Goal: Task Accomplishment & Management: Use online tool/utility

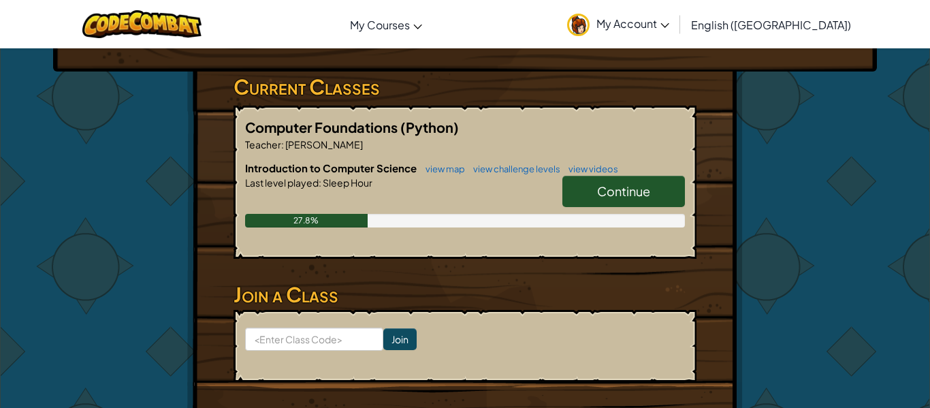
scroll to position [246, 0]
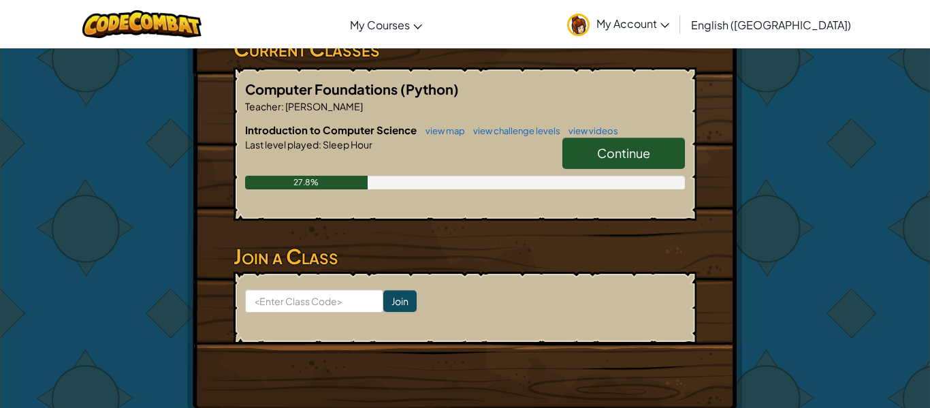
click at [630, 154] on span "Continue" at bounding box center [623, 153] width 53 height 16
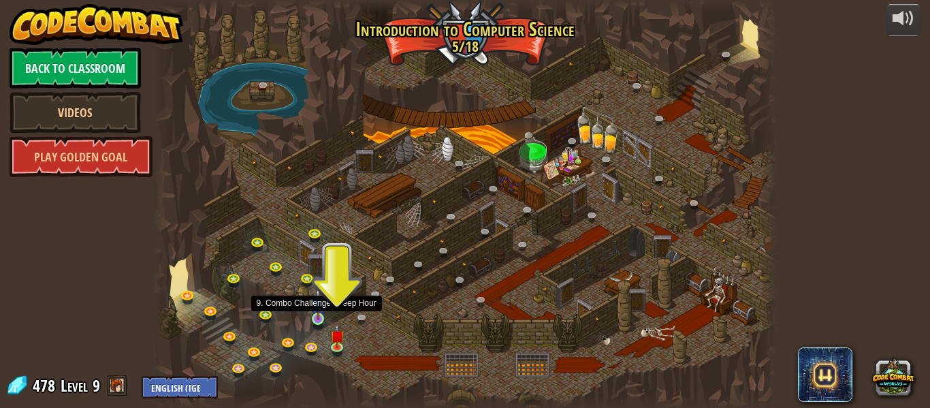
click at [312, 318] on img at bounding box center [318, 303] width 14 height 33
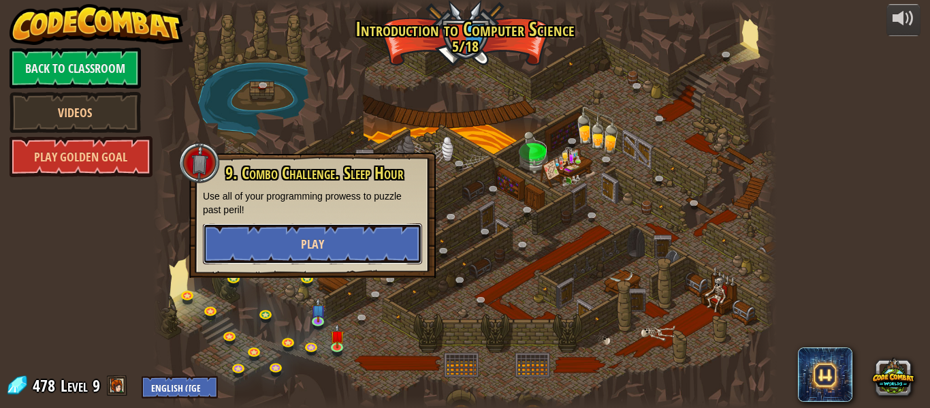
click at [308, 235] on span "Play" at bounding box center [312, 243] width 23 height 17
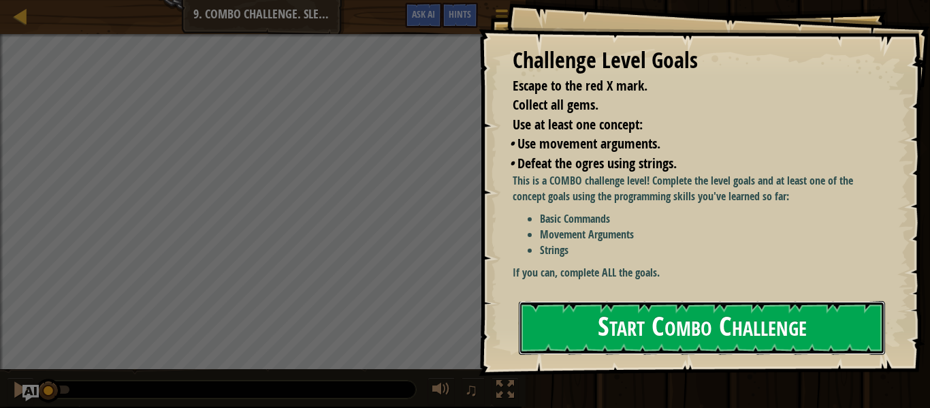
click at [574, 301] on button "Start Combo Challenge" at bounding box center [702, 328] width 366 height 54
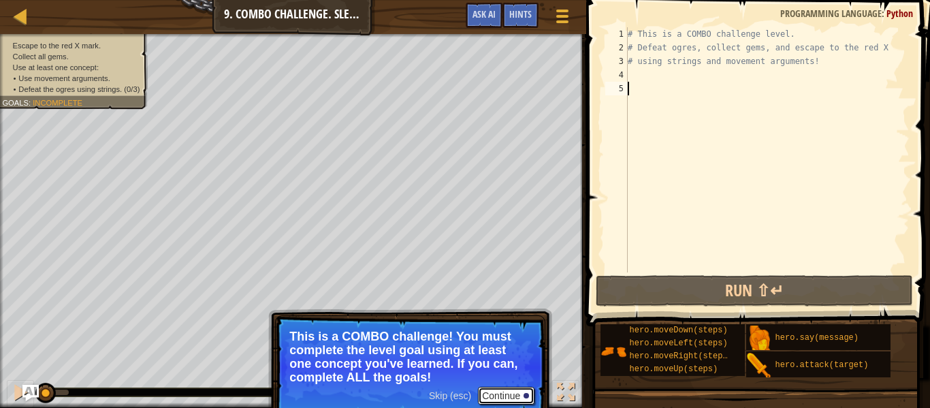
click at [524, 395] on div at bounding box center [525, 395] width 5 height 5
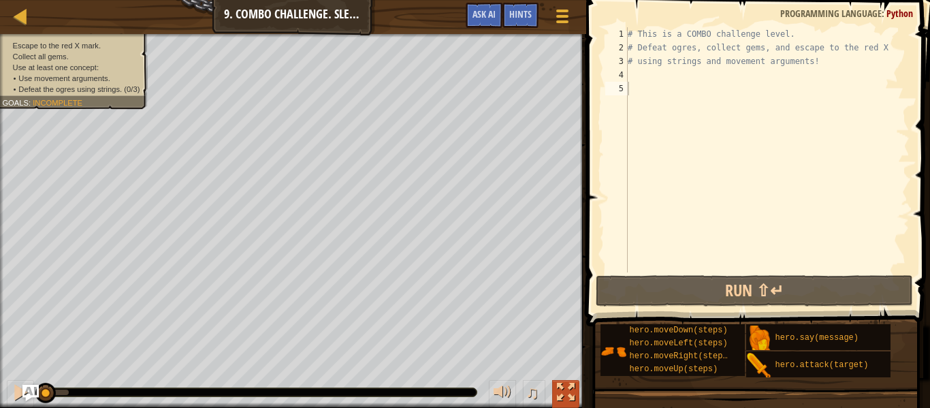
click at [557, 389] on div at bounding box center [566, 392] width 18 height 18
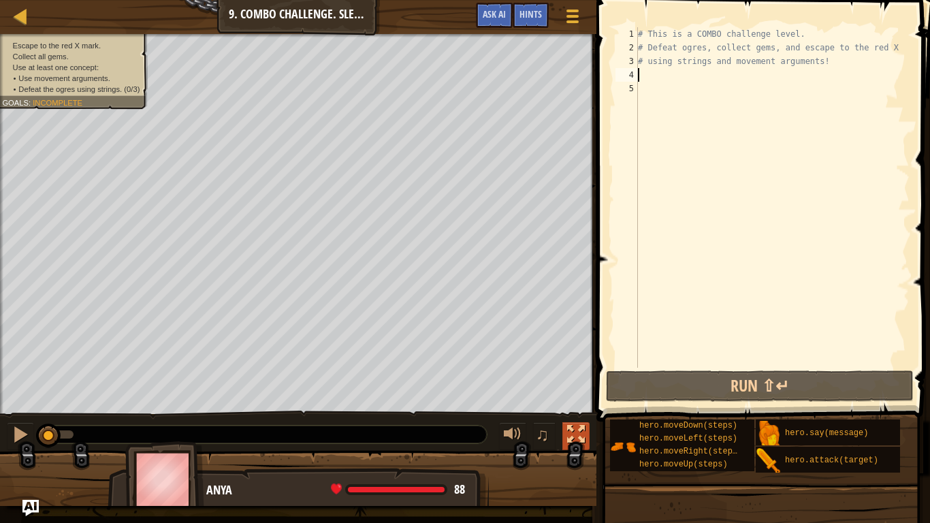
type textarea "g"
type textarea "h"
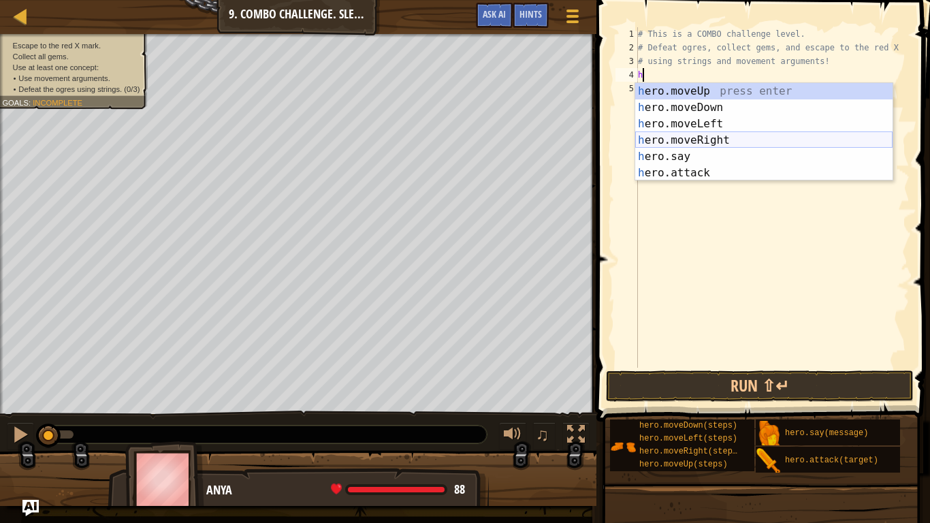
click at [714, 140] on div "h ero.moveUp press enter h ero.moveDown press enter h ero.moveLeft press enter …" at bounding box center [763, 148] width 257 height 131
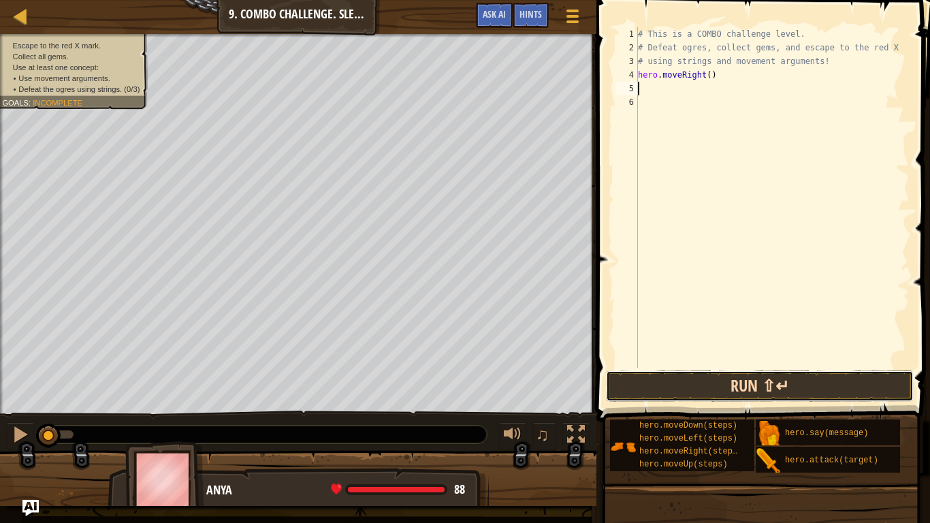
click at [755, 392] on button "Run ⇧↵" at bounding box center [760, 385] width 308 height 31
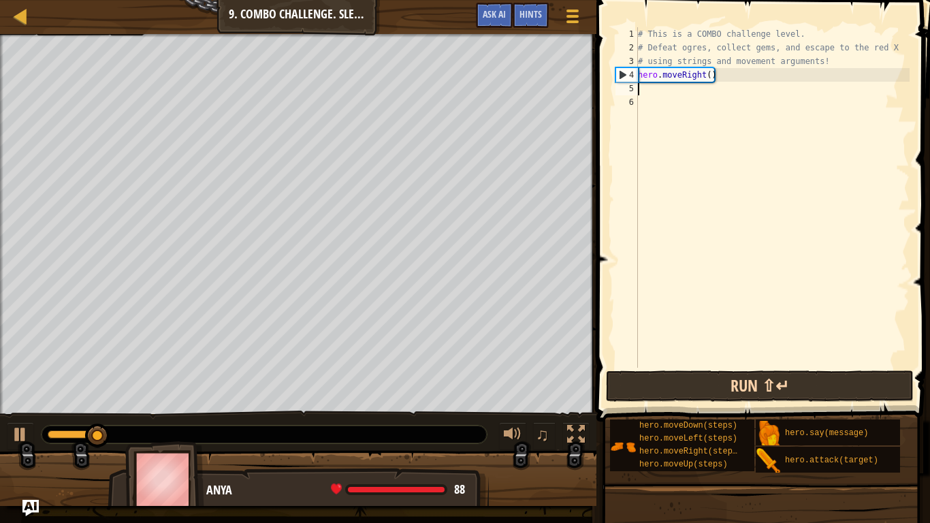
type textarea "h"
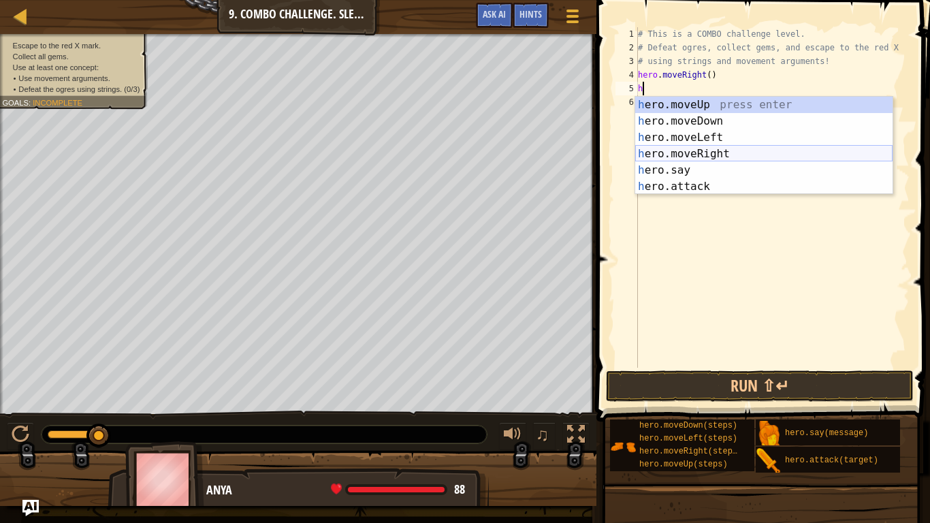
click at [779, 156] on div "h ero.moveUp press enter h ero.moveDown press enter h ero.moveLeft press enter …" at bounding box center [763, 162] width 257 height 131
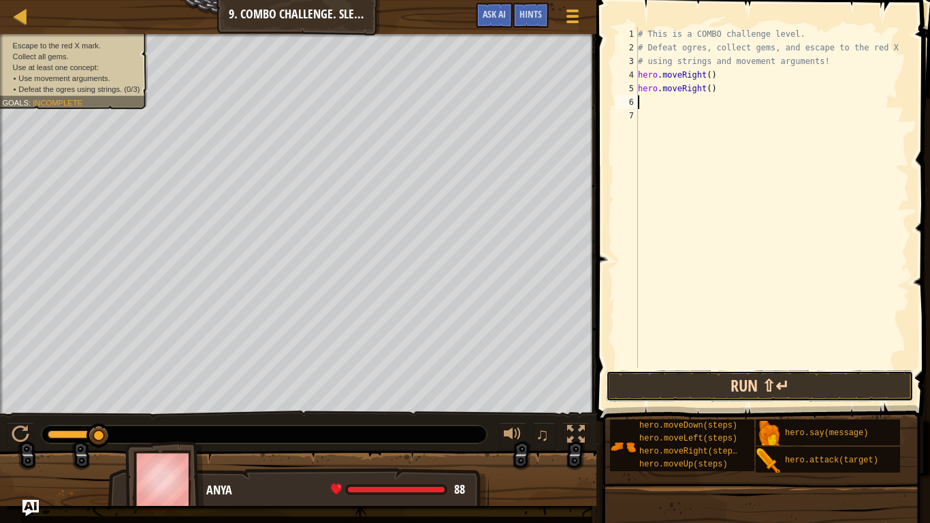
click at [800, 383] on button "Run ⇧↵" at bounding box center [760, 385] width 308 height 31
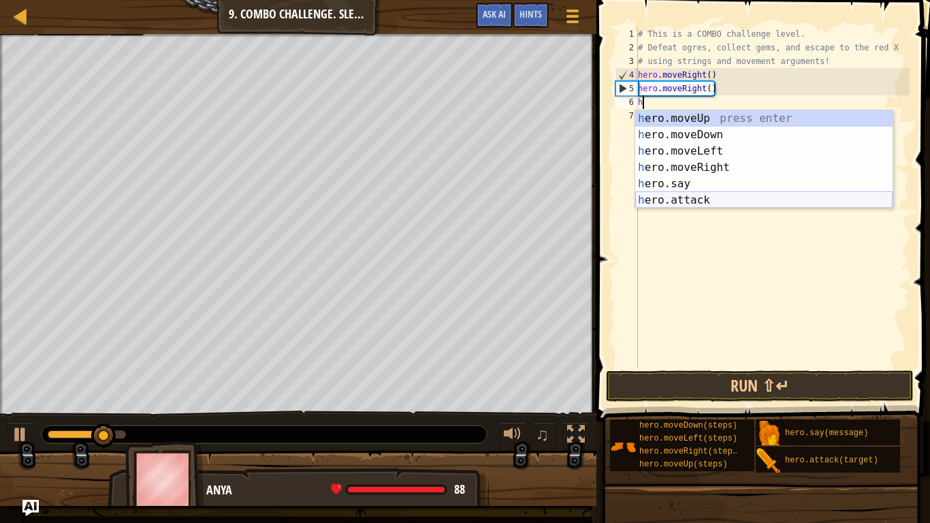
click at [695, 201] on div "h ero.moveUp press enter h ero.moveDown press enter h ero.moveLeft press enter …" at bounding box center [763, 175] width 257 height 131
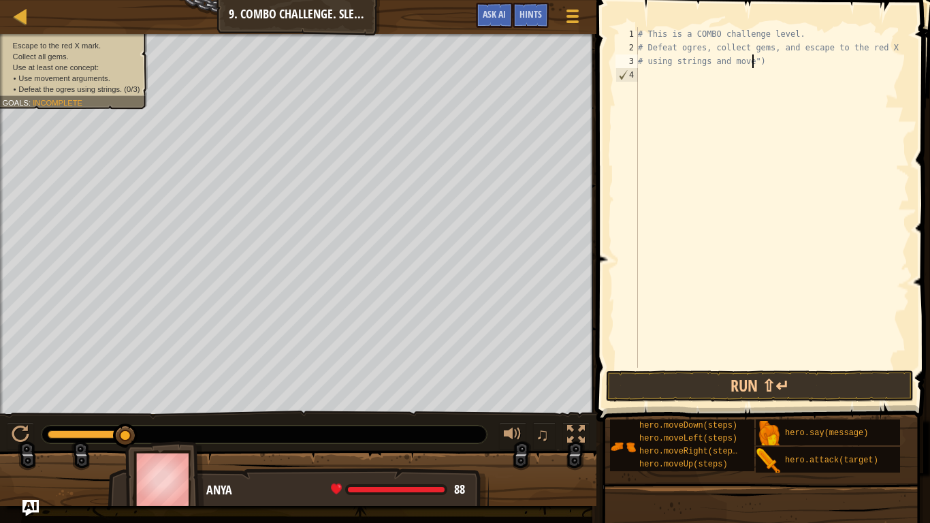
type textarea "# using strings and mov")"
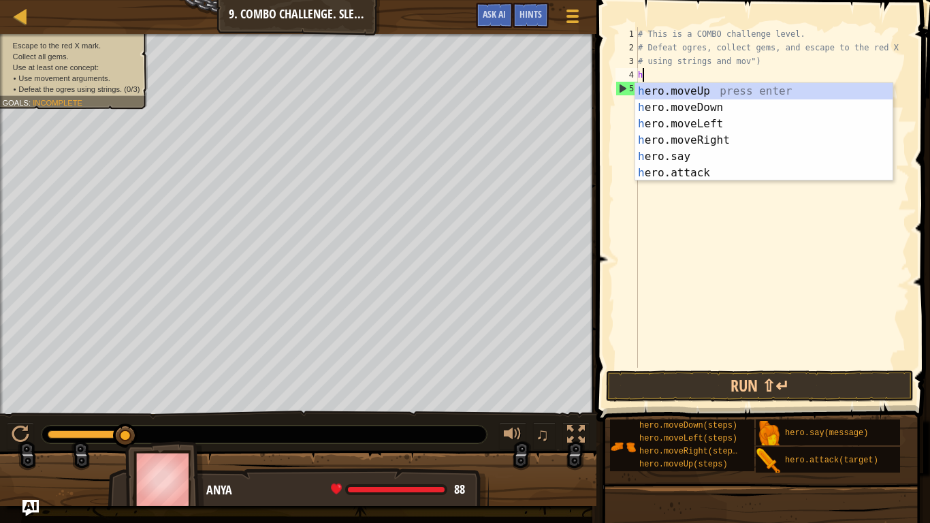
type textarea "he"
click at [790, 90] on div "he ro.moveUp press enter he ro.moveDown press enter he ro.moveLeft press enter …" at bounding box center [763, 148] width 257 height 131
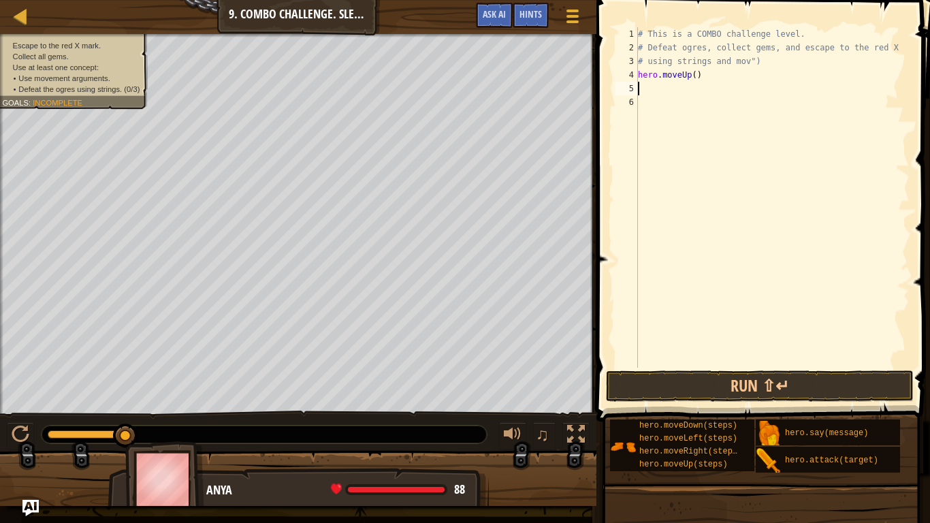
scroll to position [6, 0]
click at [806, 393] on button "Run ⇧↵" at bounding box center [760, 385] width 308 height 31
type textarea "h"
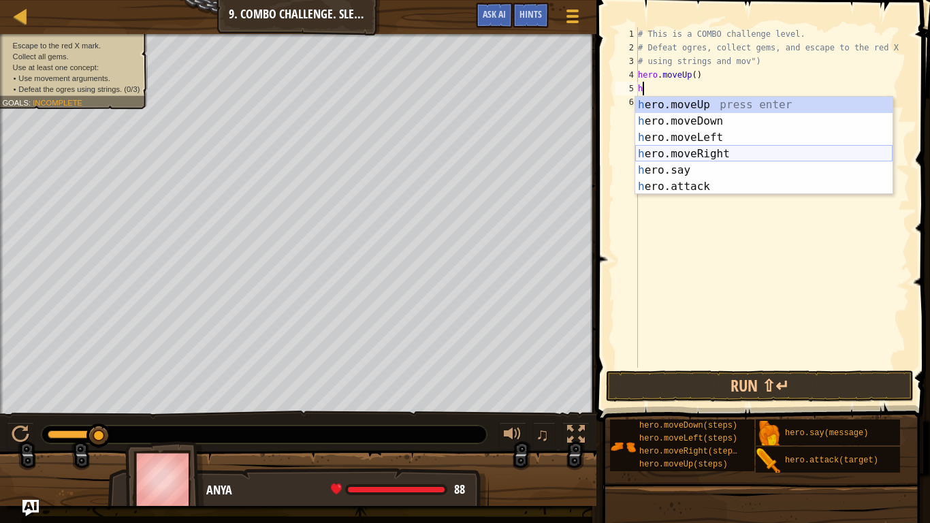
click at [750, 155] on div "h ero.moveUp press enter h ero.moveDown press enter h ero.moveLeft press enter …" at bounding box center [763, 162] width 257 height 131
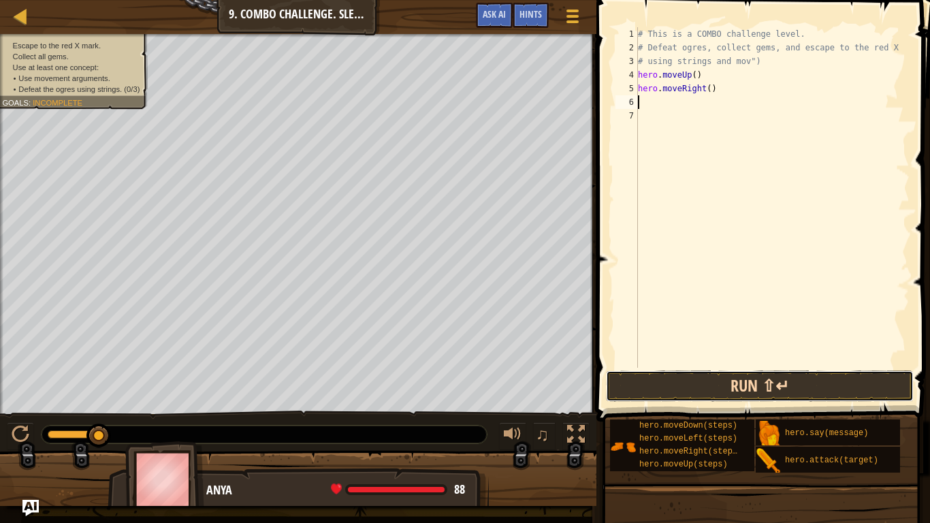
click at [795, 382] on button "Run ⇧↵" at bounding box center [760, 385] width 308 height 31
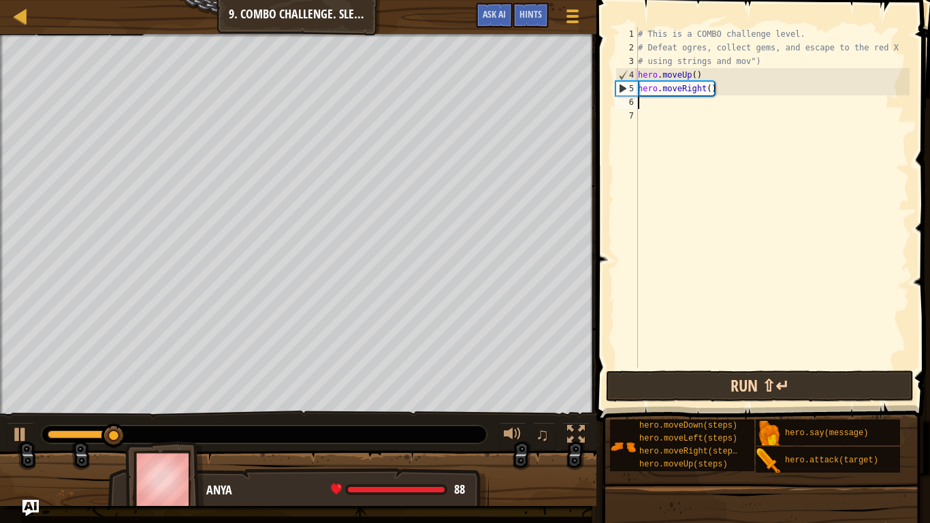
type textarea "h"
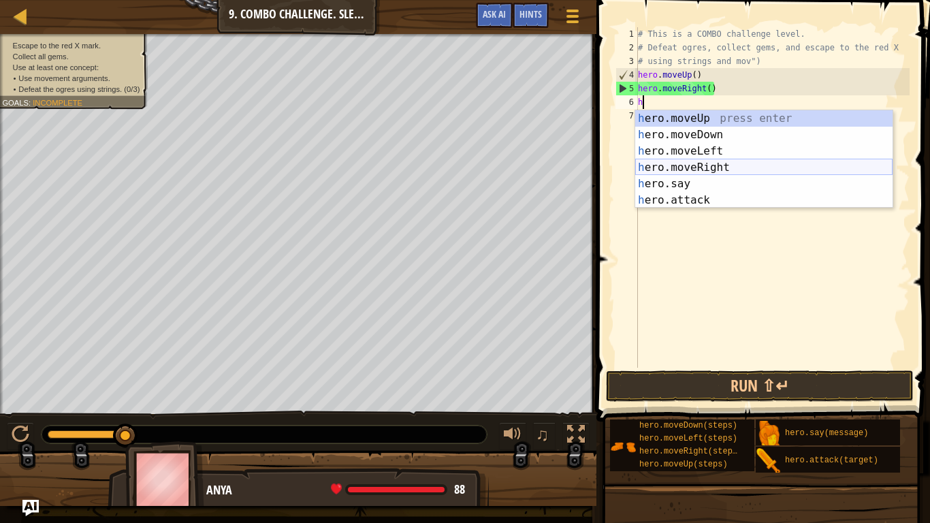
click at [779, 163] on div "h ero.moveUp press enter h ero.moveDown press enter h ero.moveLeft press enter …" at bounding box center [763, 175] width 257 height 131
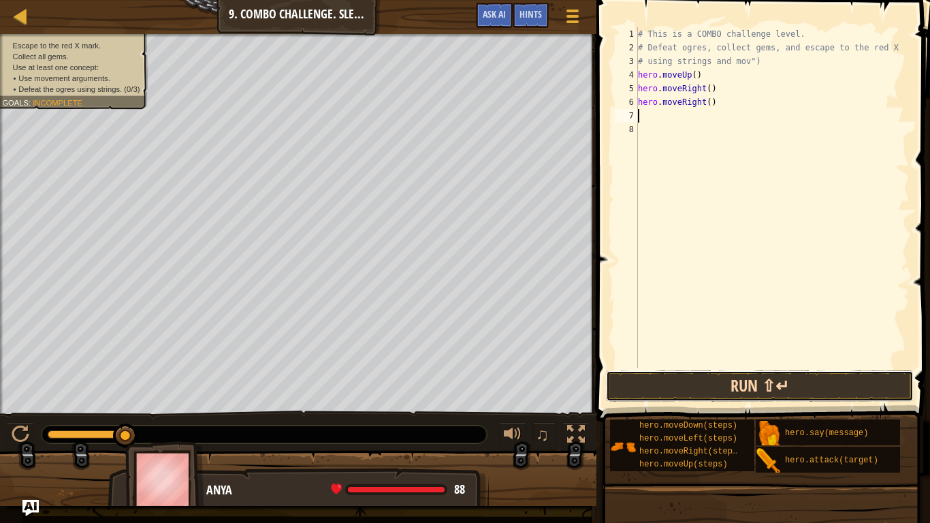
click at [770, 384] on button "Run ⇧↵" at bounding box center [760, 385] width 308 height 31
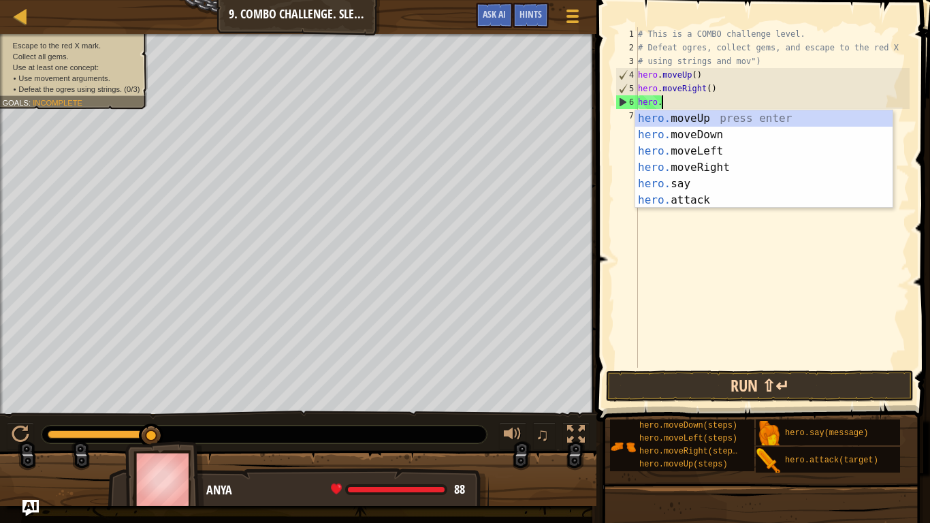
type textarea "h"
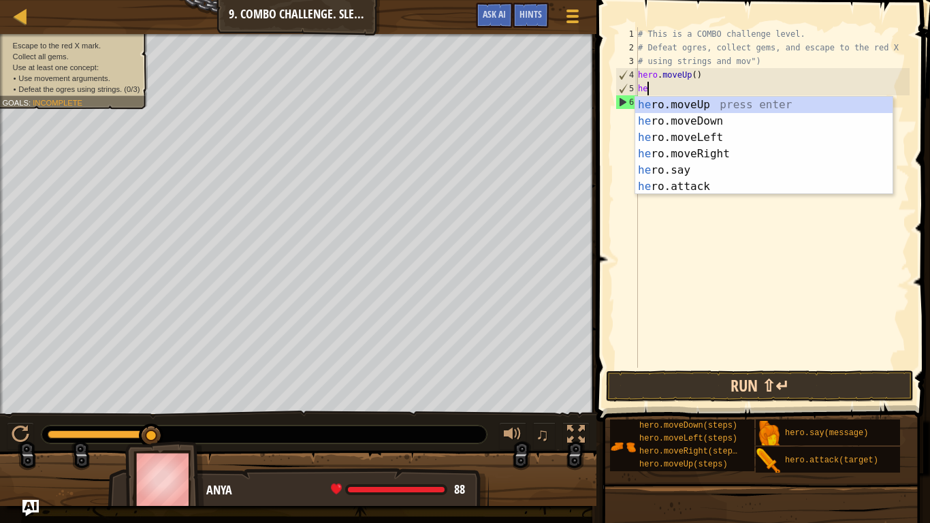
type textarea "h"
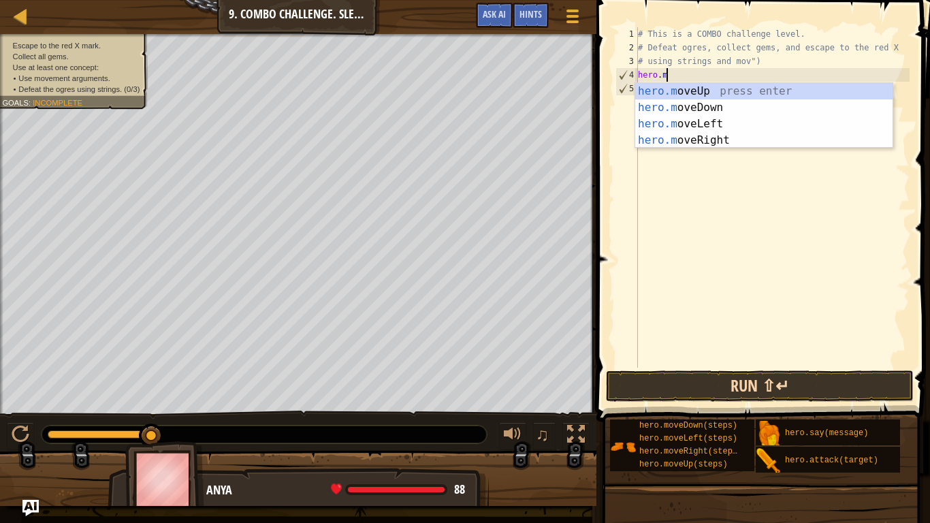
type textarea "hero."
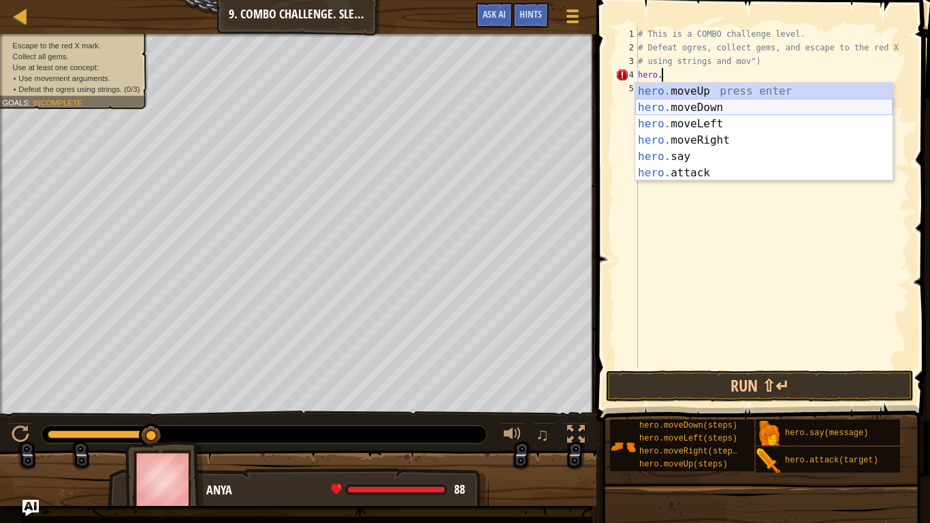
click at [795, 111] on div "hero. moveUp press enter hero. moveDown press enter hero. moveLeft press enter …" at bounding box center [763, 148] width 257 height 131
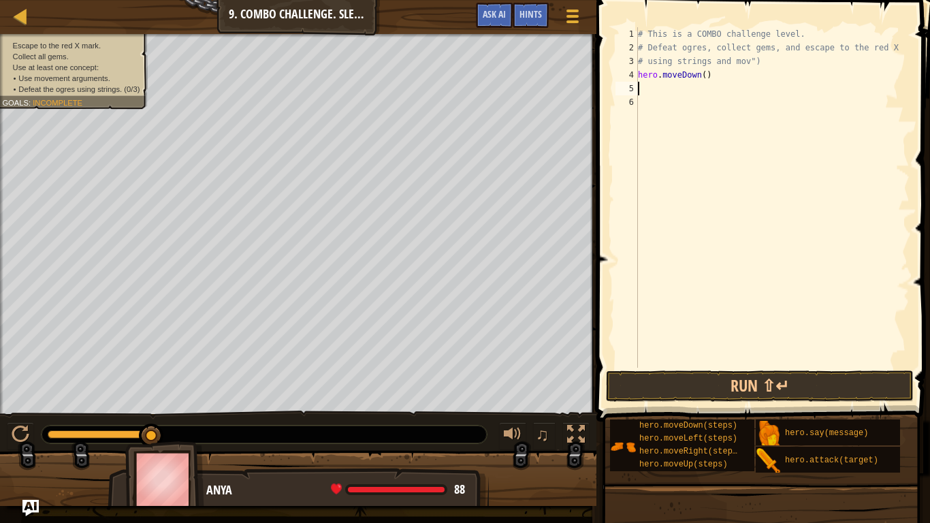
type textarea "h"
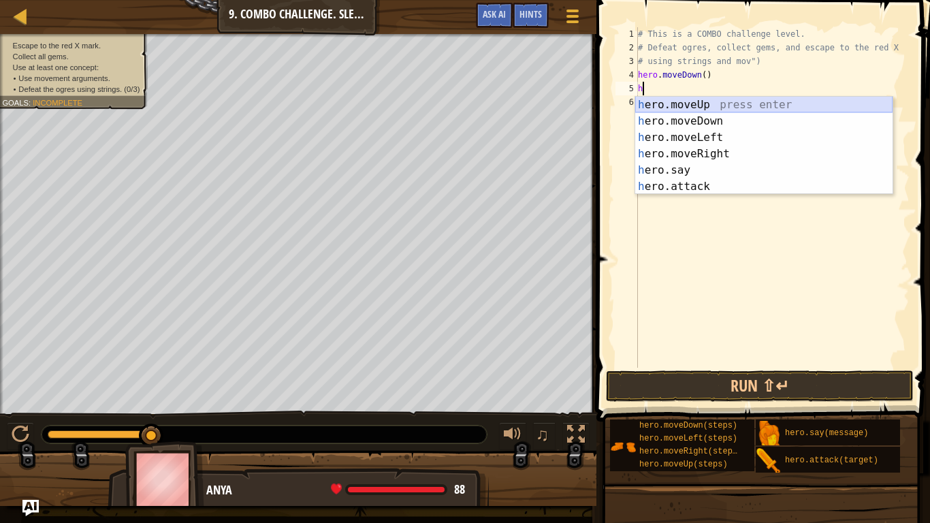
click at [739, 101] on div "h ero.moveUp press enter h ero.moveDown press enter h ero.moveLeft press enter …" at bounding box center [763, 162] width 257 height 131
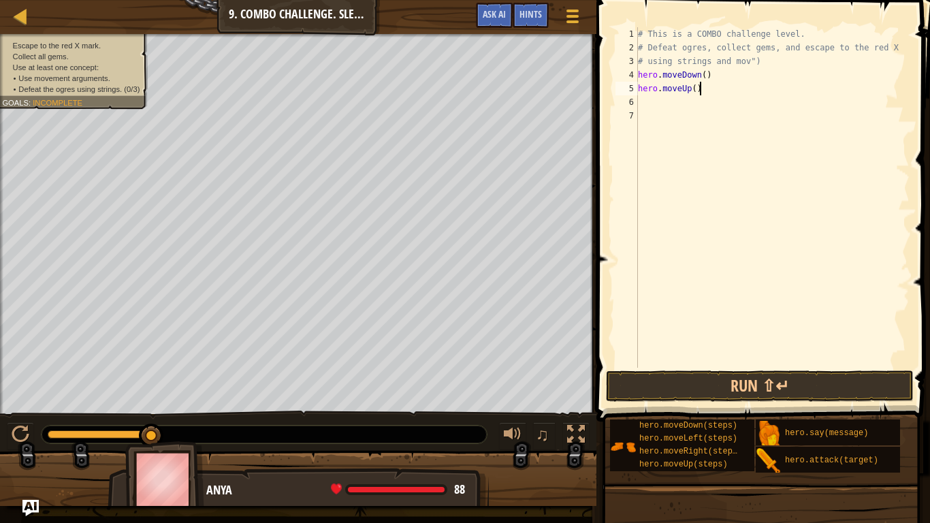
click at [700, 89] on div "# This is a COMBO challenge level. # Defeat [PERSON_NAME], collect gems, and es…" at bounding box center [772, 210] width 274 height 367
type textarea "hero.moveUp()"
click at [657, 100] on div "# This is a COMBO challenge level. # Defeat [PERSON_NAME], collect gems, and es…" at bounding box center [772, 210] width 274 height 367
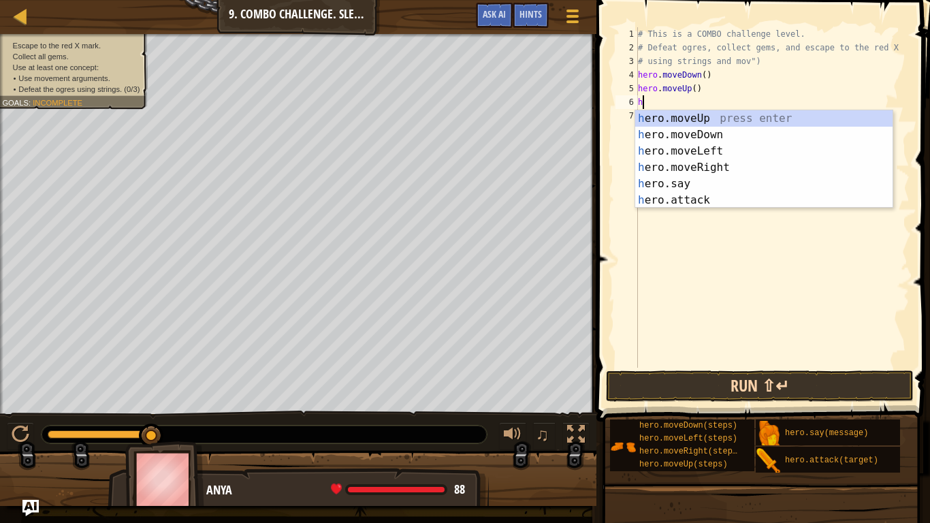
type textarea "h"
click at [761, 386] on button "Run ⇧↵" at bounding box center [760, 385] width 308 height 31
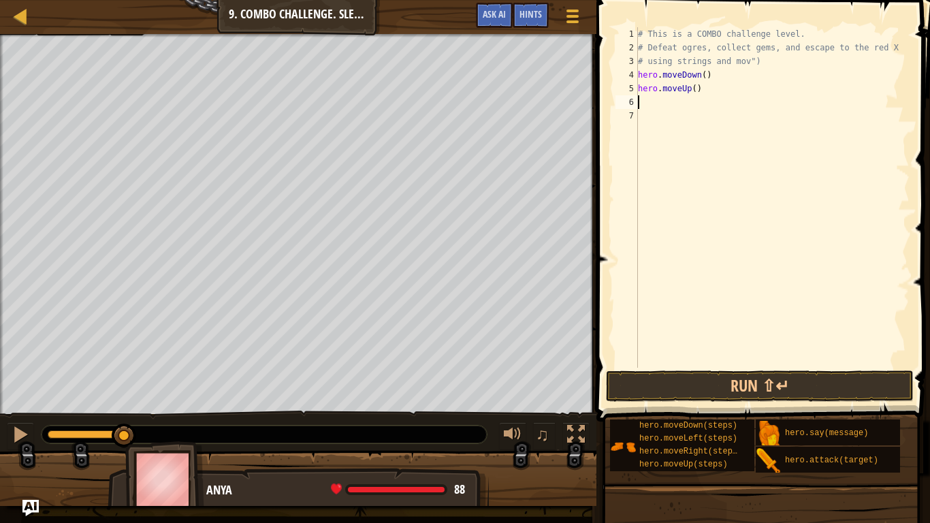
click at [694, 88] on div "# This is a COMBO challenge level. # Defeat [PERSON_NAME], collect gems, and es…" at bounding box center [772, 210] width 274 height 367
type textarea "hero.moveUp(2)"
click at [764, 385] on button "Run ⇧↵" at bounding box center [760, 385] width 308 height 31
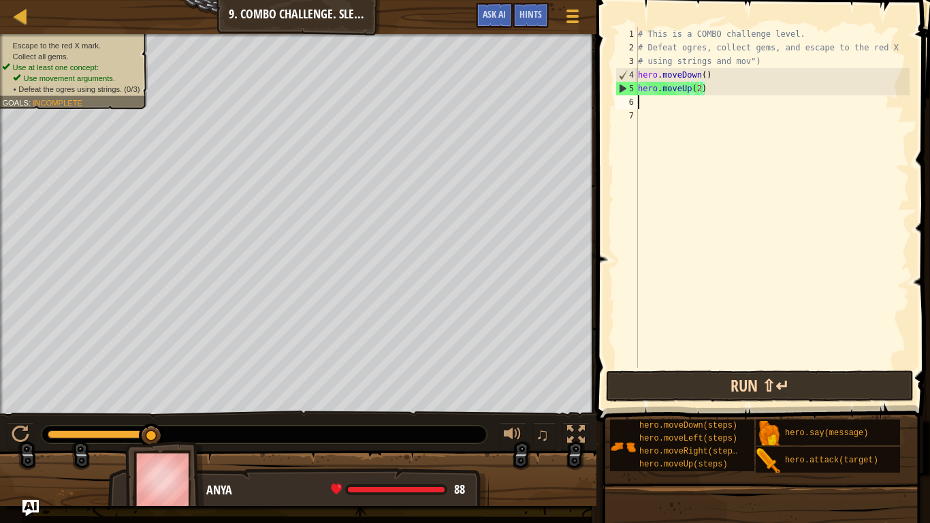
scroll to position [6, 0]
type textarea "h"
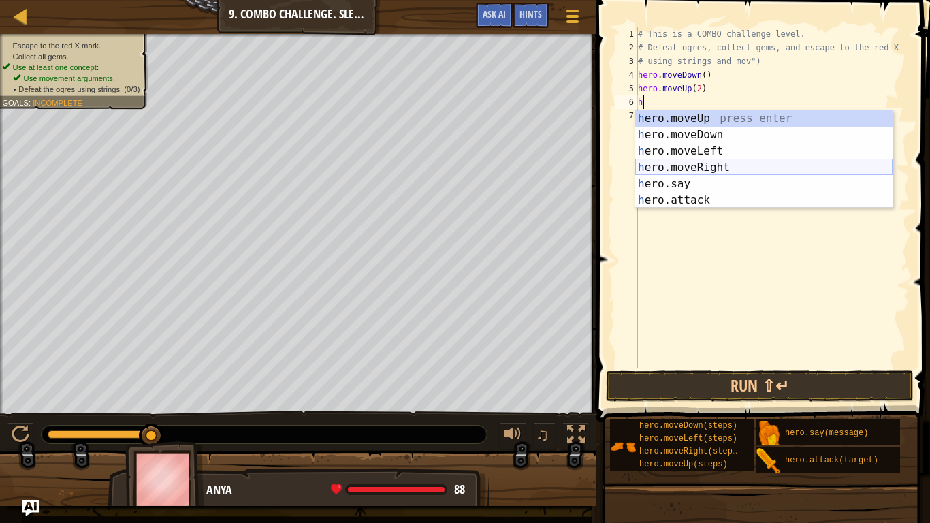
click at [716, 161] on div "h ero.moveUp press enter h ero.moveDown press enter h ero.moveLeft press enter …" at bounding box center [763, 175] width 257 height 131
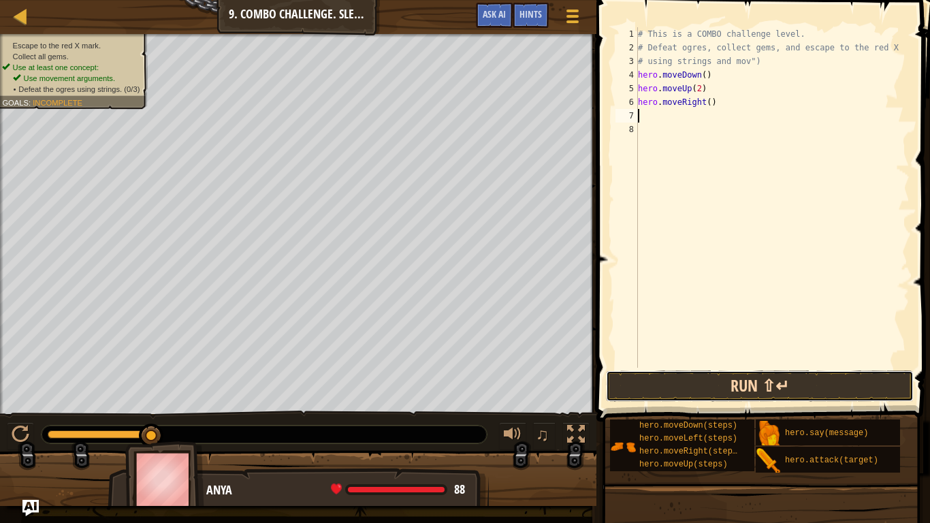
click at [754, 384] on button "Run ⇧↵" at bounding box center [760, 385] width 308 height 31
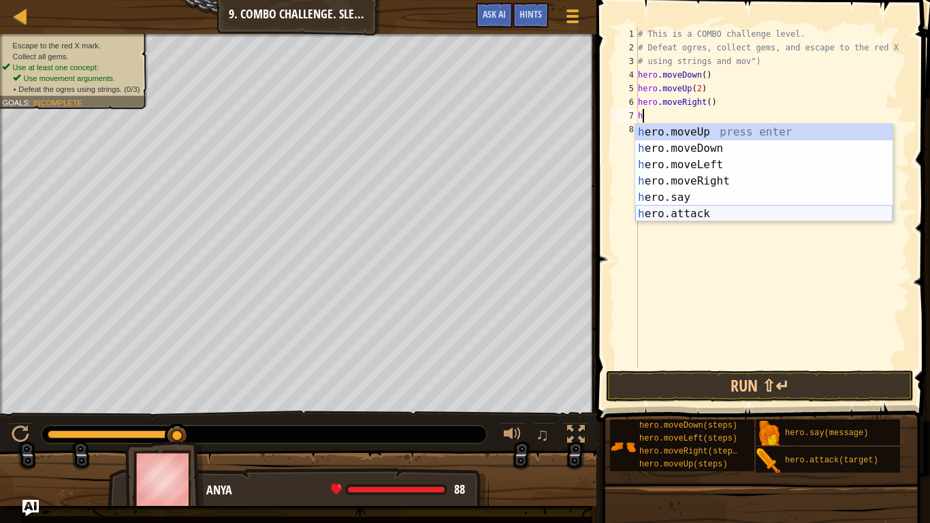
click at [736, 214] on div "h ero.moveUp press enter h ero.moveDown press enter h ero.moveLeft press enter …" at bounding box center [763, 189] width 257 height 131
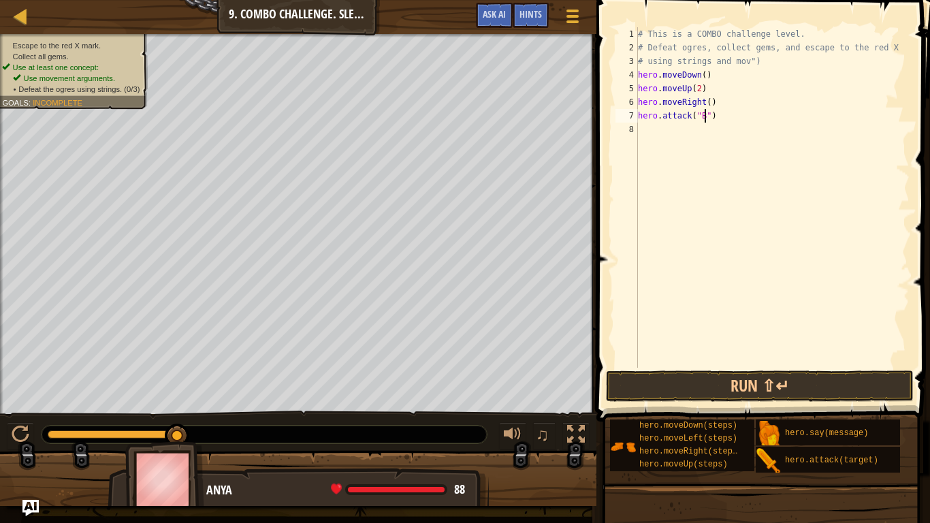
scroll to position [6, 10]
type textarea "hero.attack("Brack")"
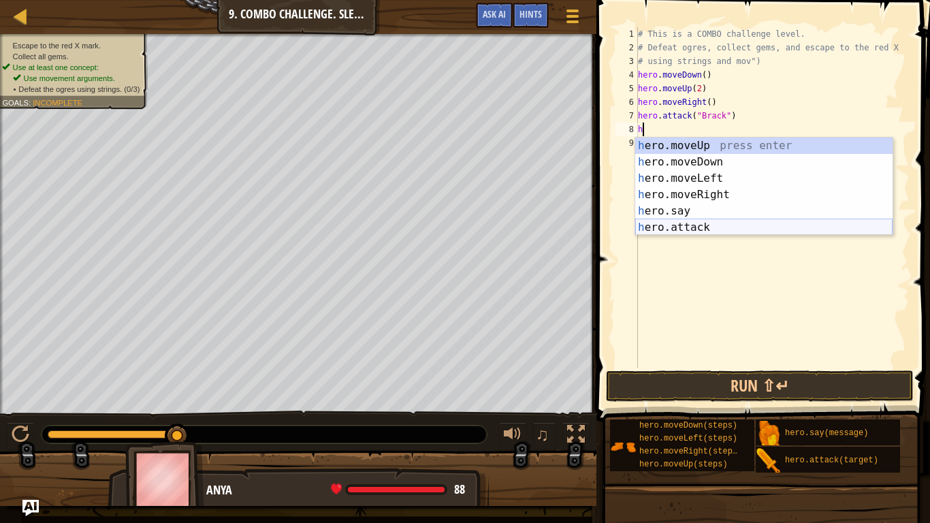
click at [787, 225] on div "h ero.moveUp press enter h ero.moveDown press enter h ero.moveLeft press enter …" at bounding box center [763, 202] width 257 height 131
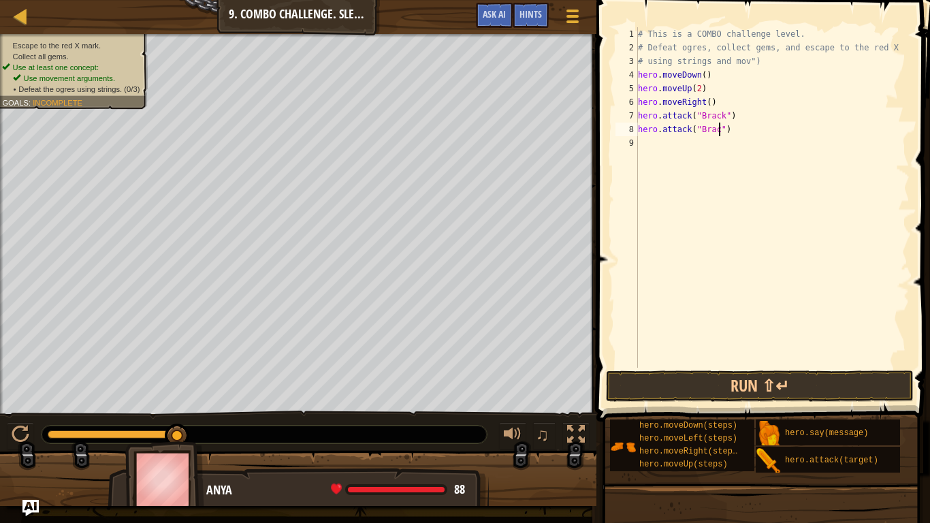
scroll to position [6, 13]
type textarea "hero.attack("Brack")"
click at [843, 387] on button "Run ⇧↵" at bounding box center [760, 385] width 308 height 31
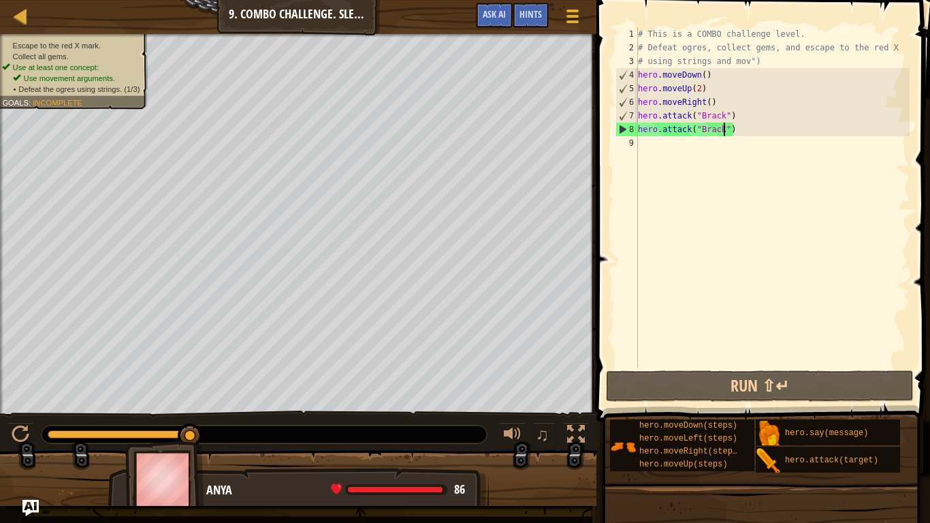
click at [719, 150] on div "# This is a COMBO challenge level. # Defeat [PERSON_NAME], collect gems, and es…" at bounding box center [772, 210] width 274 height 367
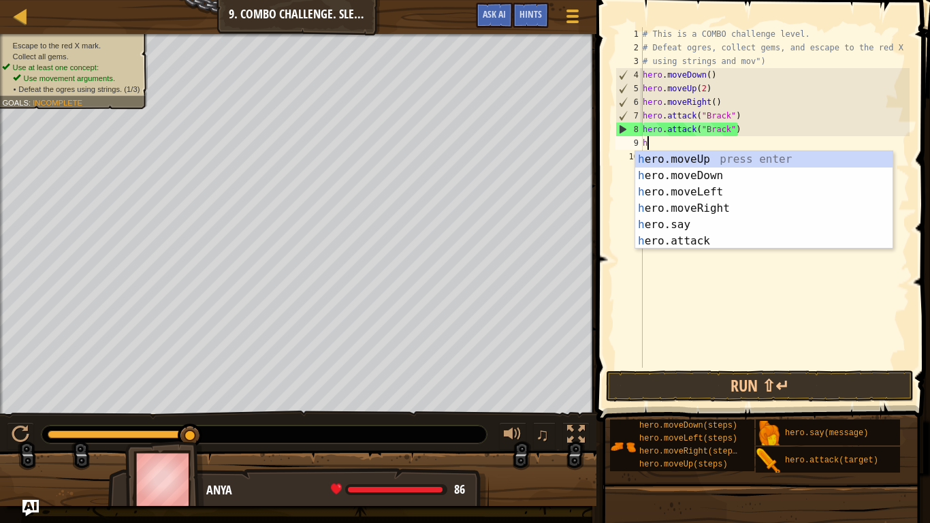
type textarea "he"
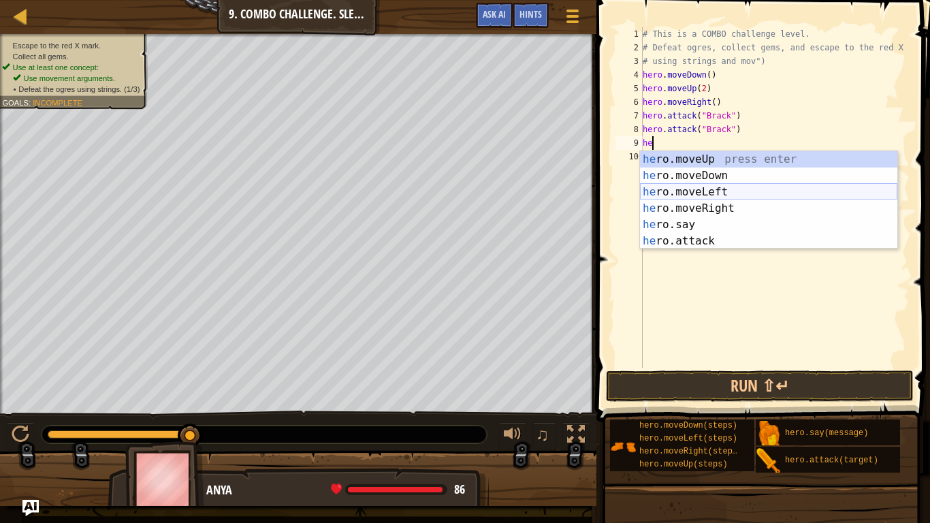
click at [753, 188] on div "he ro.moveUp press enter he ro.moveDown press enter he ro.moveLeft press enter …" at bounding box center [768, 216] width 257 height 131
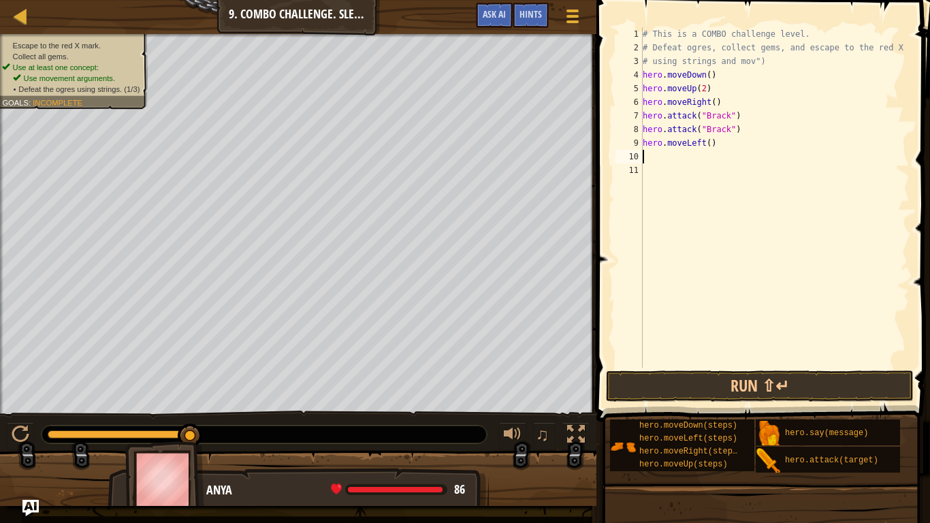
scroll to position [6, 0]
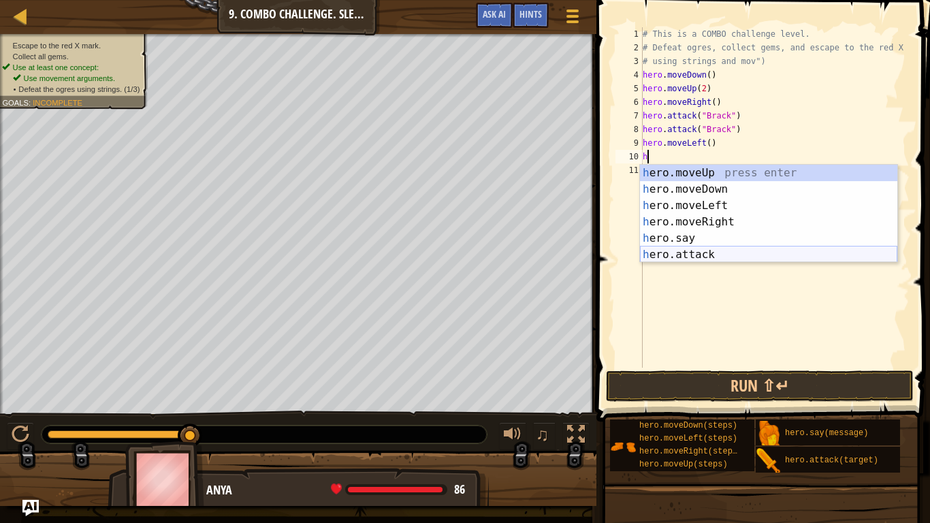
click at [741, 255] on div "h ero.moveUp press enter h ero.moveDown press enter h ero.moveLeft press enter …" at bounding box center [768, 230] width 257 height 131
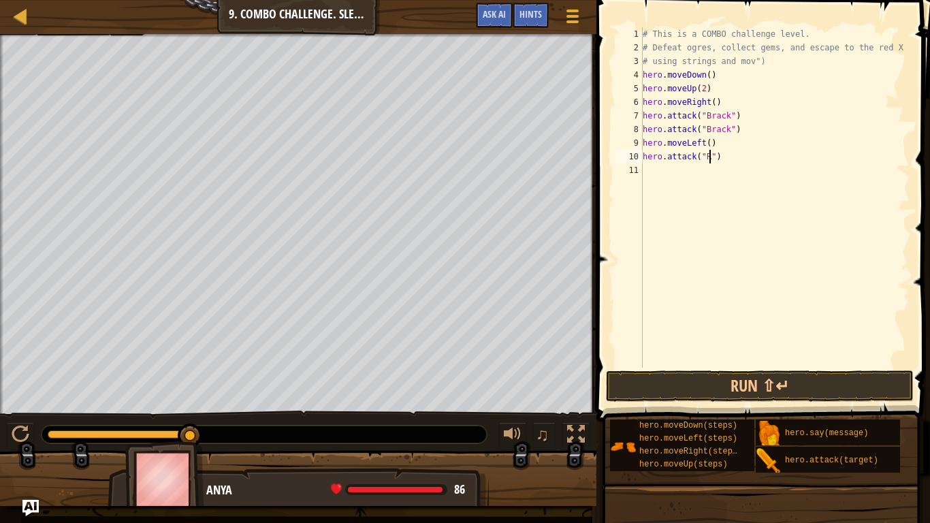
scroll to position [6, 10]
type textarea "hero.attack("Rexxar")"
click at [664, 172] on div "# This is a COMBO challenge level. # Defeat [PERSON_NAME], collect gems, and es…" at bounding box center [774, 210] width 269 height 367
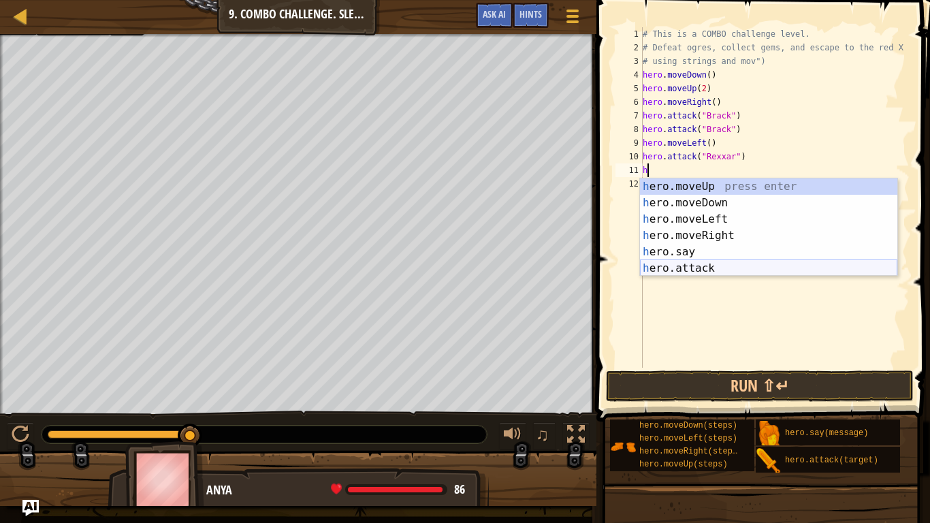
click at [749, 268] on div "h ero.moveUp press enter h ero.moveDown press enter h ero.moveLeft press enter …" at bounding box center [768, 243] width 257 height 131
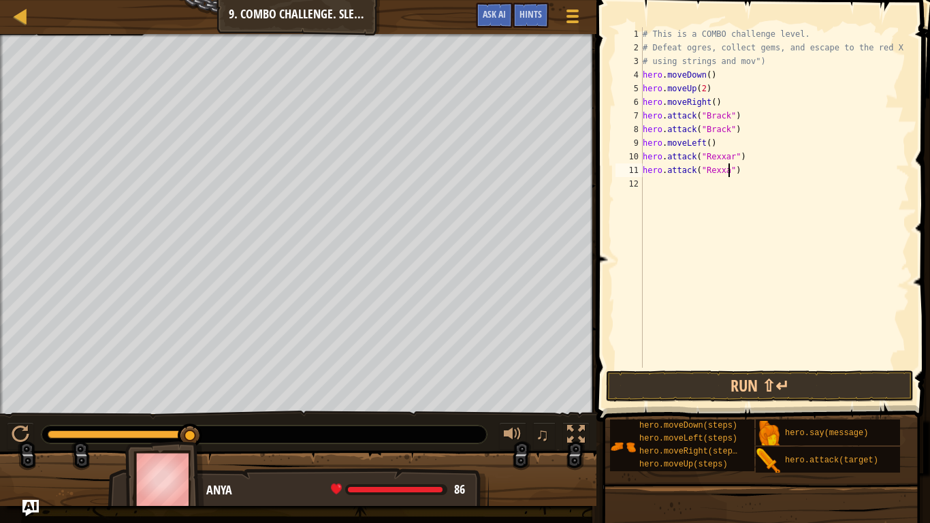
scroll to position [6, 14]
type textarea "hero.attack("Rexxar")"
click at [836, 389] on button "Run ⇧↵" at bounding box center [760, 385] width 308 height 31
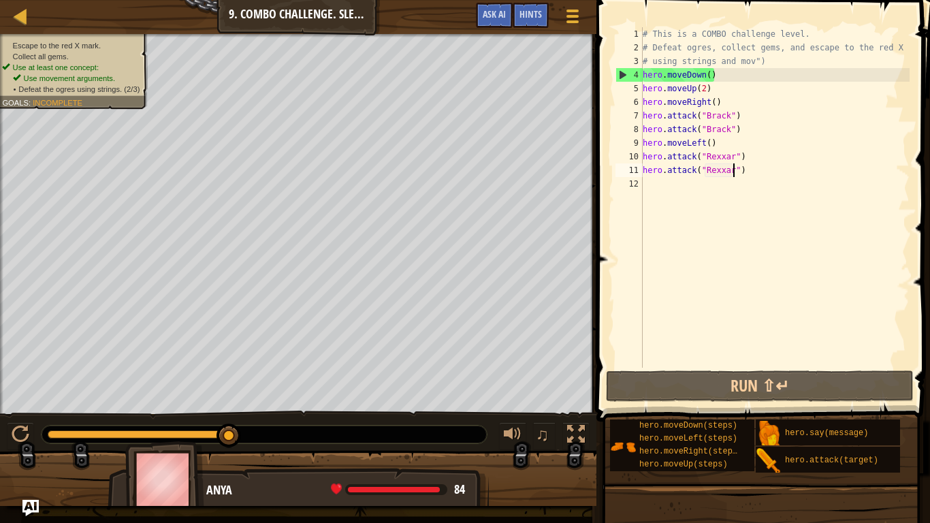
click at [654, 183] on div "# This is a COMBO challenge level. # Defeat [PERSON_NAME], collect gems, and es…" at bounding box center [774, 210] width 269 height 367
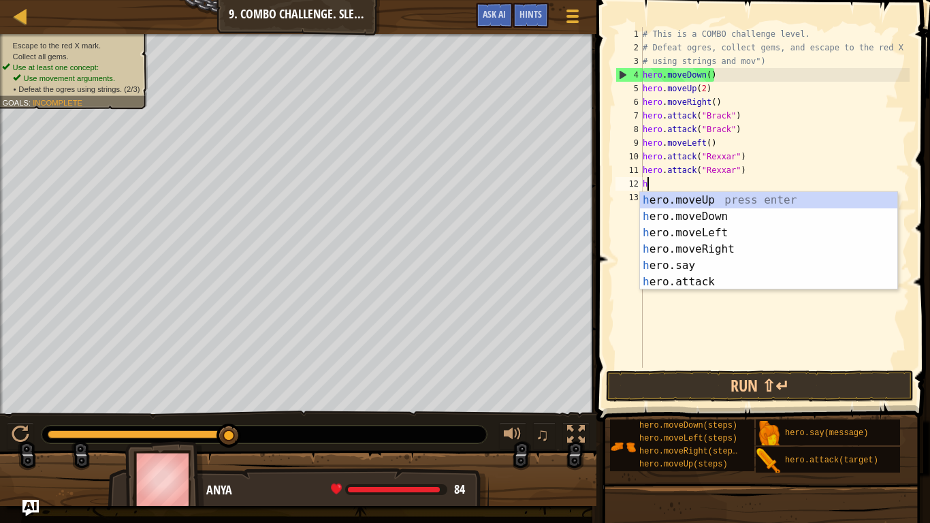
type textarea "he"
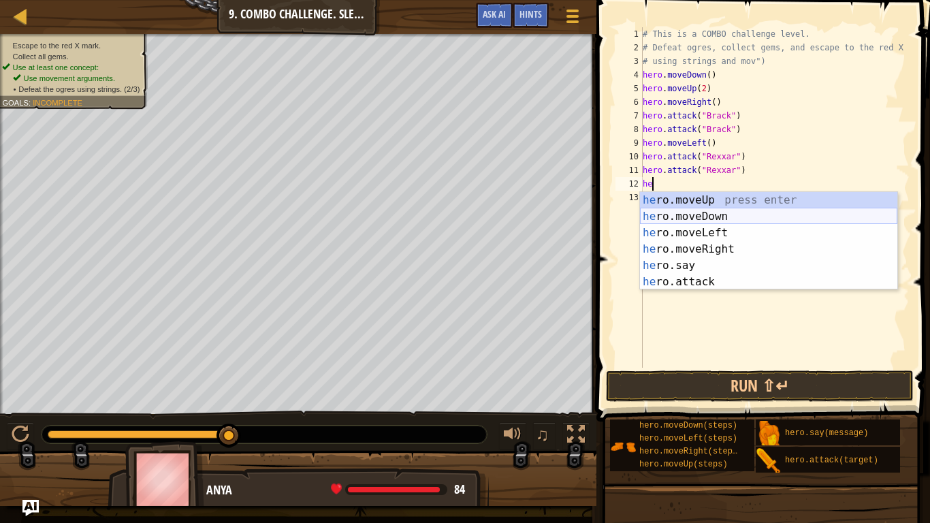
click at [706, 215] on div "he ro.moveUp press enter he ro.moveDown press enter he ro.moveLeft press enter …" at bounding box center [768, 257] width 257 height 131
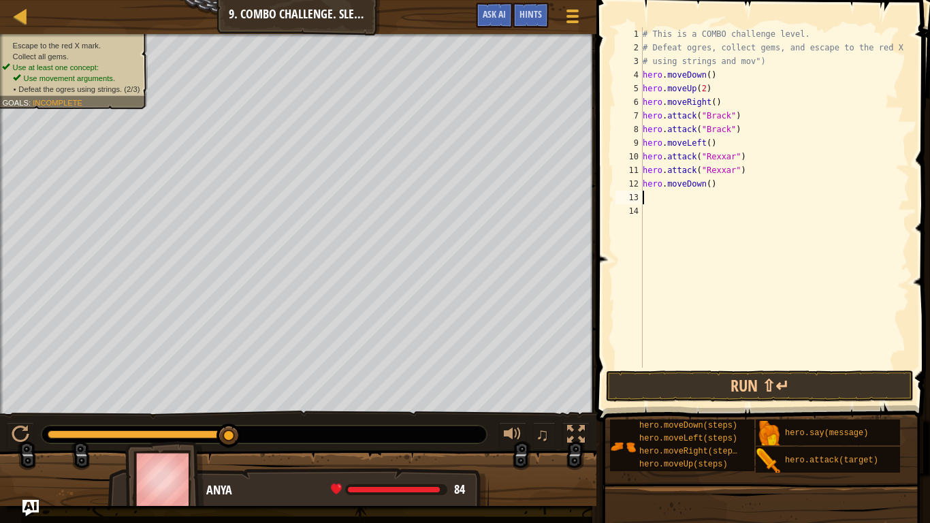
scroll to position [6, 0]
click at [709, 183] on div "# This is a COMBO challenge level. # Defeat [PERSON_NAME], collect gems, and es…" at bounding box center [774, 210] width 269 height 367
type textarea "hero.moveDown(2)"
click at [674, 197] on div "# This is a COMBO challenge level. # Defeat [PERSON_NAME], collect gems, and es…" at bounding box center [774, 210] width 269 height 367
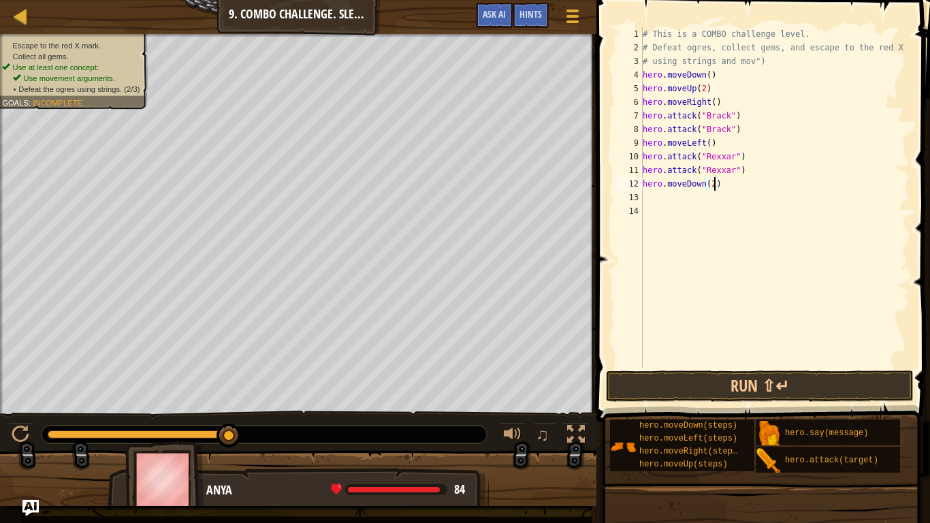
scroll to position [6, 0]
type textarea "h"
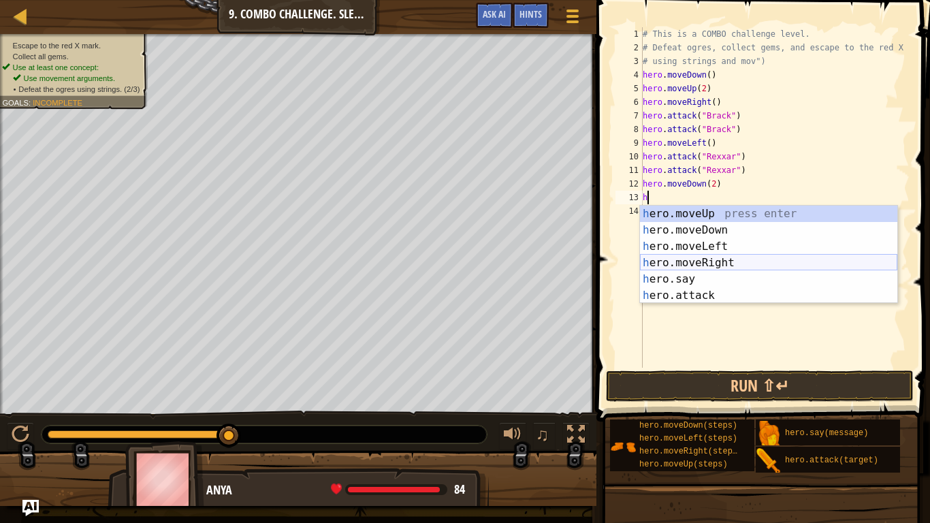
click at [733, 261] on div "h ero.moveUp press enter h ero.moveDown press enter h ero.moveLeft press enter …" at bounding box center [768, 271] width 257 height 131
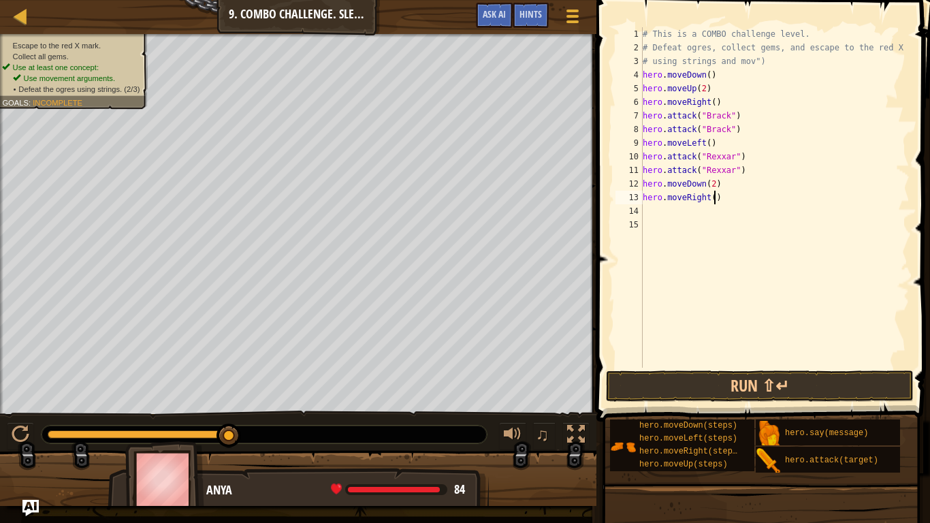
click at [716, 200] on div "# This is a COMBO challenge level. # Defeat [PERSON_NAME], collect gems, and es…" at bounding box center [774, 210] width 269 height 367
type textarea "hero.moveRight(2)"
click at [659, 215] on div "# This is a COMBO challenge level. # Defeat [PERSON_NAME], collect gems, and es…" at bounding box center [774, 210] width 269 height 367
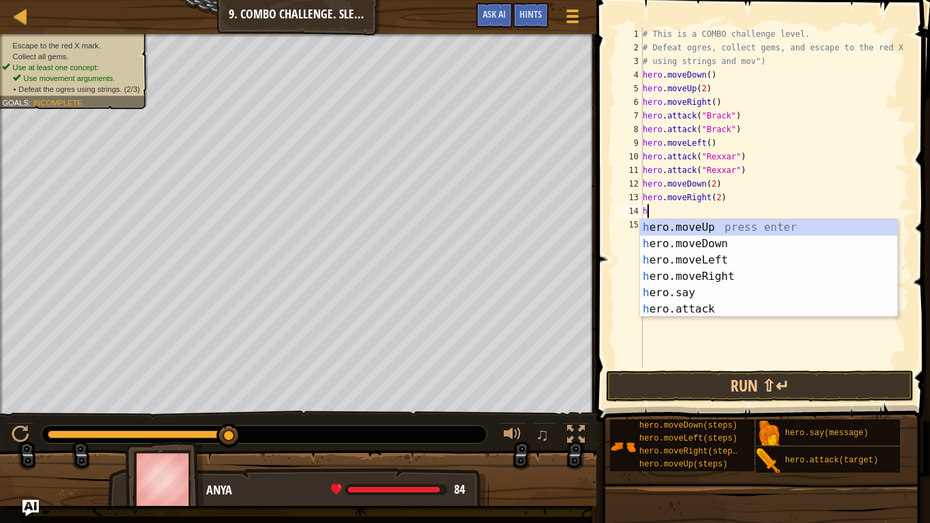
scroll to position [6, 1]
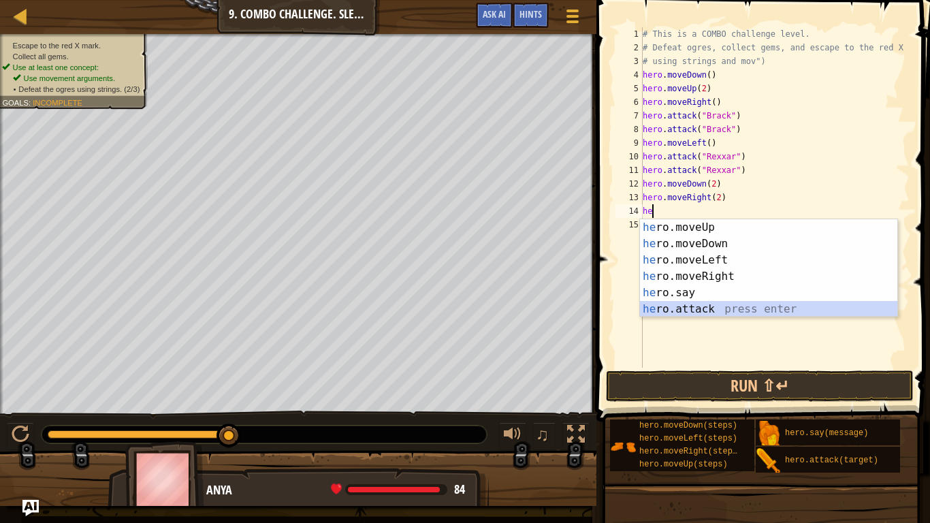
click at [723, 307] on div "he ro.moveUp press enter he ro.moveDown press enter he ro.moveLeft press enter …" at bounding box center [768, 284] width 257 height 131
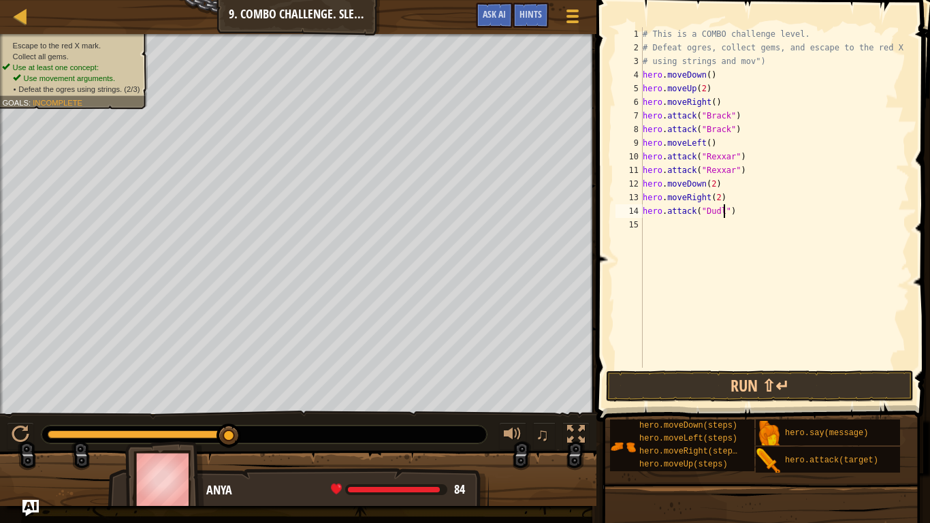
type textarea "hero.attack("Dudle")"
click at [696, 240] on div "# This is a COMBO challenge level. # Defeat [PERSON_NAME], collect gems, and es…" at bounding box center [774, 210] width 269 height 367
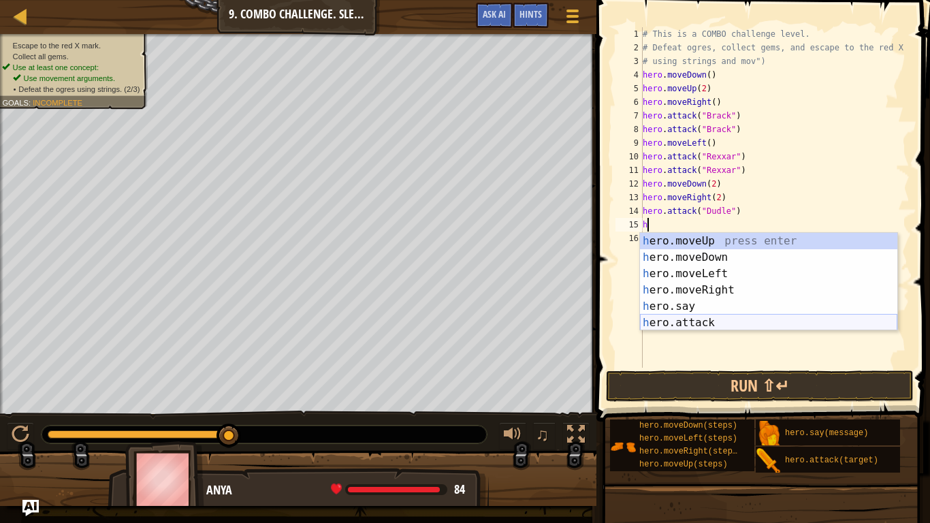
click at [706, 316] on div "h ero.moveUp press enter h ero.moveDown press enter h ero.moveLeft press enter …" at bounding box center [768, 298] width 257 height 131
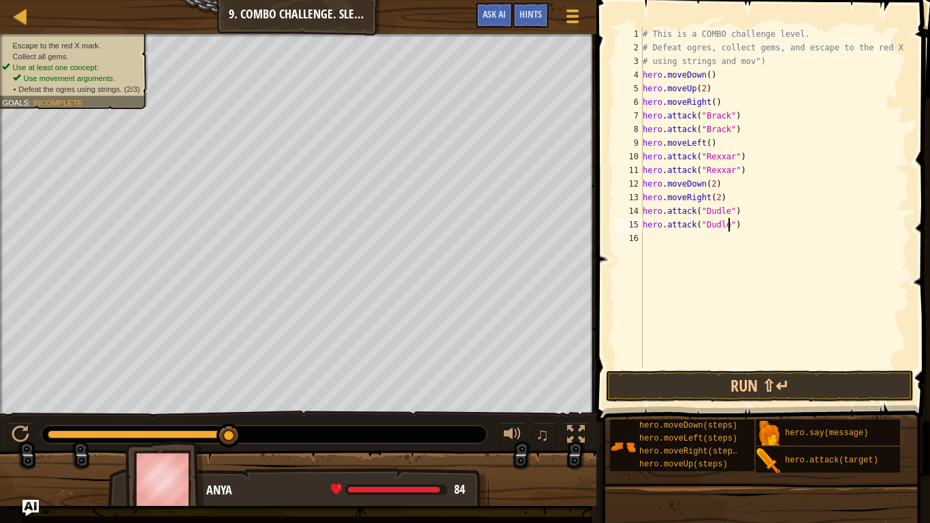
scroll to position [6, 13]
click at [757, 389] on button "Run ⇧↵" at bounding box center [760, 385] width 308 height 31
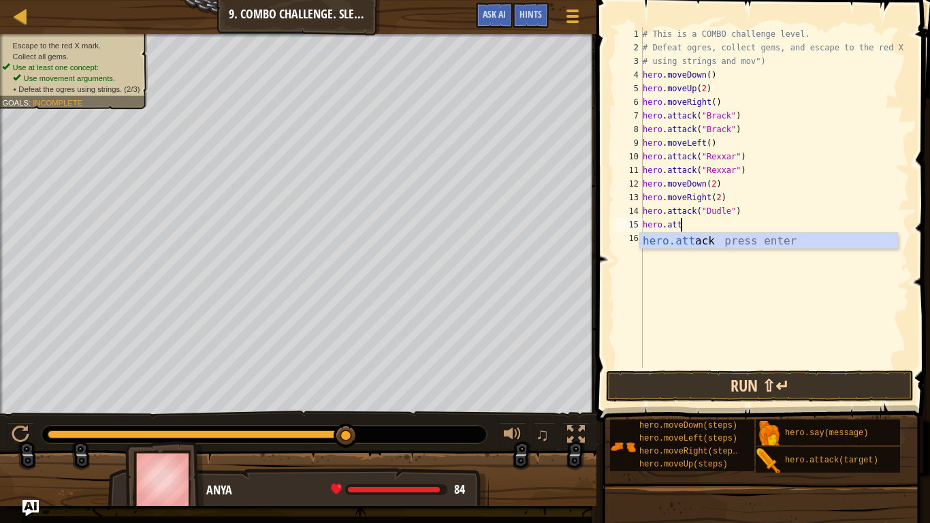
scroll to position [6, 1]
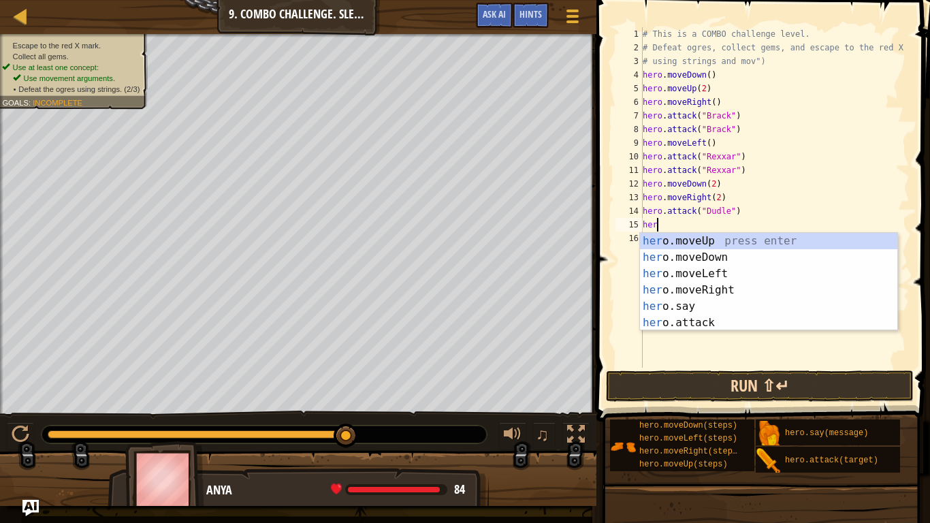
type textarea "h"
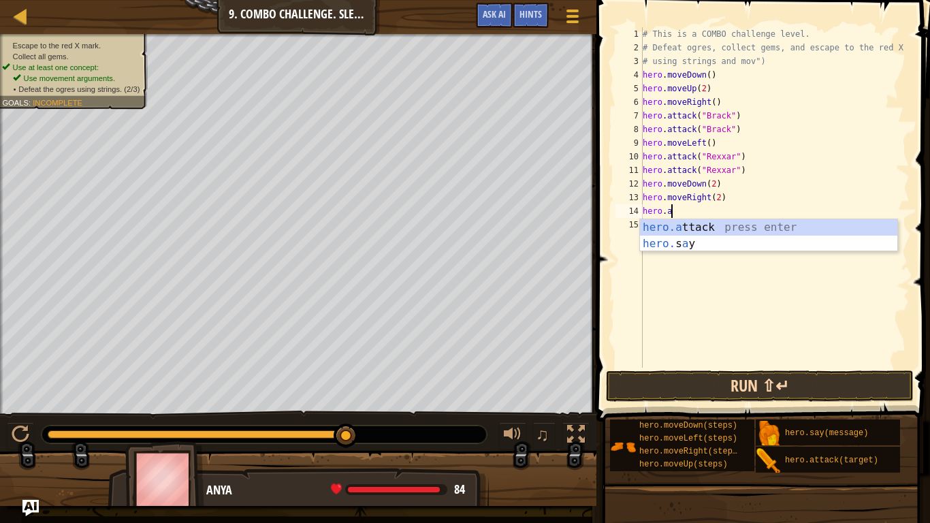
type textarea "hero."
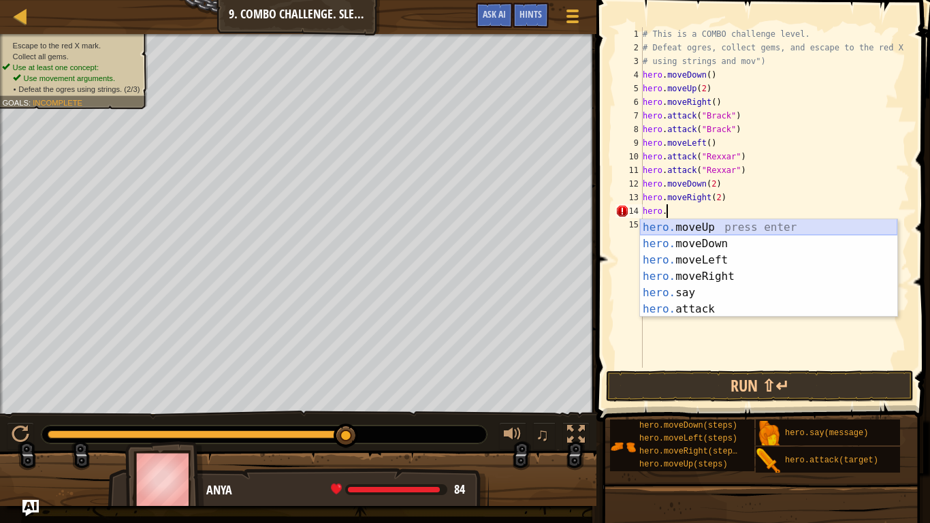
click at [787, 229] on div "hero. moveUp press enter hero. moveDown press enter hero. moveLeft press enter …" at bounding box center [768, 284] width 257 height 131
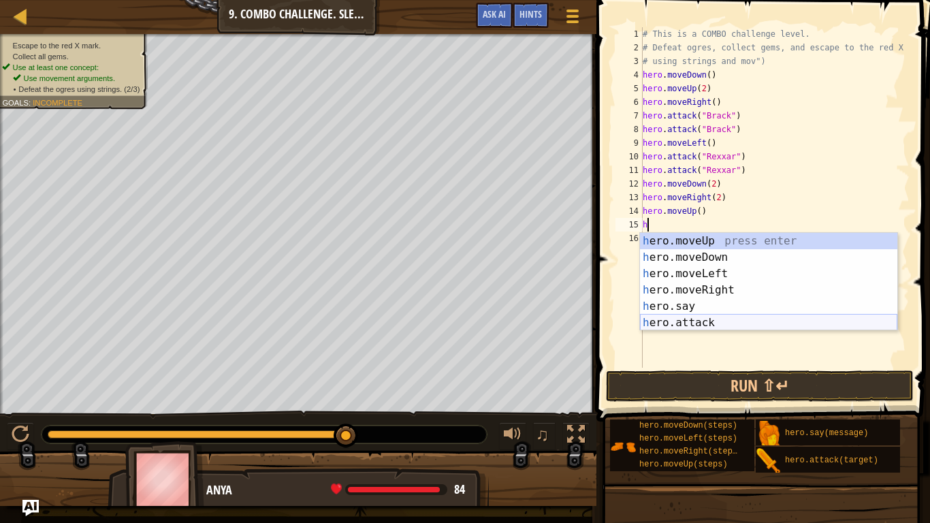
click at [740, 317] on div "h ero.moveUp press enter h ero.moveDown press enter h ero.moveLeft press enter …" at bounding box center [768, 298] width 257 height 131
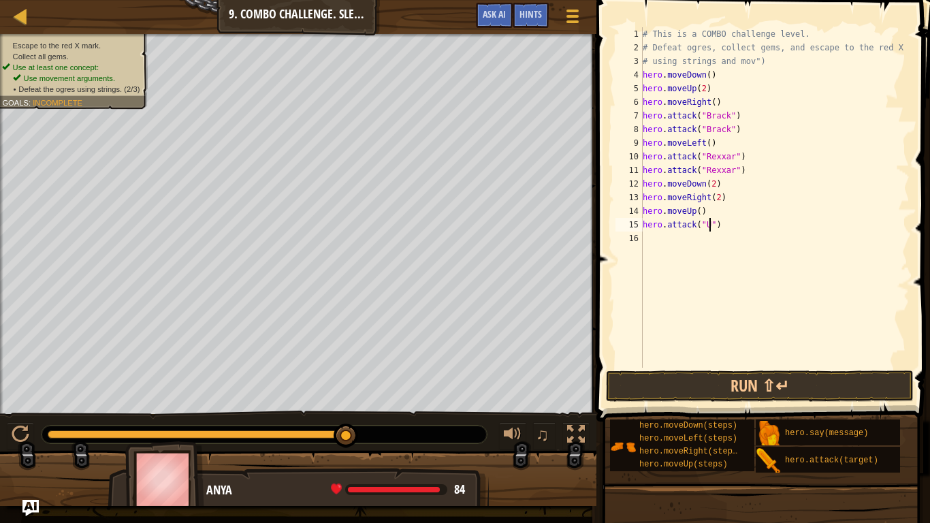
scroll to position [6, 10]
type textarea "hero.attack("Ursa")"
click at [719, 240] on div "# This is a COMBO challenge level. # Defeat [PERSON_NAME], collect gems, and es…" at bounding box center [774, 210] width 269 height 367
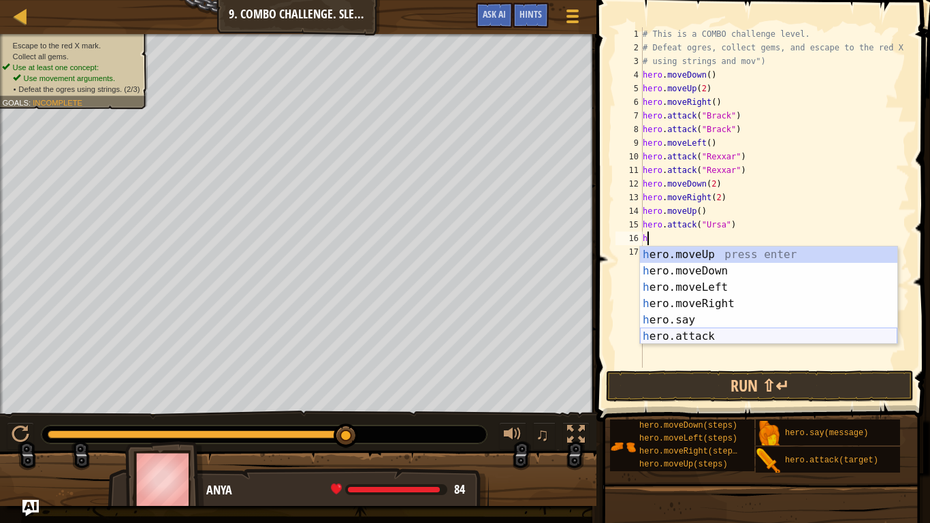
click at [717, 333] on div "h ero.moveUp press enter h ero.moveDown press enter h ero.moveLeft press enter …" at bounding box center [768, 311] width 257 height 131
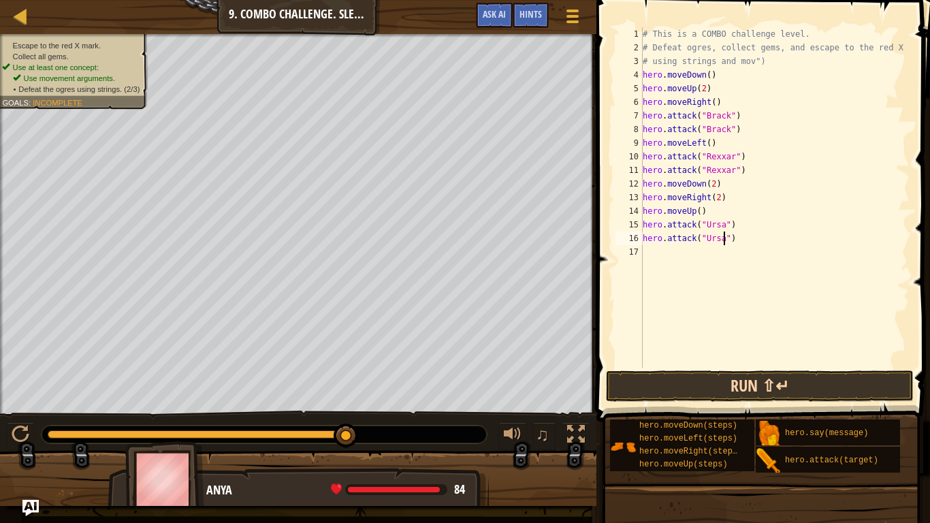
scroll to position [6, 12]
type textarea "hero.attack("Ursa")"
click at [830, 387] on button "Run ⇧↵" at bounding box center [760, 385] width 308 height 31
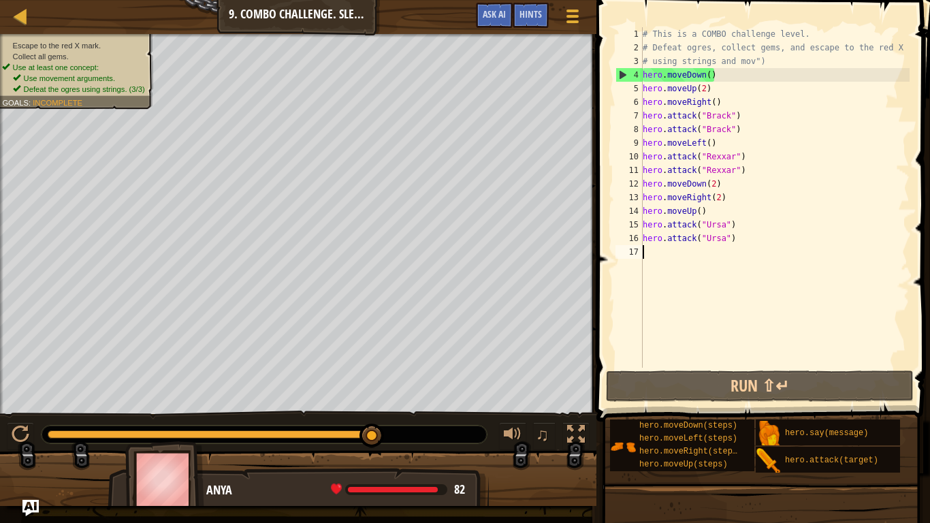
click at [698, 263] on div "# This is a COMBO challenge level. # Defeat [PERSON_NAME], collect gems, and es…" at bounding box center [774, 210] width 269 height 367
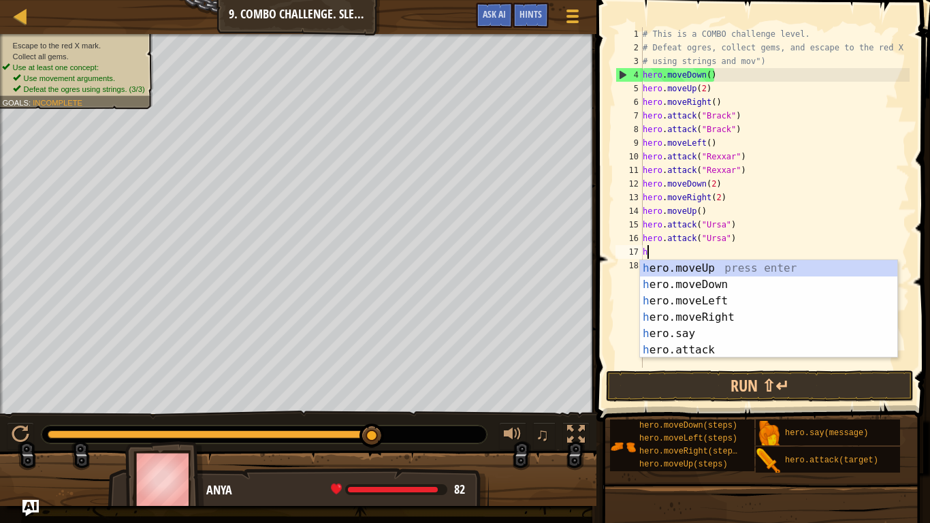
type textarea "he"
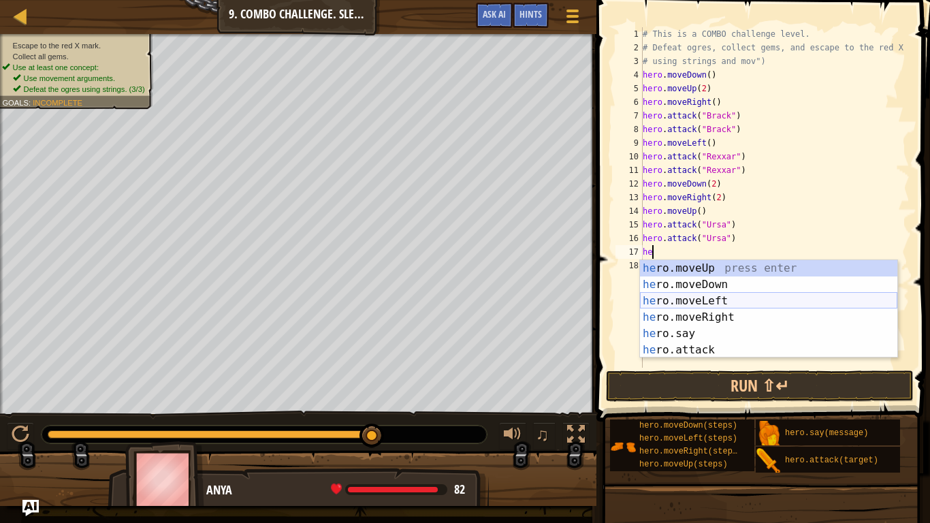
click at [712, 299] on div "he ro.moveUp press enter he ro.moveDown press enter he ro.moveLeft press enter …" at bounding box center [768, 325] width 257 height 131
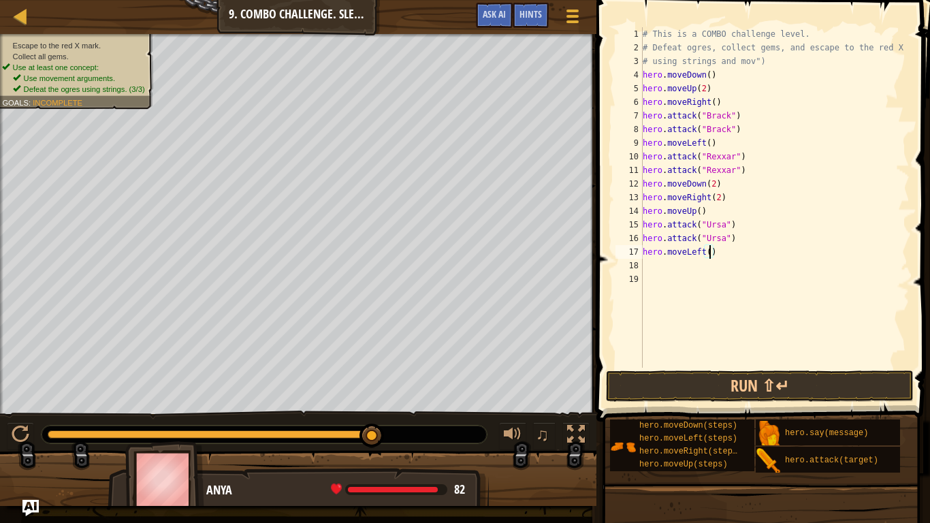
click at [711, 254] on div "# This is a COMBO challenge level. # Defeat [PERSON_NAME], collect gems, and es…" at bounding box center [774, 210] width 269 height 367
type textarea "hero.moveLeft(2)"
click at [676, 270] on div "# This is a COMBO challenge level. # Defeat [PERSON_NAME], collect gems, and es…" at bounding box center [774, 210] width 269 height 367
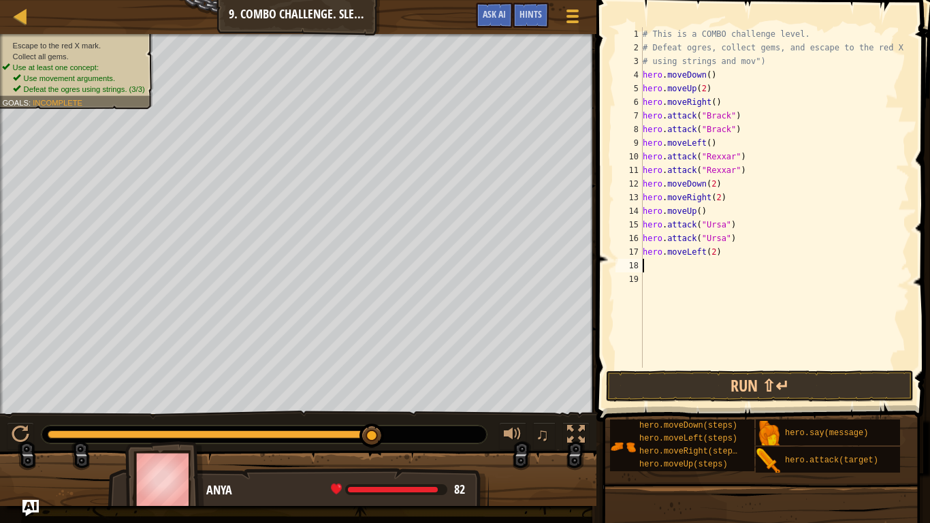
type textarea "h"
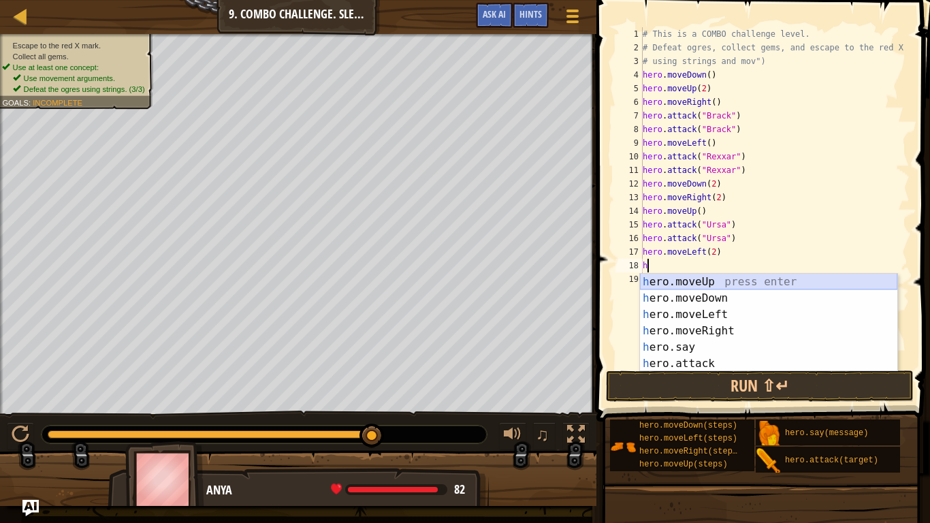
click at [723, 280] on div "h ero.moveUp press enter h ero.moveDown press enter h ero.moveLeft press enter …" at bounding box center [768, 339] width 257 height 131
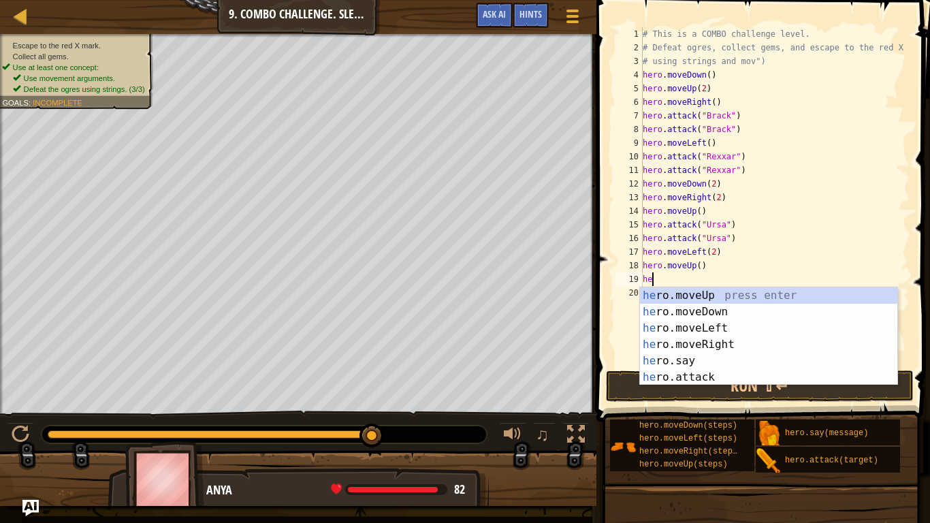
type textarea "her"
click at [718, 336] on div "her o.moveUp press enter her o.moveDown press enter her o.moveLeft press enter …" at bounding box center [768, 352] width 257 height 131
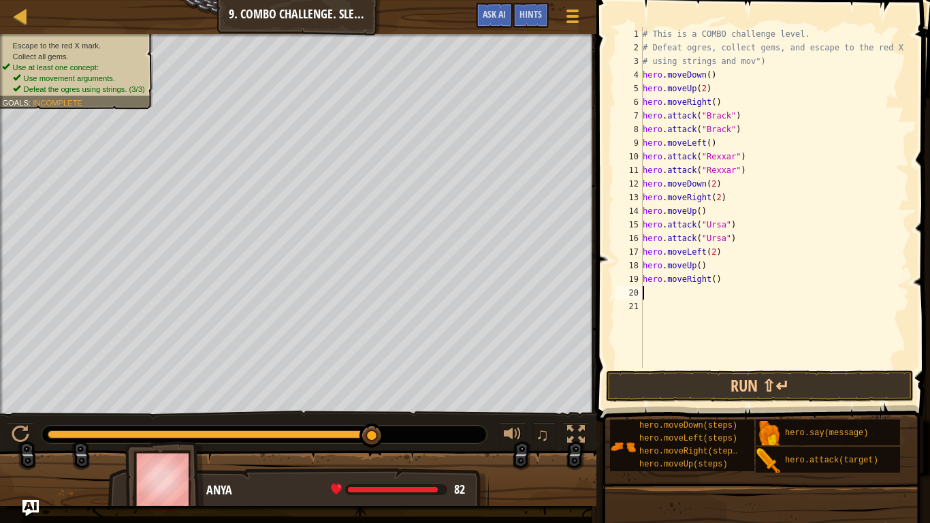
click at [716, 279] on div "# This is a COMBO challenge level. # Defeat [PERSON_NAME], collect gems, and es…" at bounding box center [774, 210] width 269 height 367
click at [773, 383] on button "Run ⇧↵" at bounding box center [760, 385] width 308 height 31
type textarea "hero.moveRight(2)"
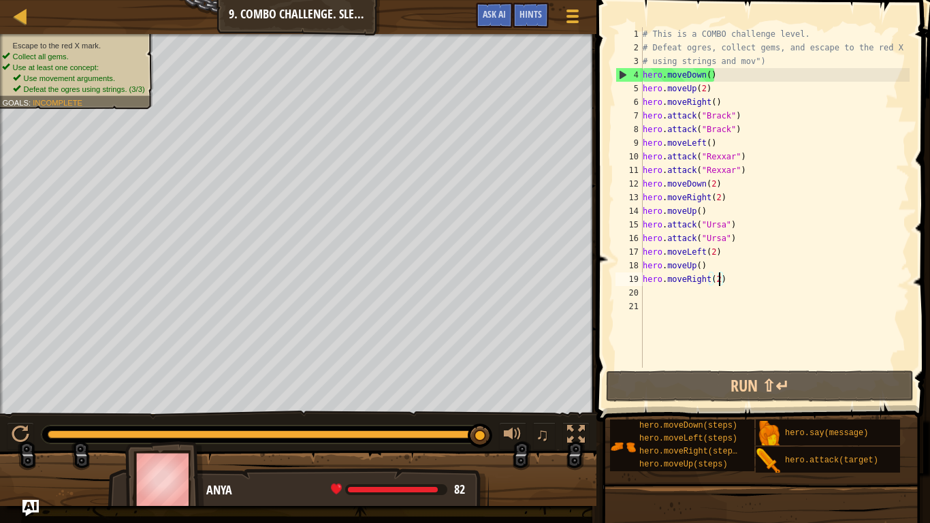
click at [699, 290] on div "# This is a COMBO challenge level. # Defeat [PERSON_NAME], collect gems, and es…" at bounding box center [774, 210] width 269 height 367
type textarea "h"
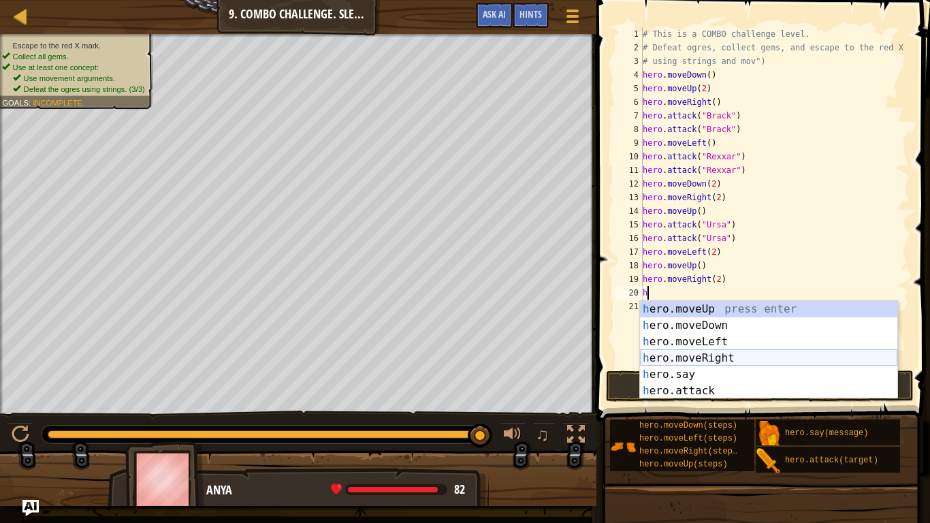
click at [747, 362] on div "h ero.moveUp press enter h ero.moveDown press enter h ero.moveLeft press enter …" at bounding box center [768, 366] width 257 height 131
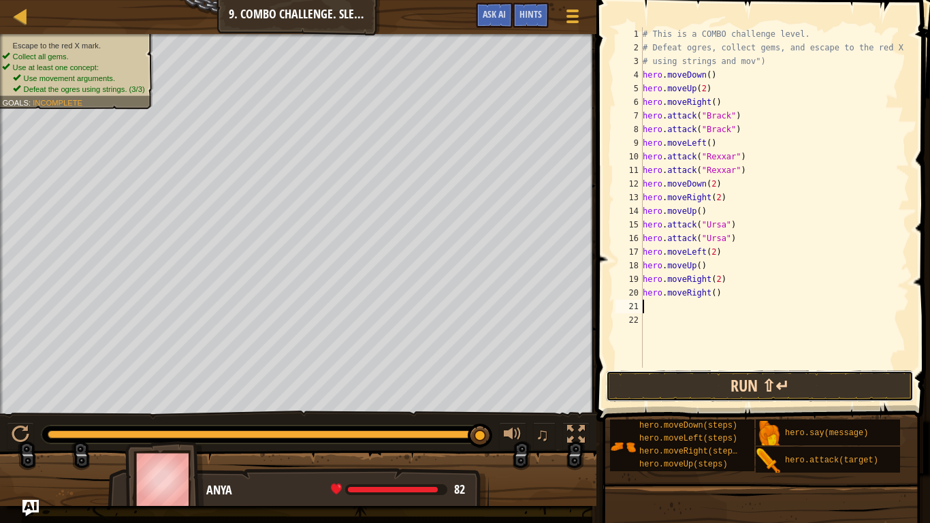
click at [783, 385] on button "Run ⇧↵" at bounding box center [760, 385] width 308 height 31
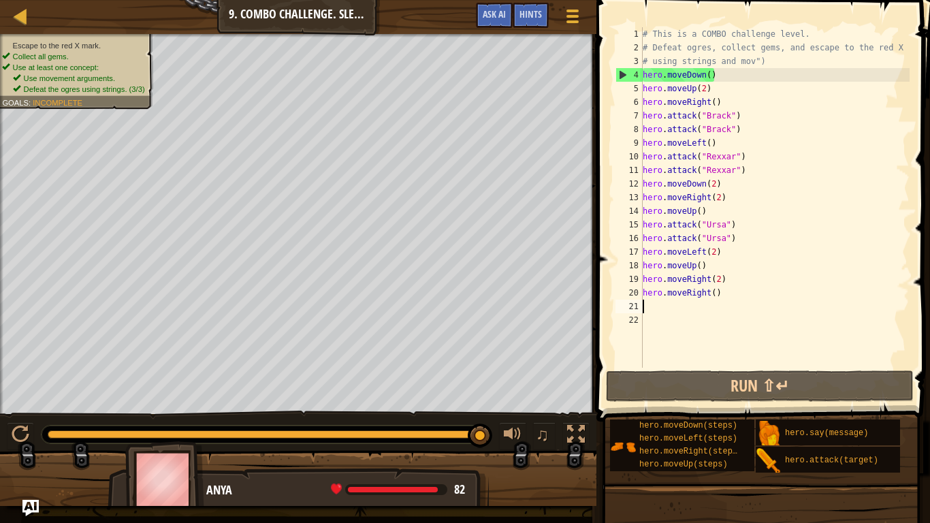
click at [732, 294] on div "# This is a COMBO challenge level. # Defeat [PERSON_NAME], collect gems, and es…" at bounding box center [774, 210] width 269 height 367
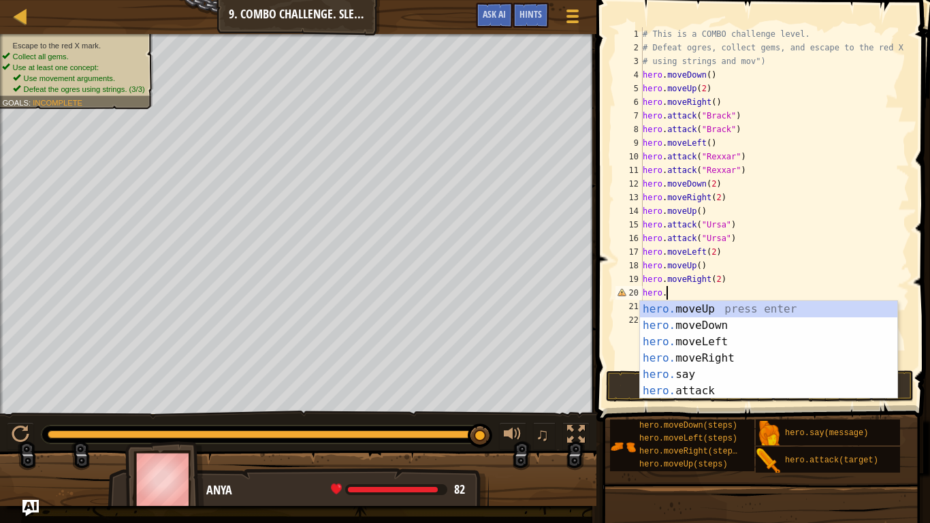
type textarea "hero"
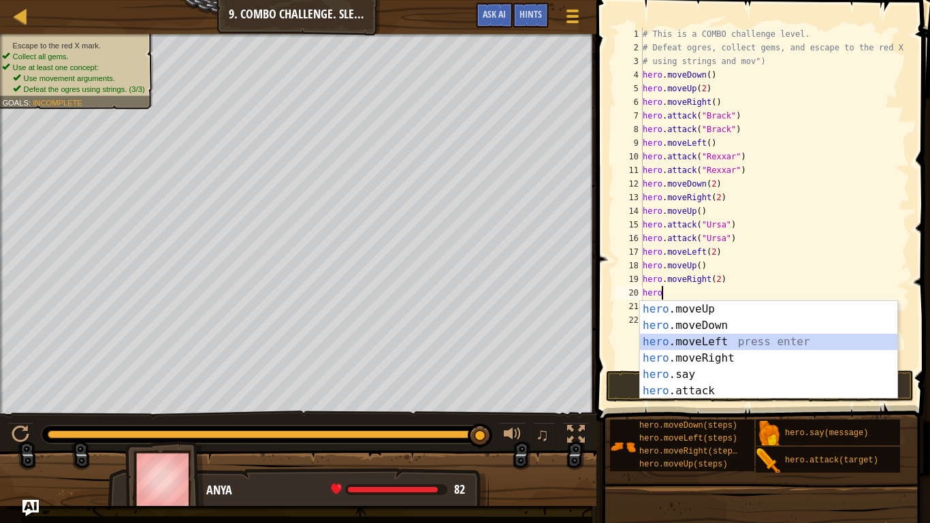
click at [746, 340] on div "hero .moveUp press enter hero .moveDown press enter hero .moveLeft press enter …" at bounding box center [768, 366] width 257 height 131
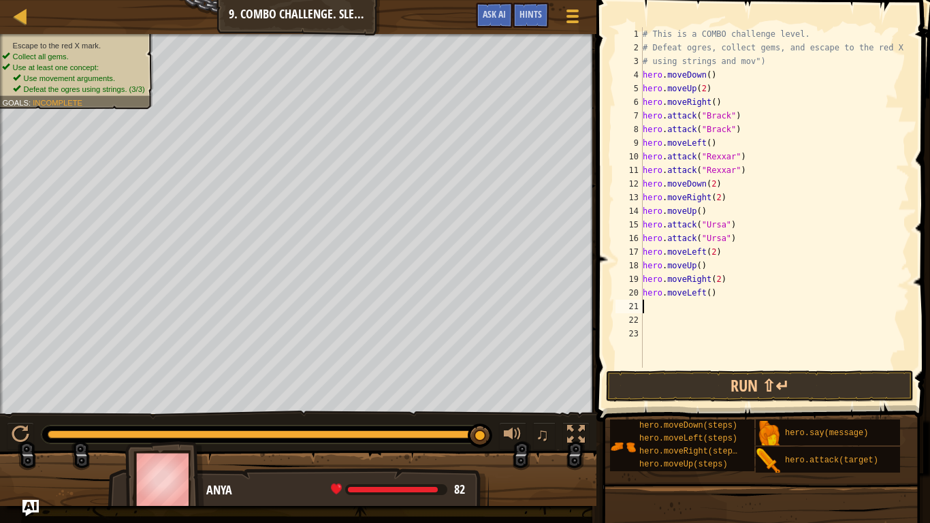
click at [711, 294] on div "# This is a COMBO challenge level. # Defeat [PERSON_NAME], collect gems, and es…" at bounding box center [774, 210] width 269 height 367
type textarea "hero.moveLeft(2)"
click at [649, 308] on div "# This is a COMBO challenge level. # Defeat [PERSON_NAME], collect gems, and es…" at bounding box center [774, 210] width 269 height 367
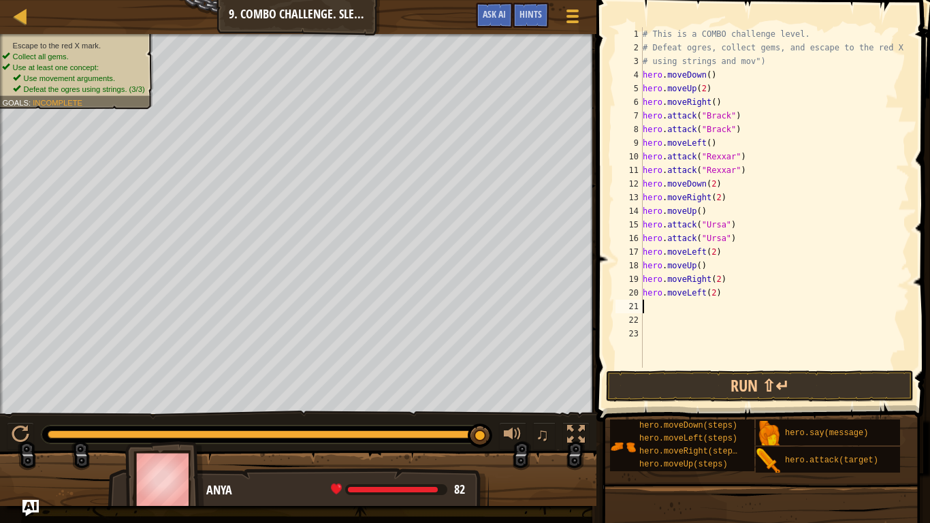
type textarea "h"
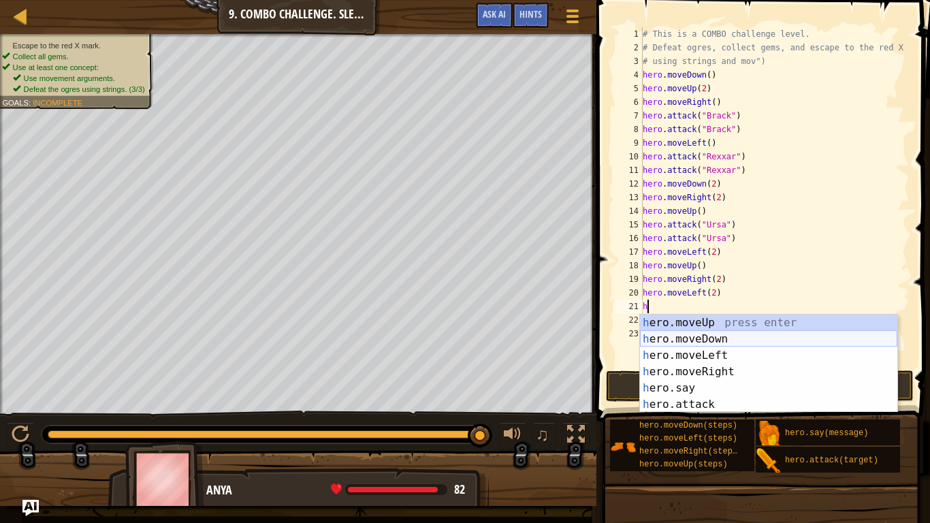
click at [738, 343] on div "h ero.moveUp press enter h ero.moveDown press enter h ero.moveLeft press enter …" at bounding box center [768, 379] width 257 height 131
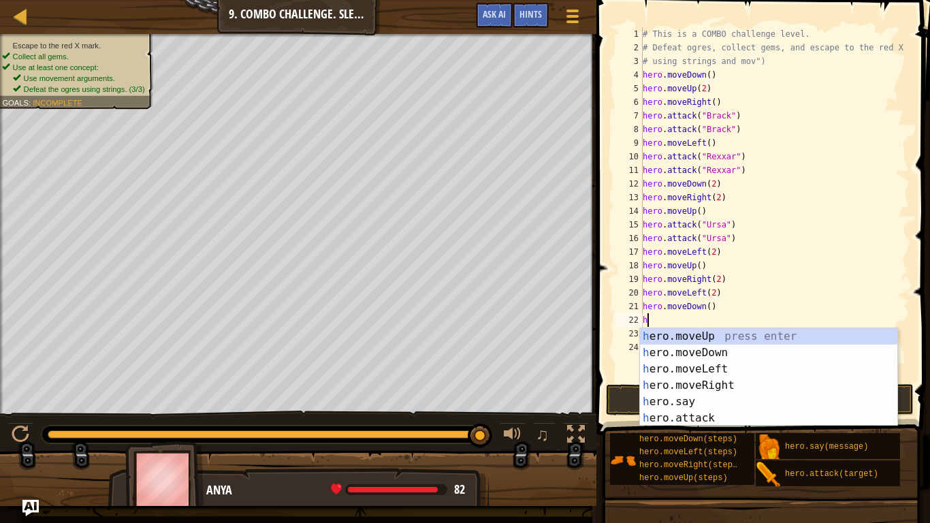
type textarea "he"
click at [747, 363] on div "he ro.moveUp press enter he ro.moveDown press enter he ro.moveLeft press enter …" at bounding box center [768, 393] width 257 height 131
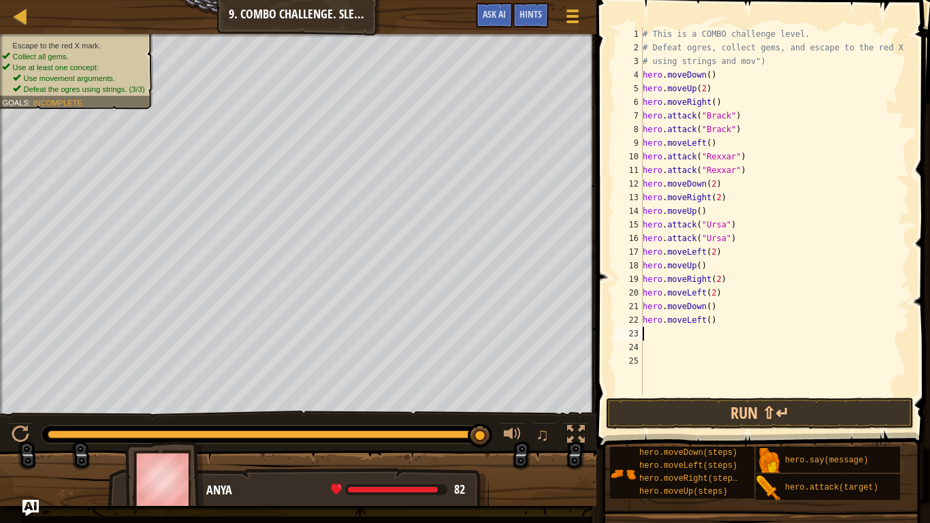
scroll to position [6, 0]
click at [746, 407] on button "Run ⇧↵" at bounding box center [760, 412] width 308 height 31
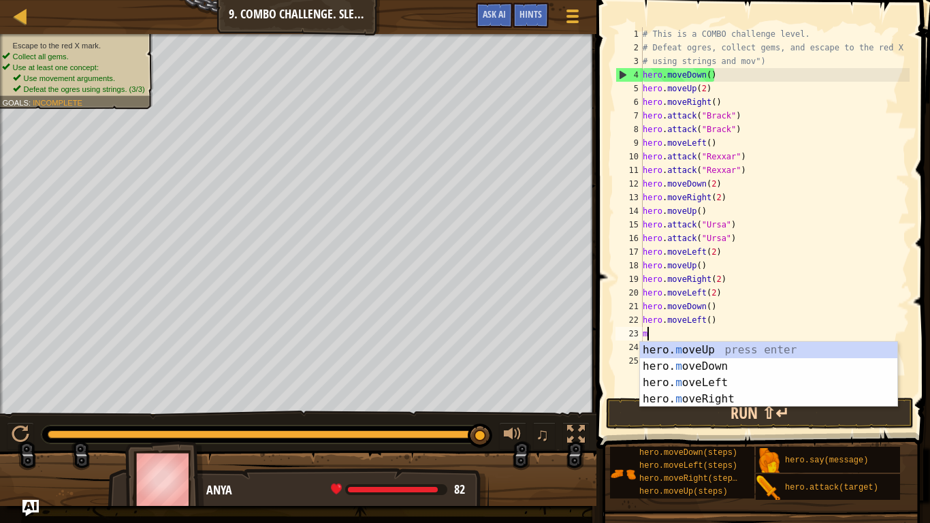
type textarea "mo"
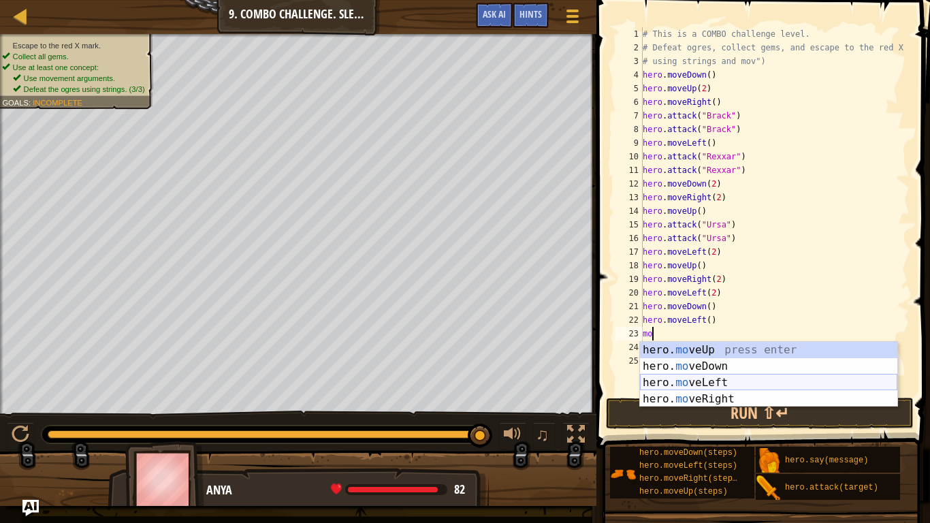
click at [753, 384] on div "hero. mo veUp press enter hero. mo veDown press enter hero. mo veLeft press ent…" at bounding box center [768, 391] width 257 height 98
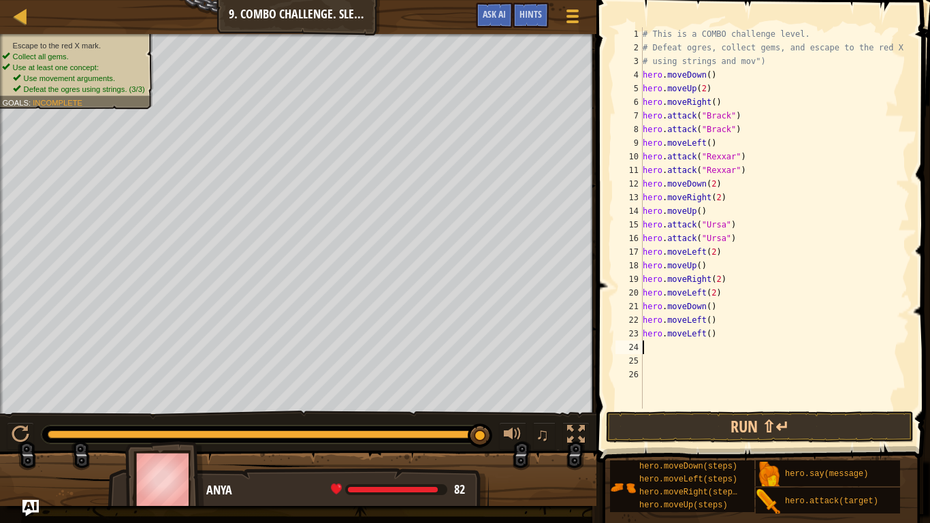
scroll to position [6, 0]
click at [709, 337] on div "# This is a COMBO challenge level. # Defeat [PERSON_NAME], collect gems, and es…" at bounding box center [774, 231] width 269 height 408
click at [731, 407] on button "Run ⇧↵" at bounding box center [760, 426] width 308 height 31
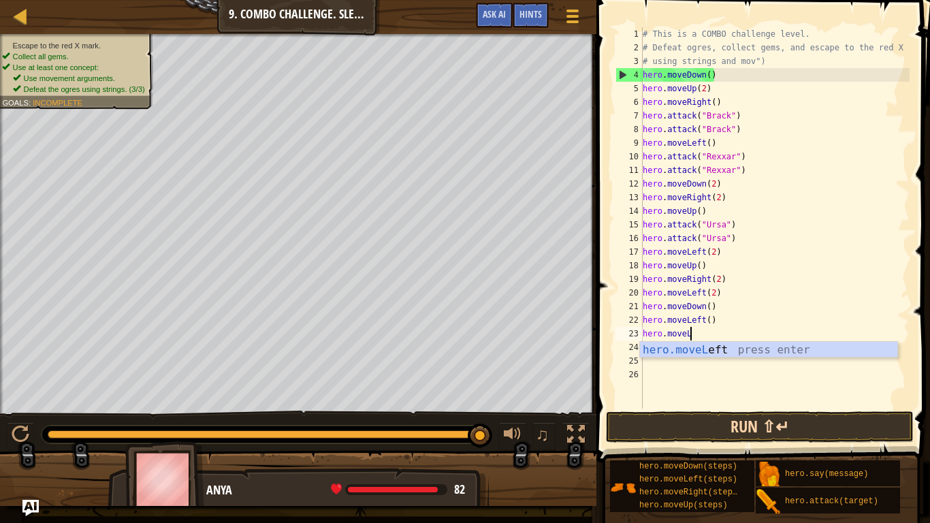
scroll to position [6, 3]
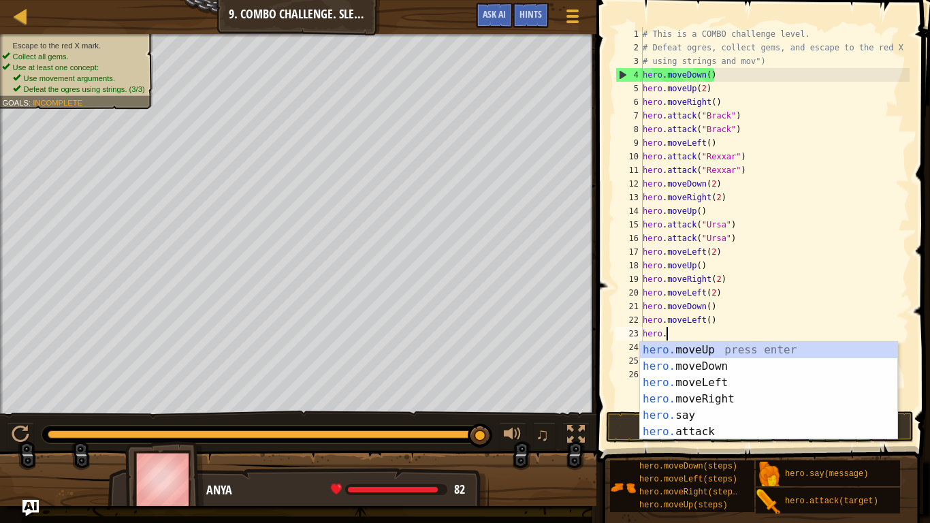
type textarea "h"
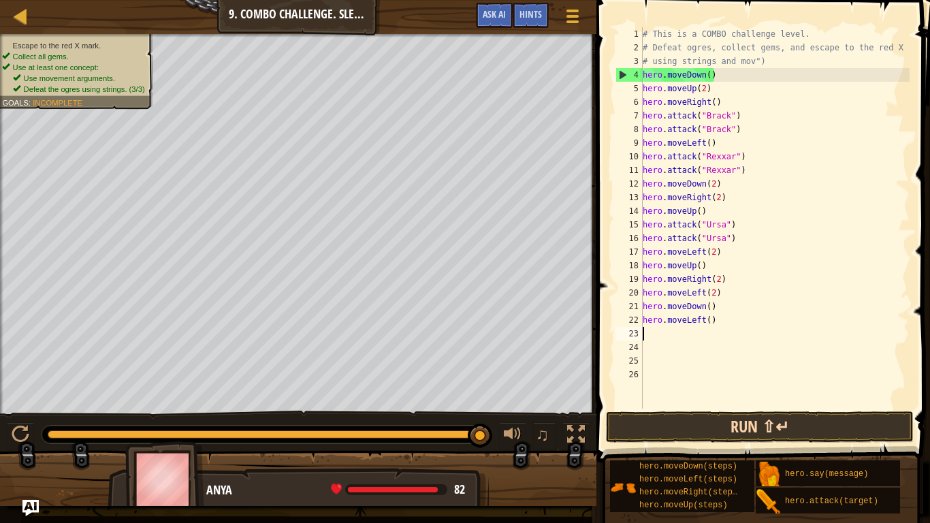
scroll to position [6, 0]
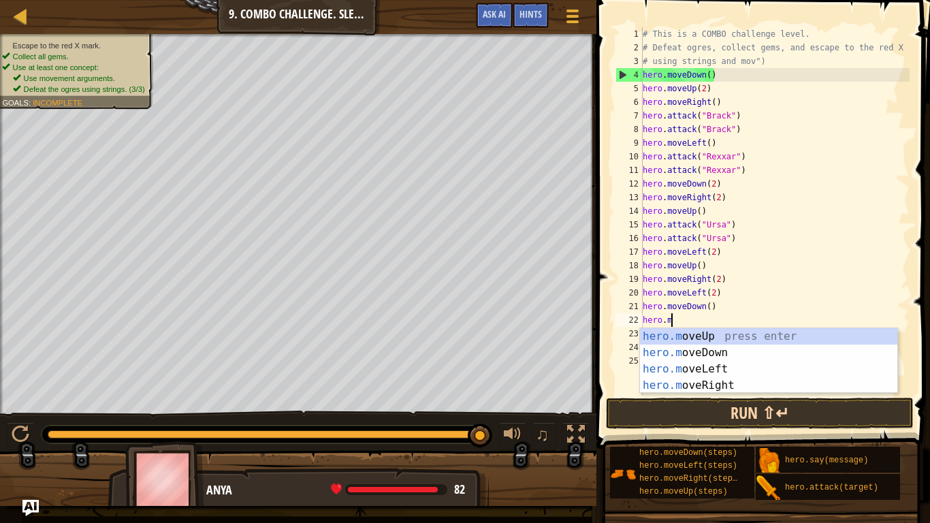
type textarea "h"
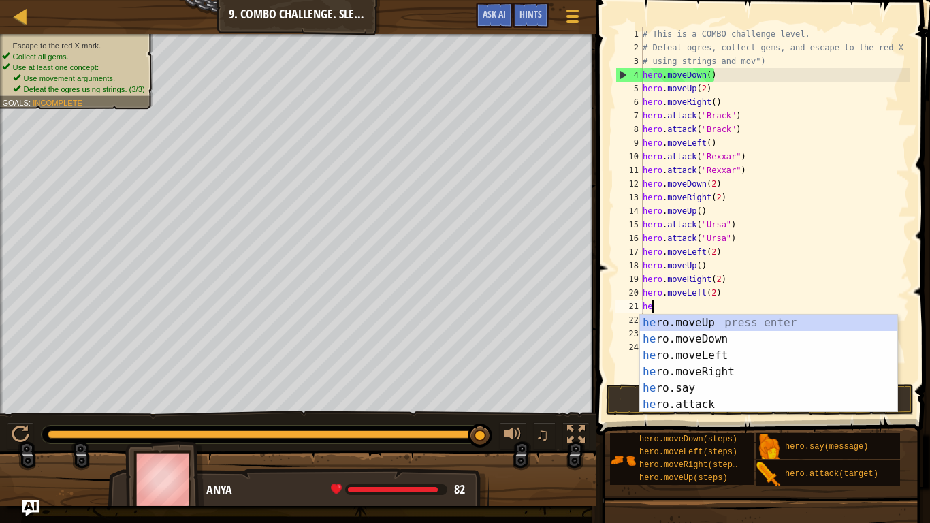
type textarea "h"
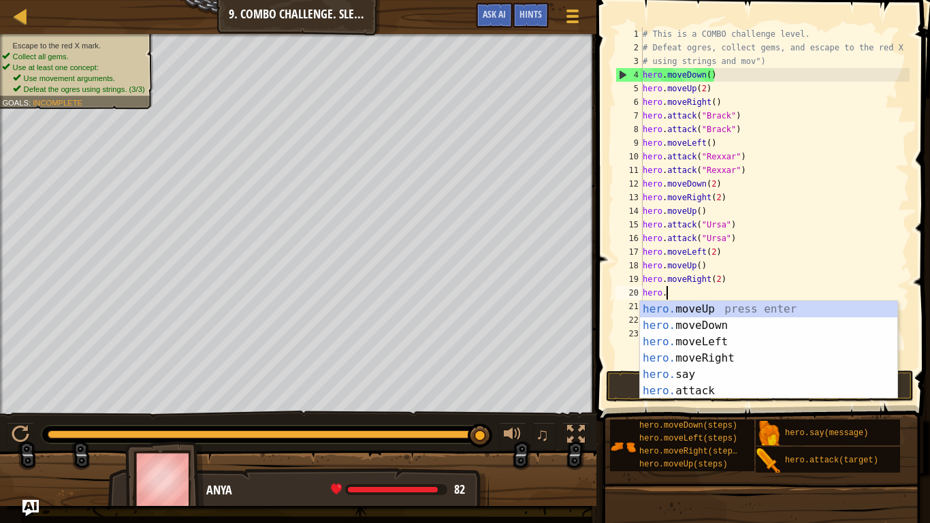
type textarea "h"
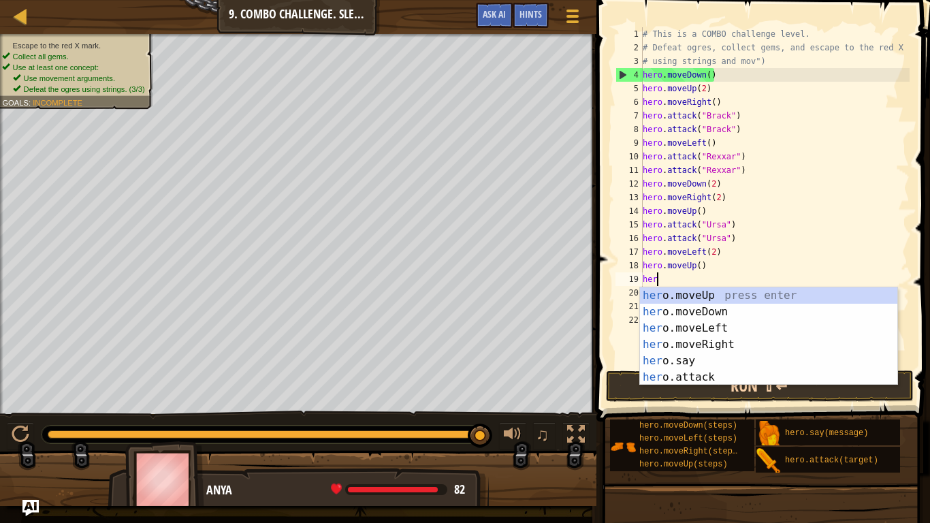
type textarea "h"
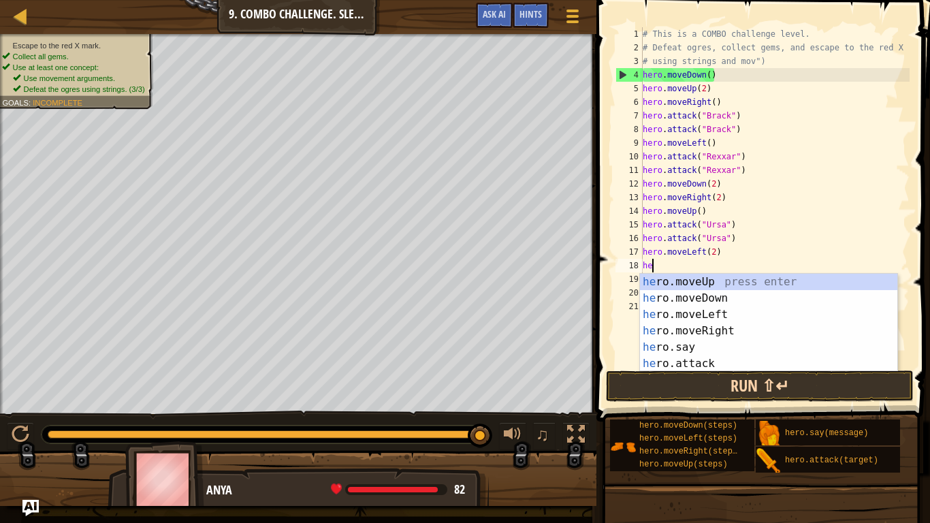
type textarea "h"
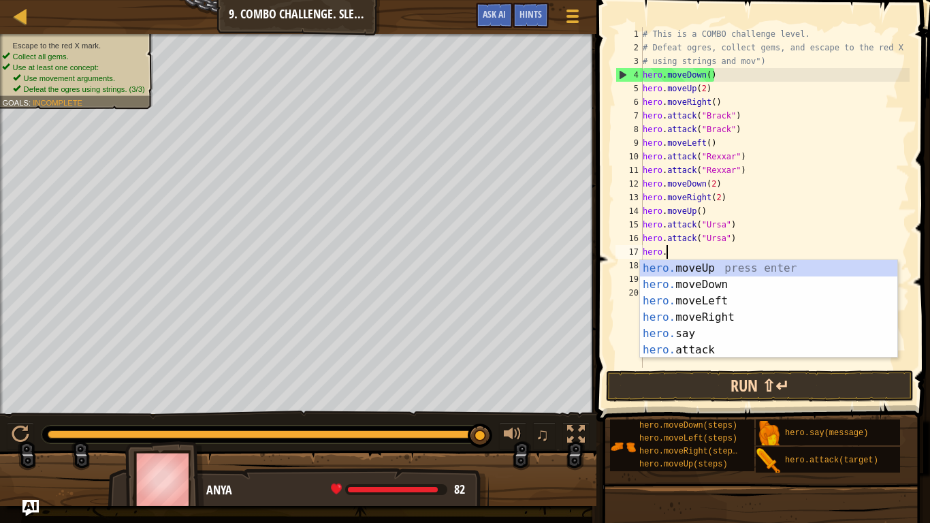
type textarea "h"
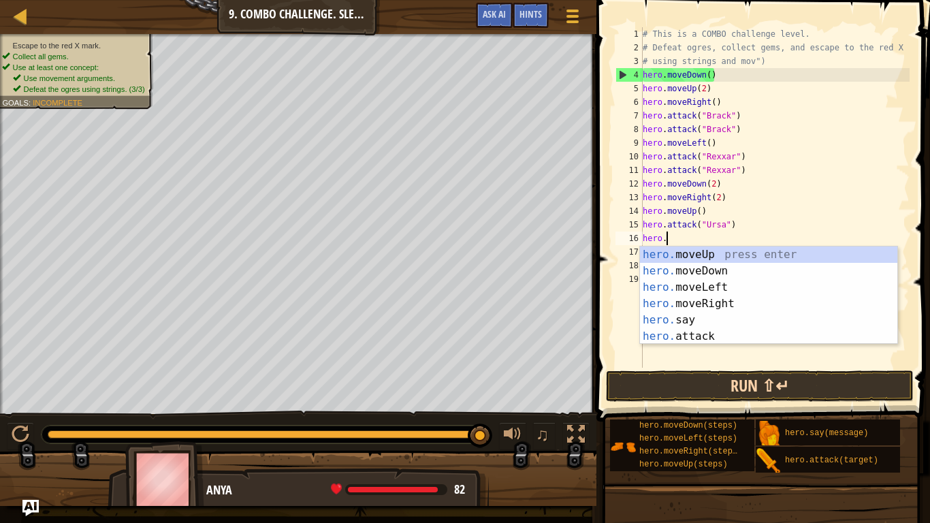
type textarea "h"
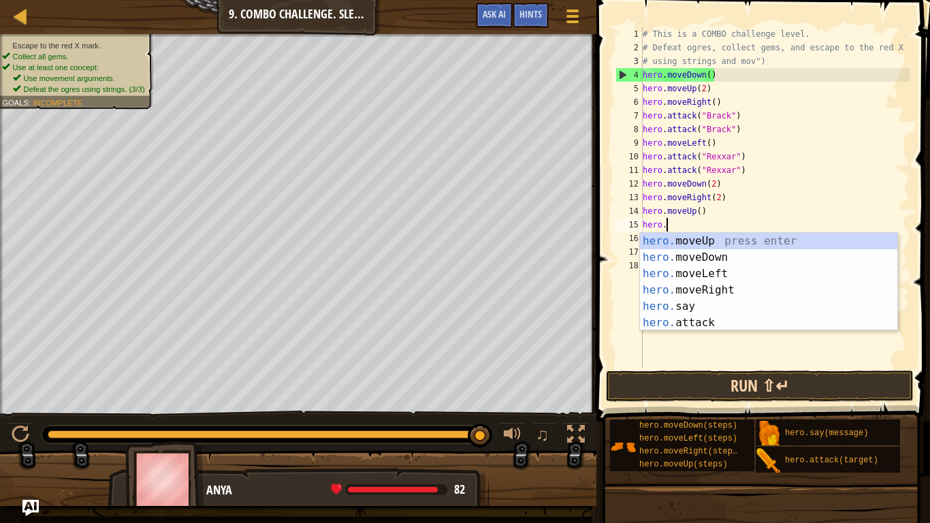
type textarea "h"
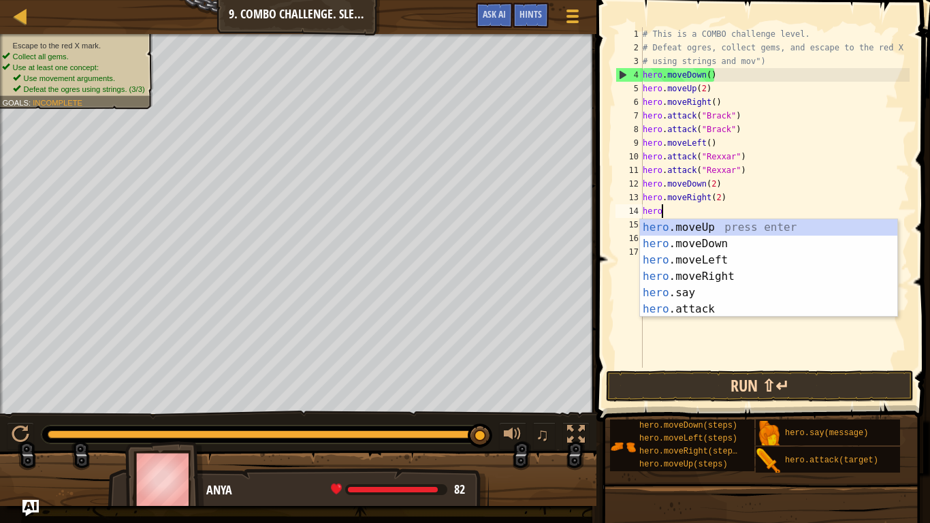
type textarea "h"
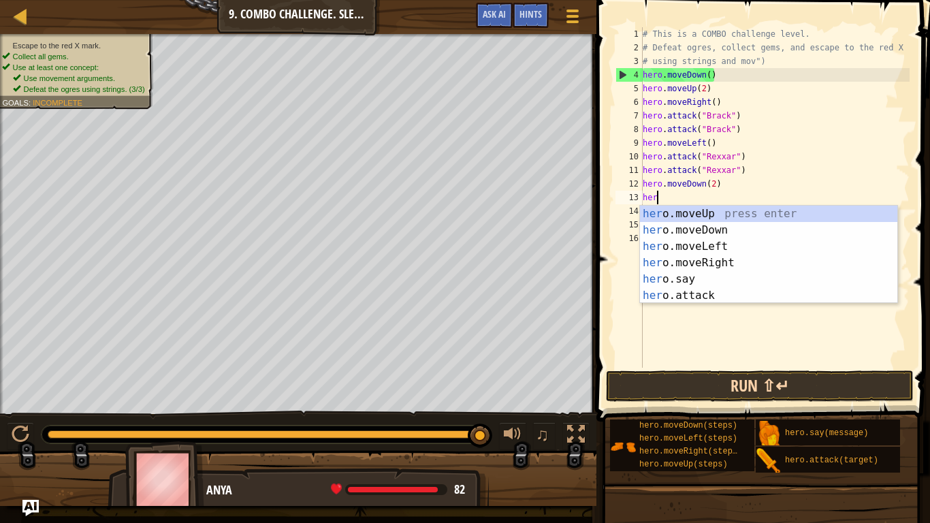
type textarea "h"
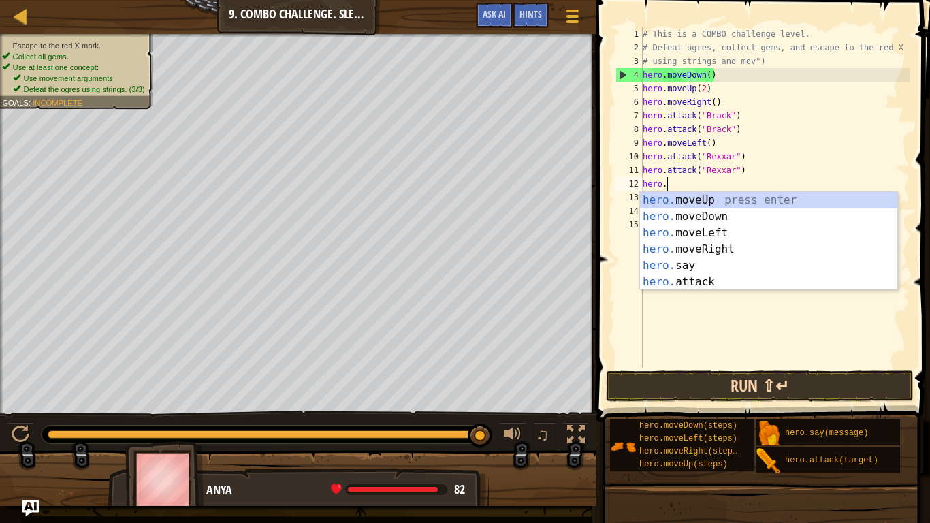
type textarea "h"
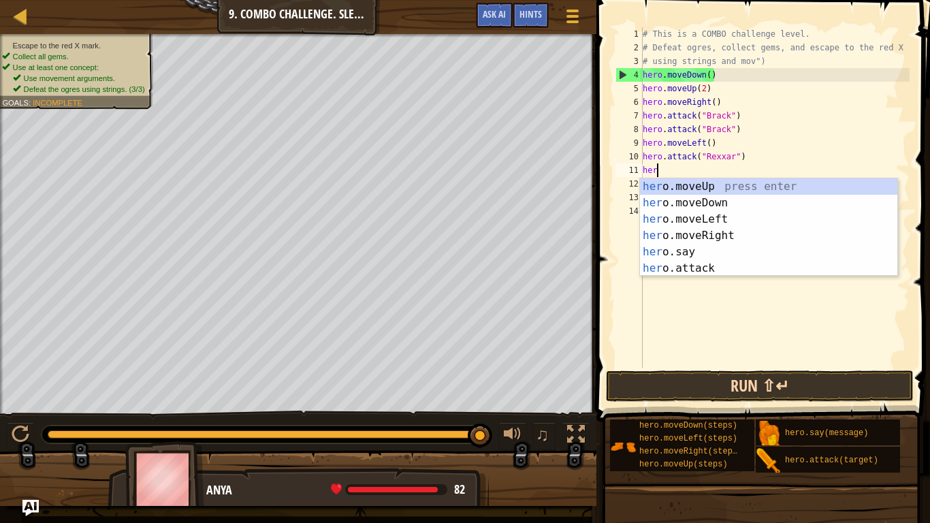
type textarea "h"
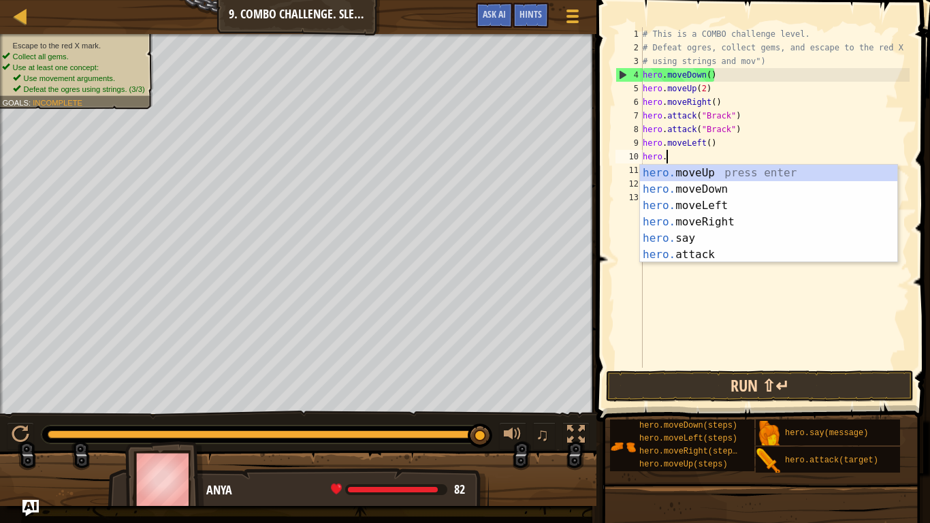
type textarea "h"
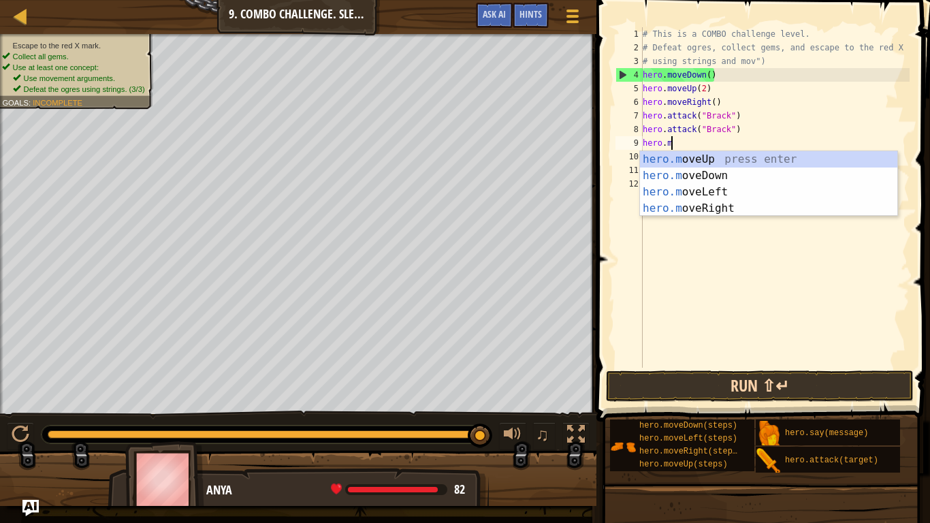
type textarea "h"
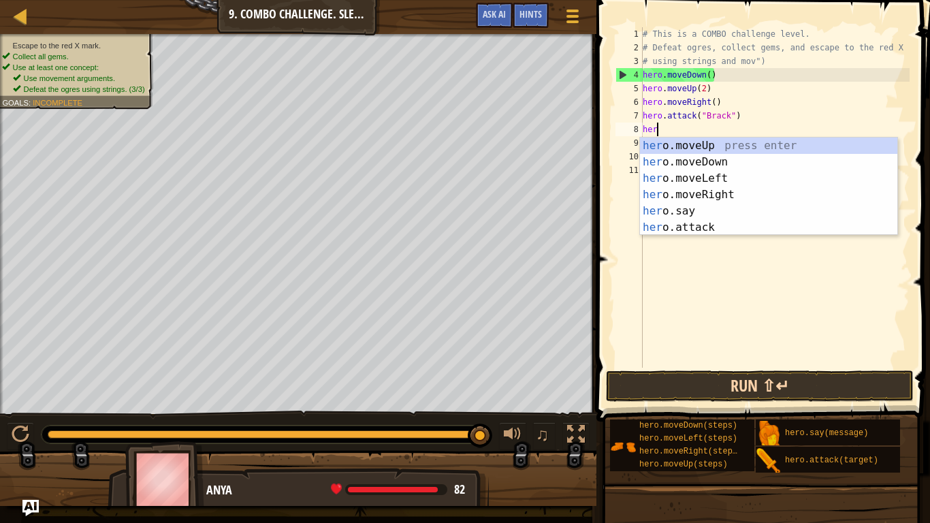
type textarea "h"
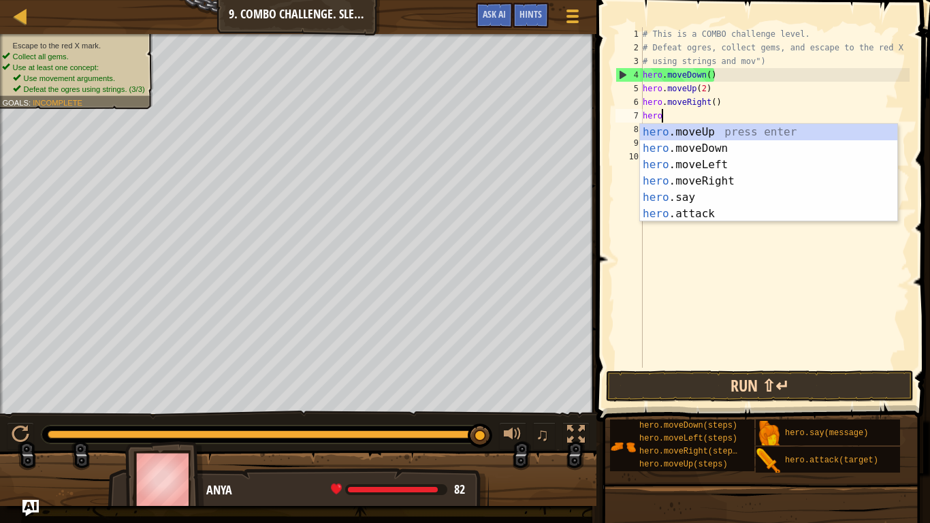
type textarea "h"
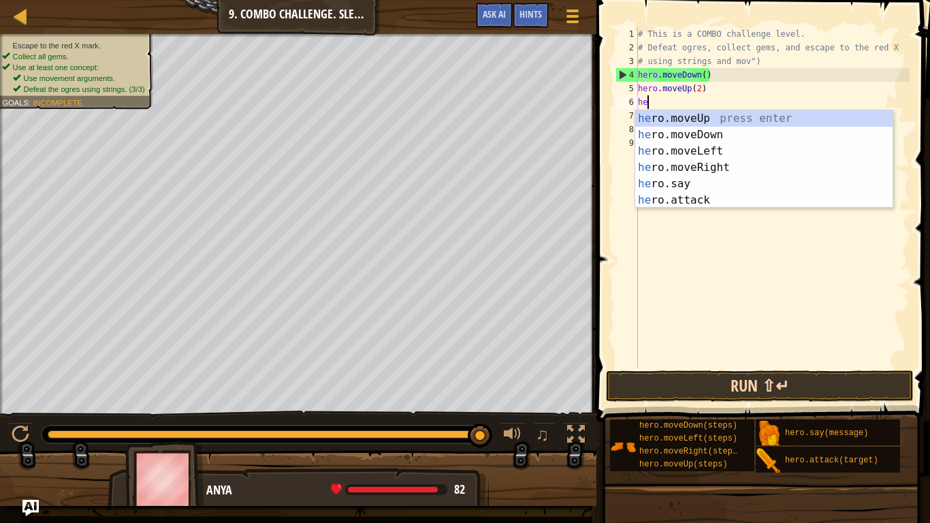
type textarea "h"
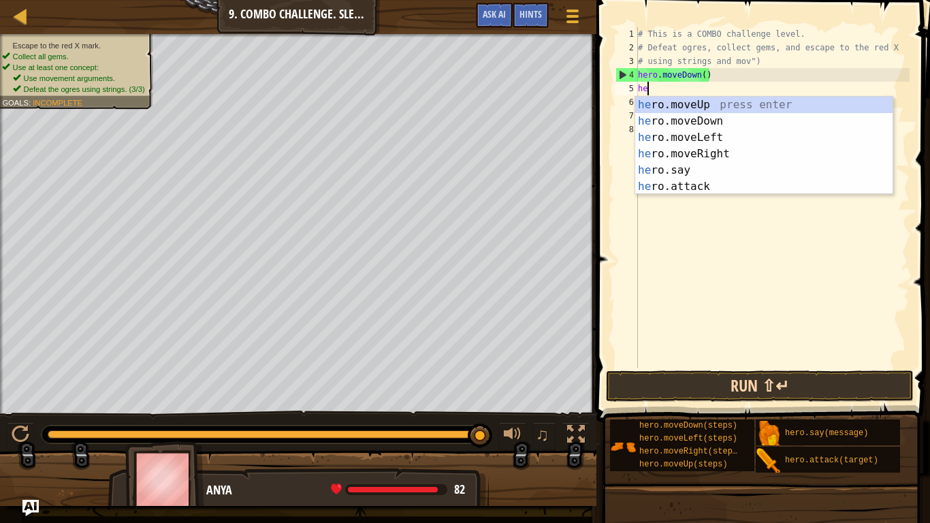
type textarea "h"
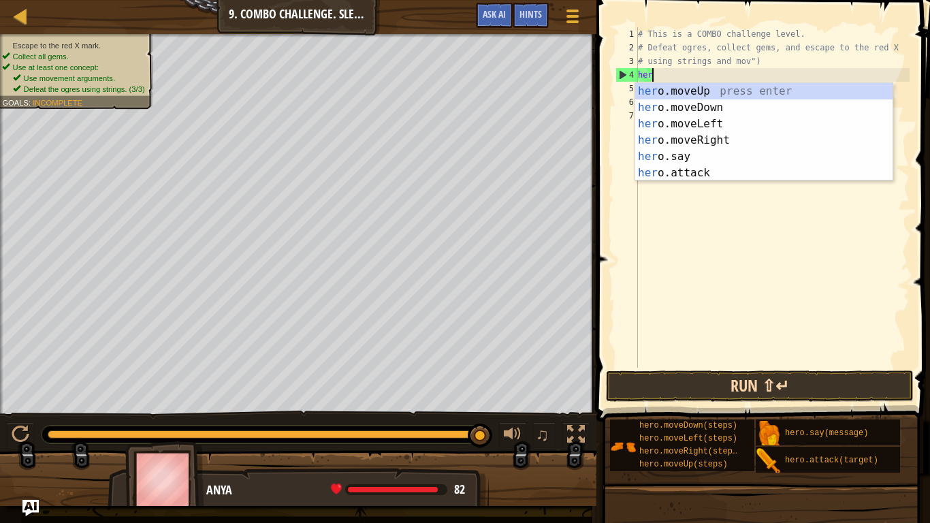
type textarea "h"
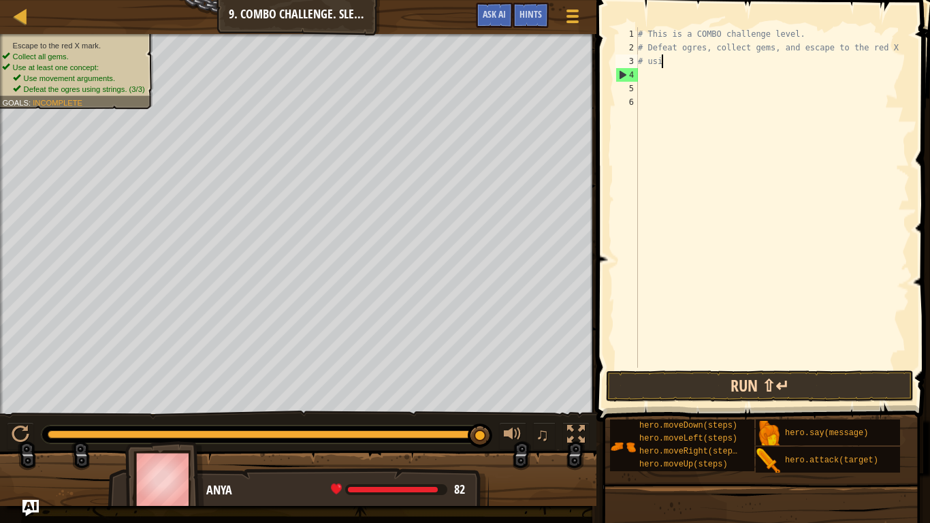
type textarea "#"
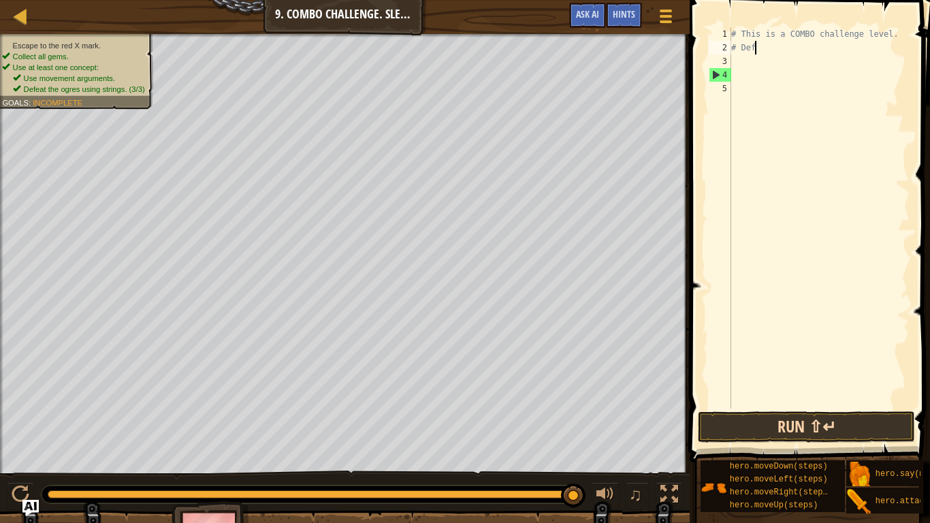
type textarea "#"
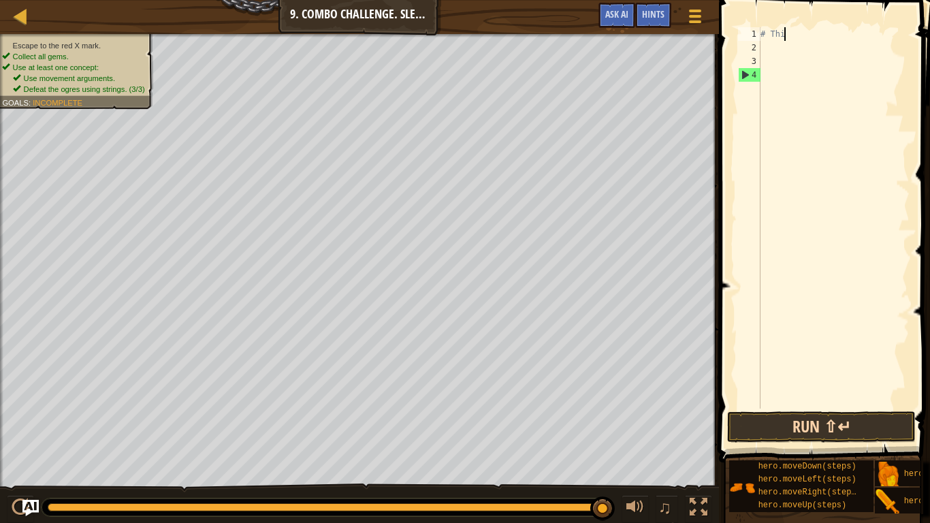
type textarea "#"
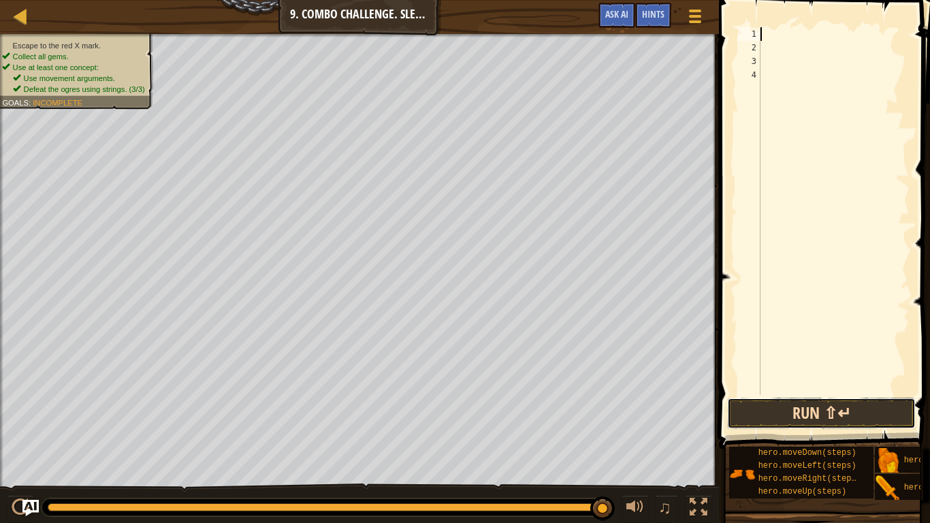
click at [842, 407] on button "Run ⇧↵" at bounding box center [821, 412] width 188 height 31
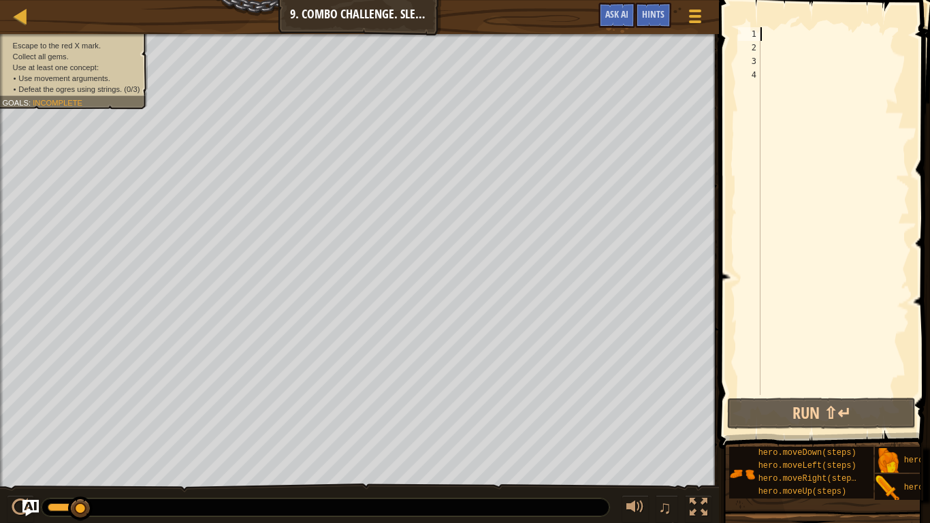
type textarea "h"
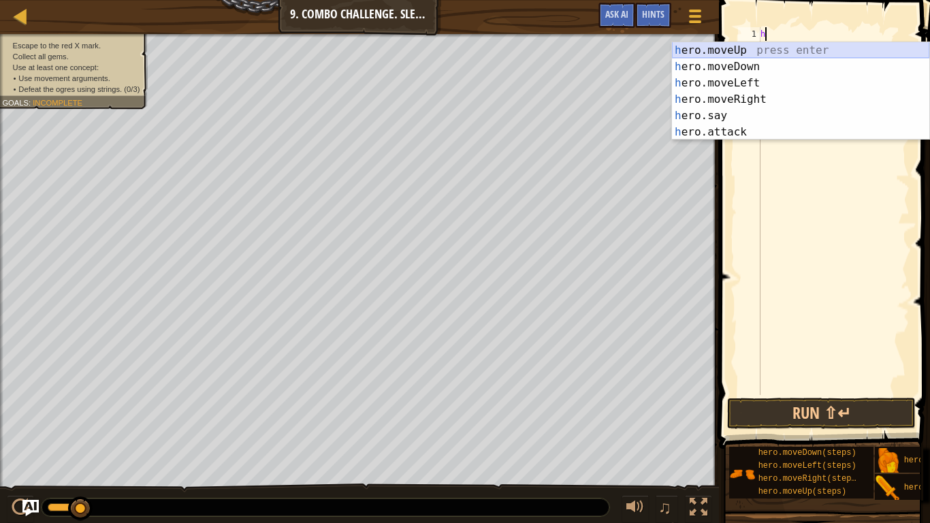
click at [795, 50] on div "h ero.moveUp press enter h ero.moveDown press enter h ero.moveLeft press enter …" at bounding box center [800, 107] width 257 height 131
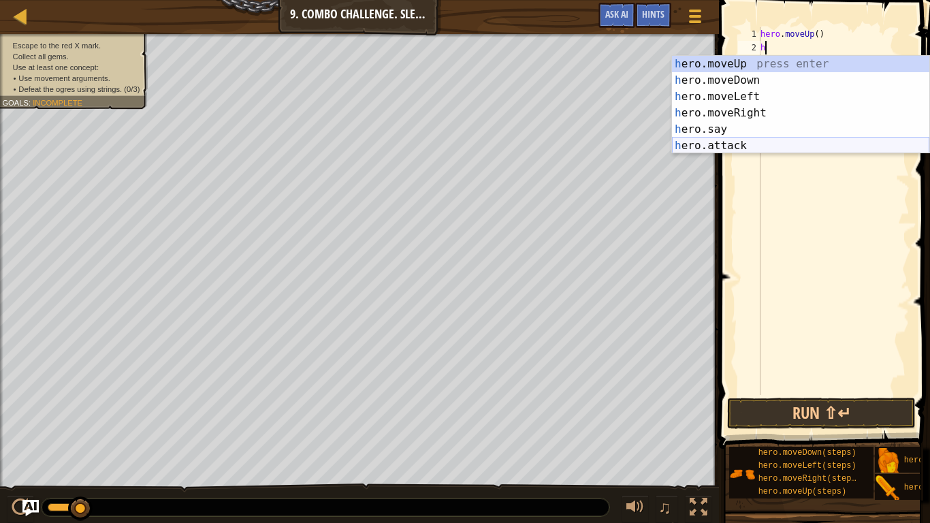
click at [797, 140] on div "h ero.moveUp press enter h ero.moveDown press enter h ero.moveLeft press enter …" at bounding box center [800, 121] width 257 height 131
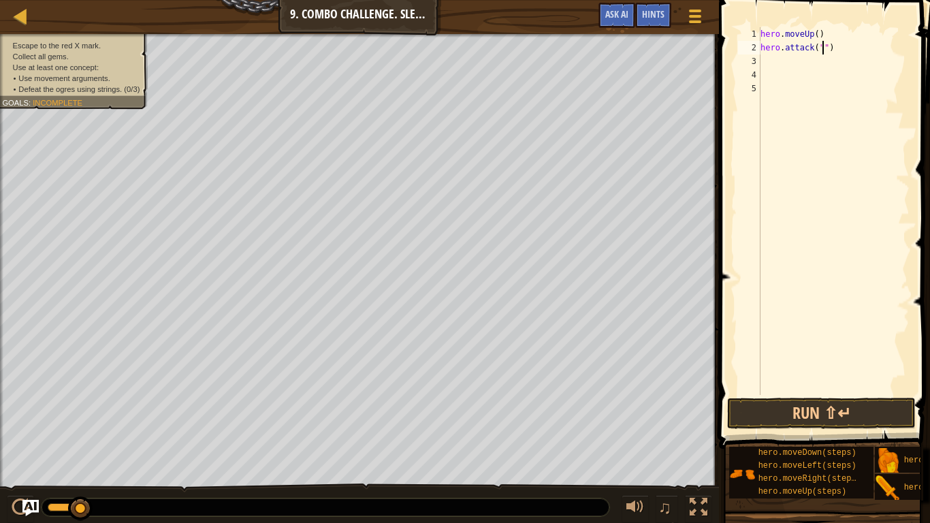
scroll to position [6, 10]
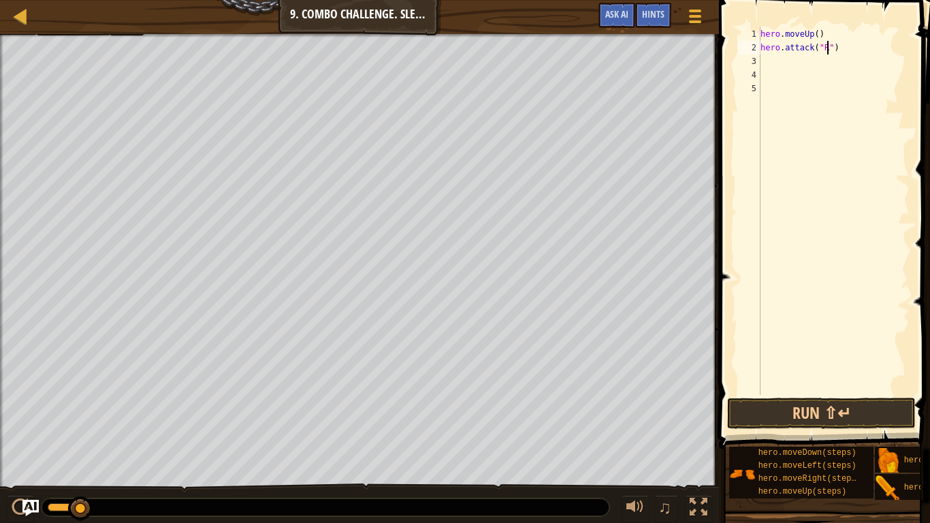
click at [131, 68] on div "Escape to the red X mark. Collect all gems. Use at least one concept: • Use mov…" at bounding box center [359, 263] width 719 height 458
click at [825, 48] on div "hero . moveUp ( ) hero . attack ( "R" )" at bounding box center [833, 224] width 152 height 395
type textarea "hero.attack("Rexxar")"
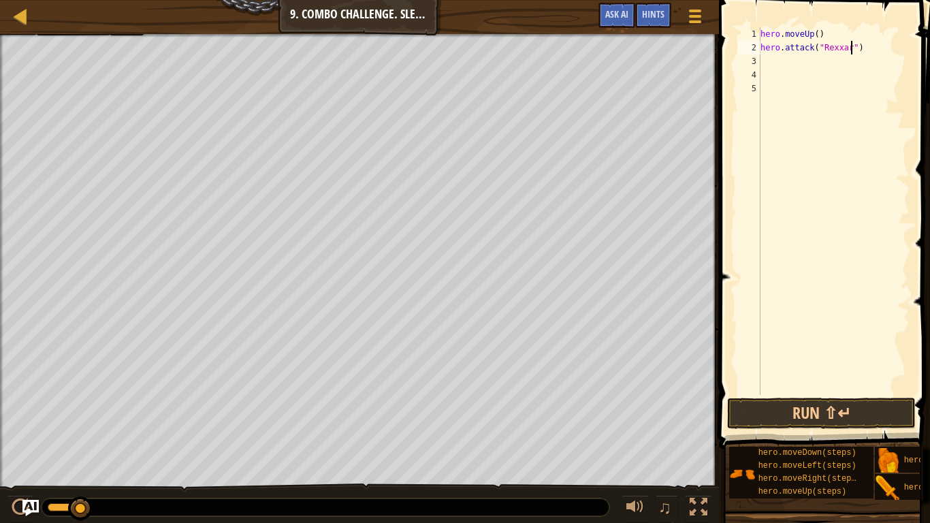
click at [840, 64] on div "hero . moveUp ( ) hero . attack ( "Rexxar" )" at bounding box center [833, 224] width 152 height 395
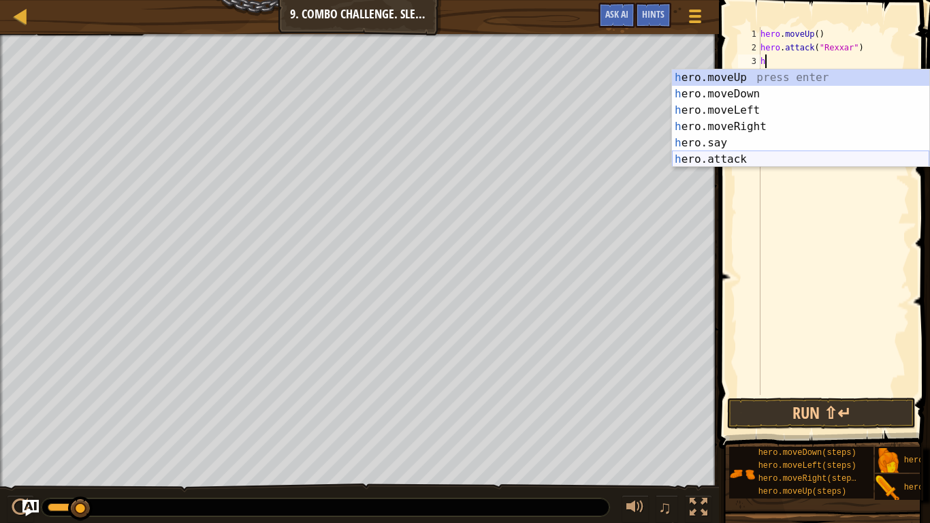
click at [852, 154] on div "h ero.moveUp press enter h ero.moveDown press enter h ero.moveLeft press enter …" at bounding box center [800, 134] width 257 height 131
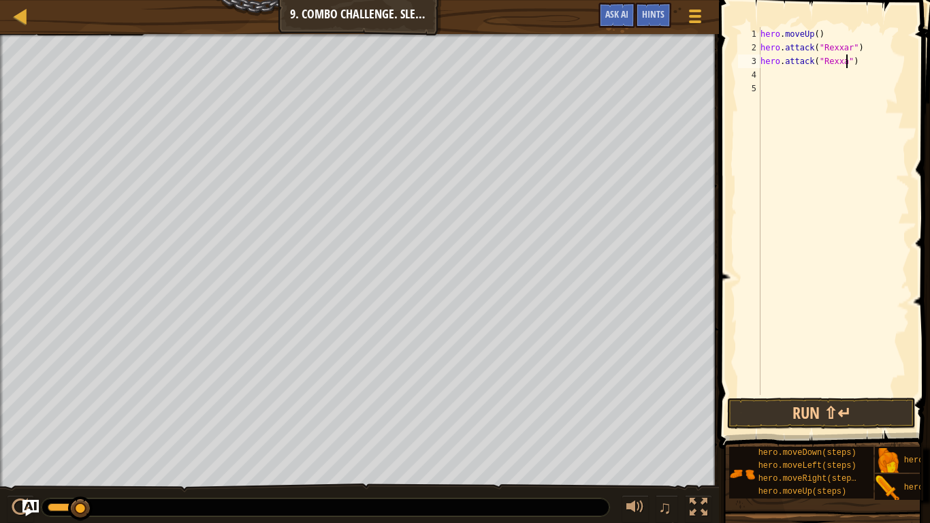
scroll to position [6, 14]
type textarea "hero.attack("Rexxar")"
click at [880, 407] on button "Run ⇧↵" at bounding box center [821, 412] width 188 height 31
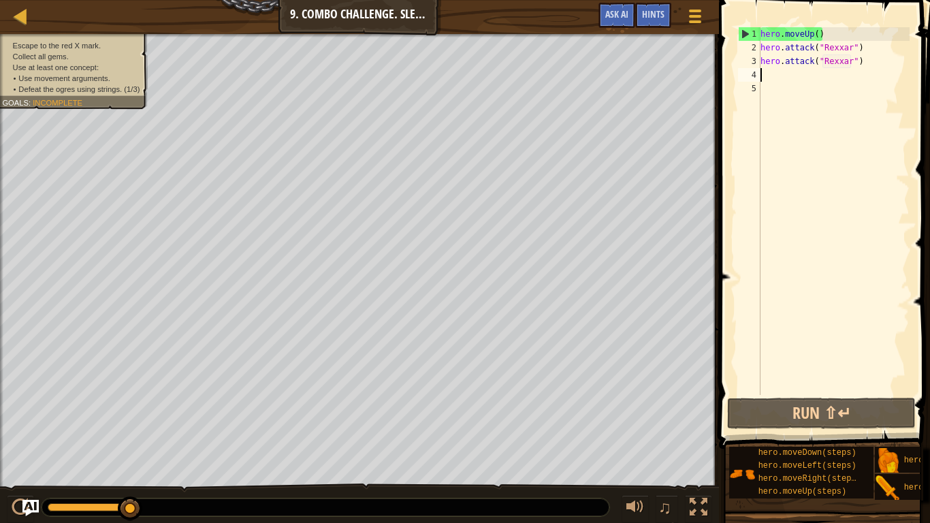
click at [772, 78] on div "hero . moveUp ( ) hero . attack ( "Rexxar" ) hero . attack ( "Rexxar" )" at bounding box center [833, 224] width 152 height 395
click at [834, 31] on div "hero . moveUp ( ) hero . attack ( "Rexxar" ) hero . attack ( "Rexxar" )" at bounding box center [833, 224] width 152 height 395
type textarea "hero.moveUp()"
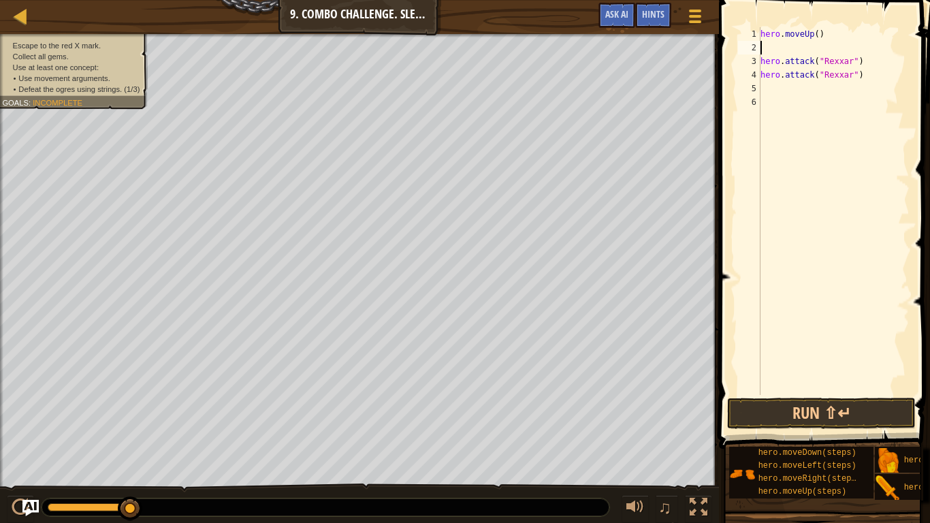
type textarea "h"
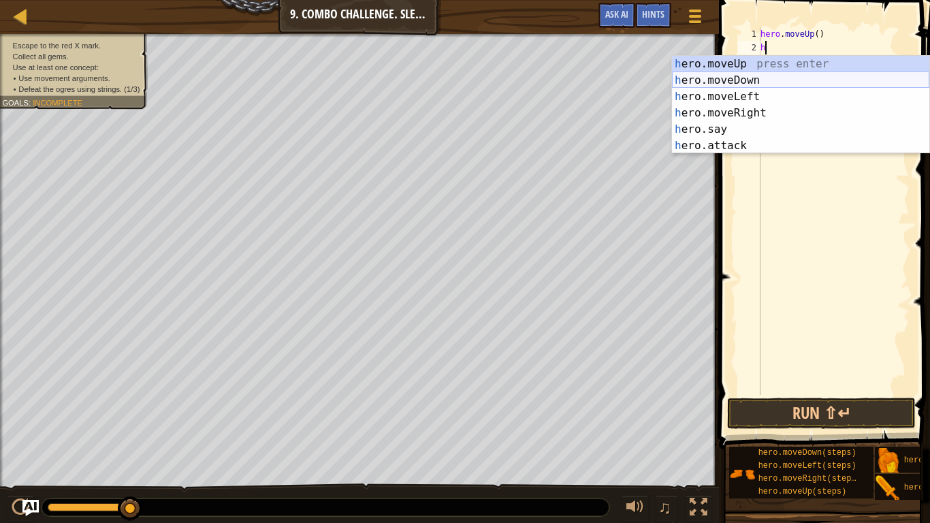
click at [781, 80] on div "h ero.moveUp press enter h ero.moveDown press enter h ero.moveLeft press enter …" at bounding box center [800, 121] width 257 height 131
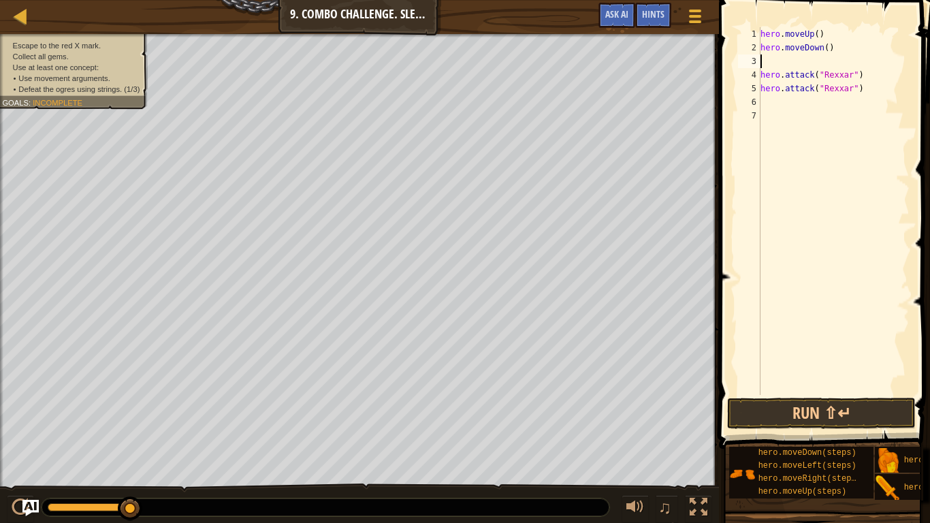
type textarea "h"
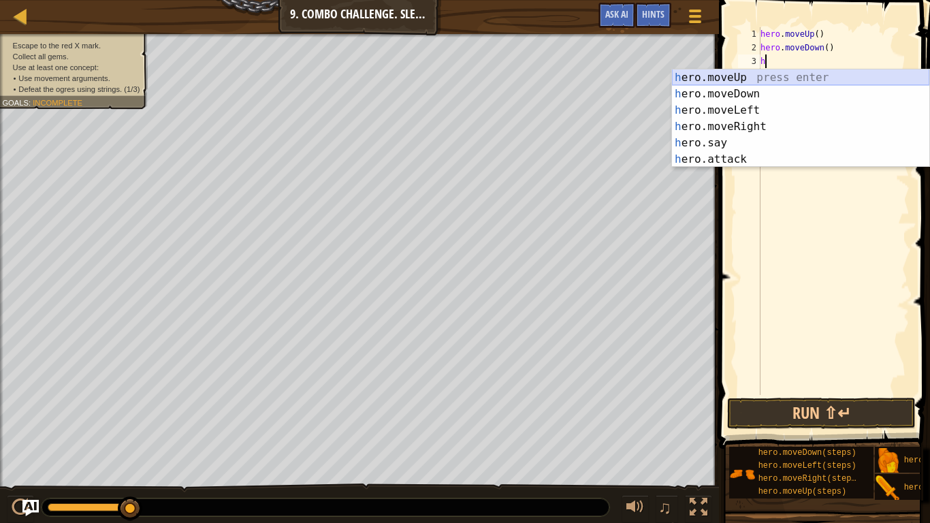
click at [798, 78] on div "h ero.moveUp press enter h ero.moveDown press enter h ero.moveLeft press enter …" at bounding box center [800, 134] width 257 height 131
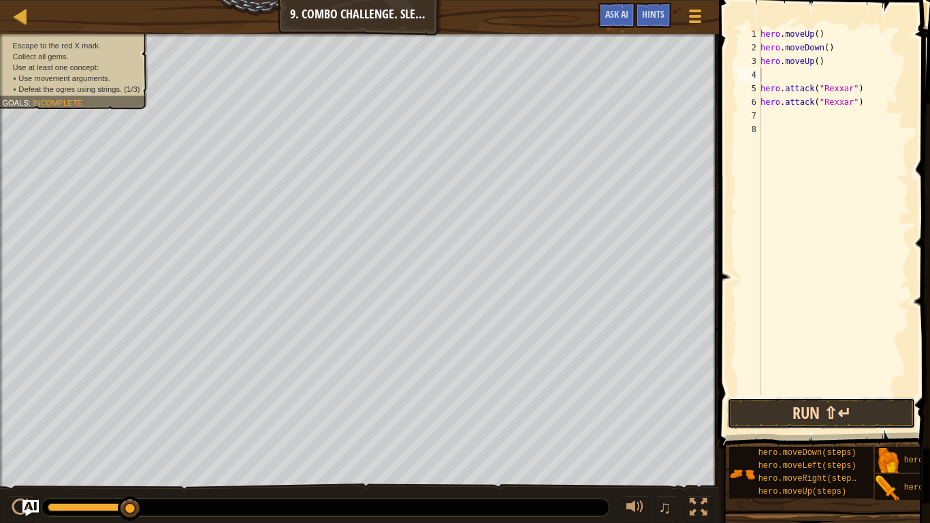
click at [804, 407] on button "Run ⇧↵" at bounding box center [821, 412] width 188 height 31
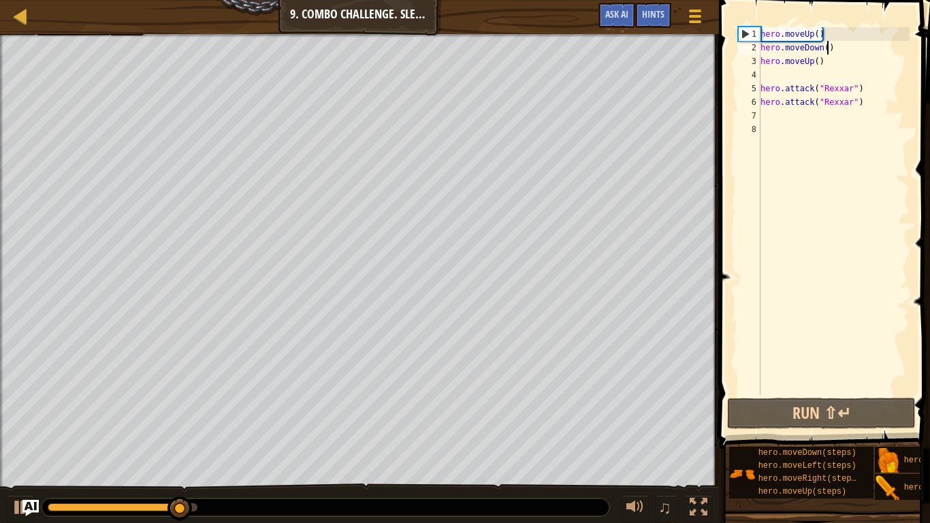
click at [827, 48] on div "hero . moveUp ( ) hero . moveDown ( ) hero . moveUp ( ) hero . attack ( "Rexxar…" at bounding box center [833, 224] width 152 height 395
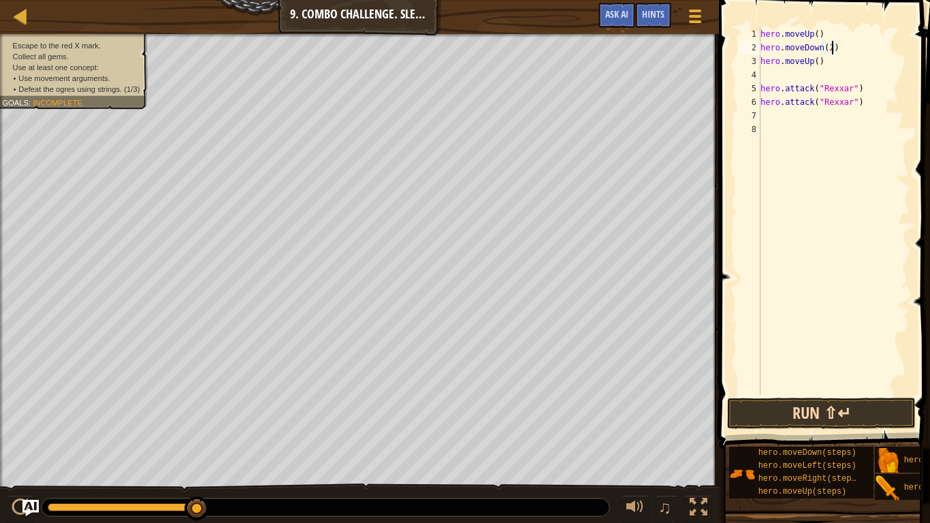
type textarea "hero.moveDown(2)"
click at [870, 407] on button "Run ⇧↵" at bounding box center [821, 412] width 188 height 31
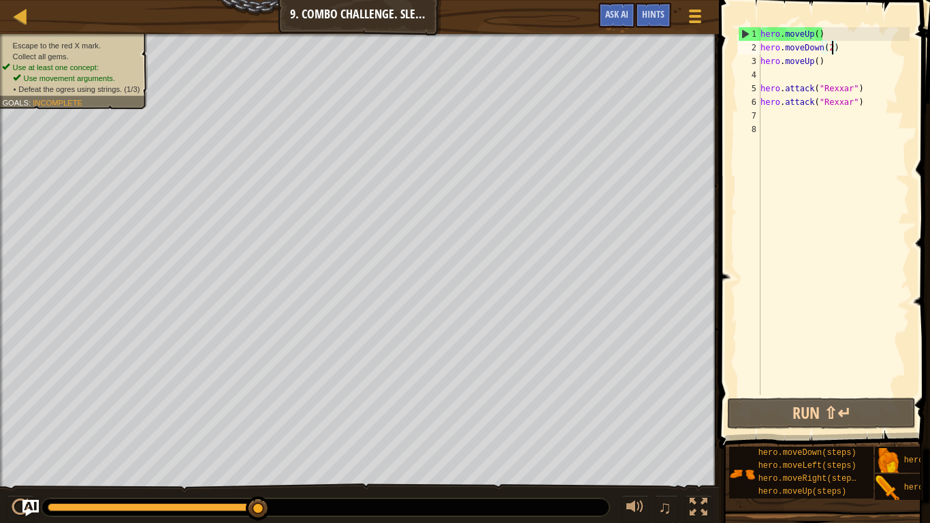
click at [774, 73] on div "hero . moveUp ( ) hero . moveDown ( 2 ) hero . moveUp ( ) hero . attack ( "Rexx…" at bounding box center [833, 224] width 152 height 395
type textarea "hero.moveUp()"
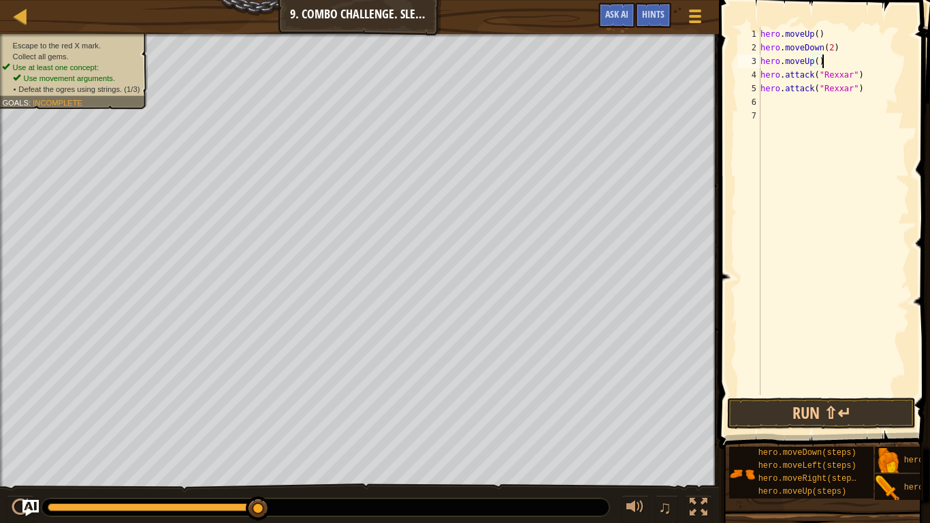
click at [775, 101] on div "hero . moveUp ( ) hero . moveDown ( 2 ) hero . moveUp ( ) hero . attack ( "Rexx…" at bounding box center [833, 224] width 152 height 395
type textarea "h"
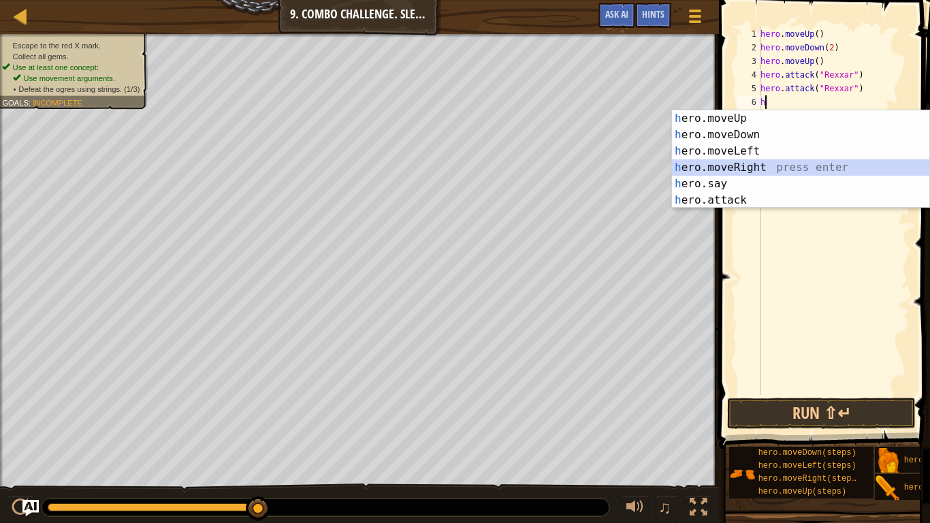
click at [779, 166] on div "h ero.moveUp press enter h ero.moveDown press enter h ero.moveLeft press enter …" at bounding box center [800, 175] width 257 height 131
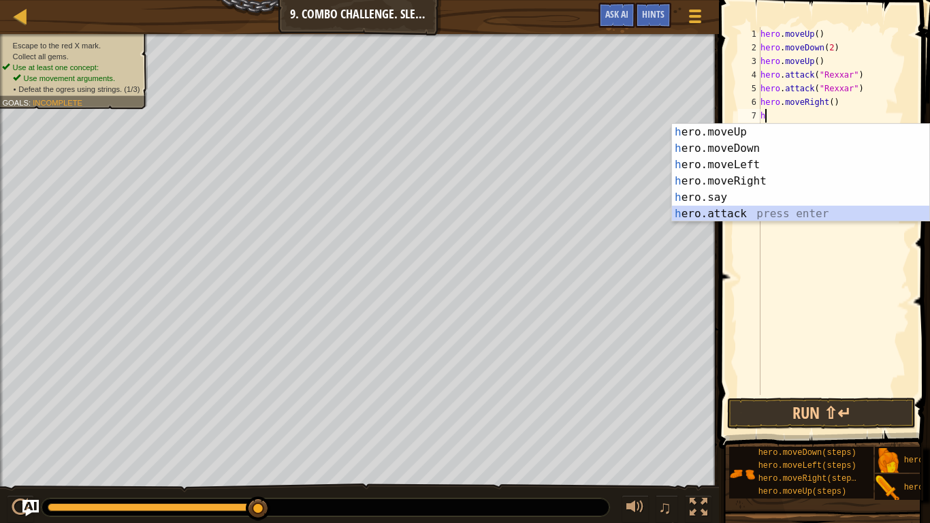
click at [757, 212] on div "h ero.moveUp press enter h ero.moveDown press enter h ero.moveLeft press enter …" at bounding box center [800, 189] width 257 height 131
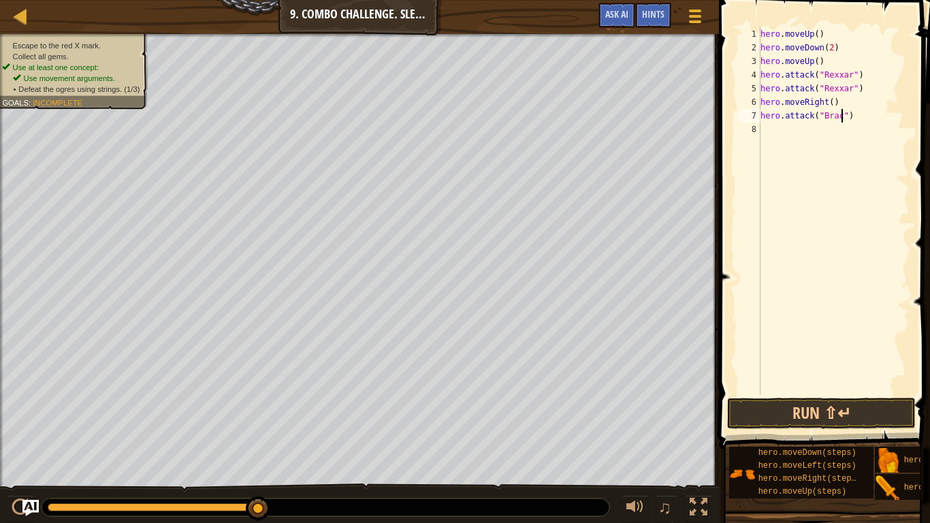
type textarea "hero.attack("Brack")"
click at [772, 135] on div "hero . moveUp ( ) hero . moveDown ( 2 ) hero . moveUp ( ) hero . attack ( "Rexx…" at bounding box center [833, 224] width 152 height 395
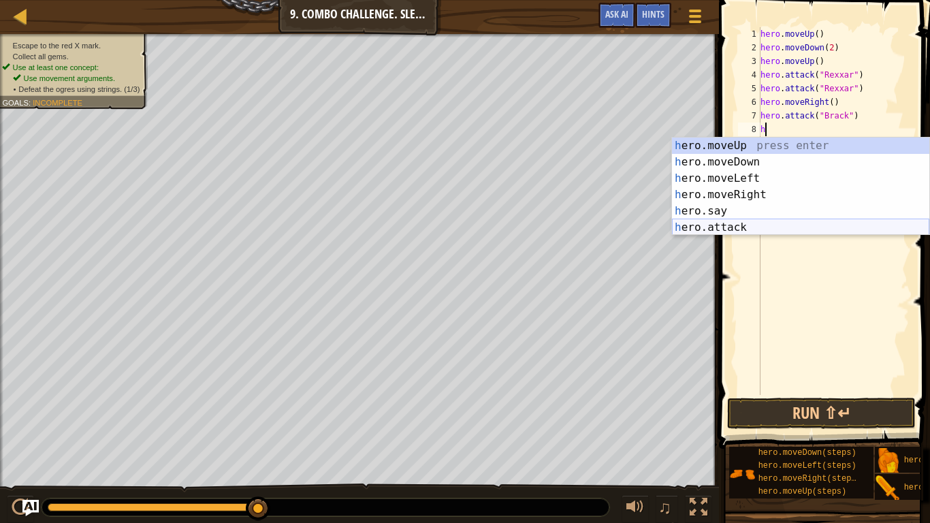
click at [771, 225] on div "h ero.moveUp press enter h ero.moveDown press enter h ero.moveLeft press enter …" at bounding box center [800, 202] width 257 height 131
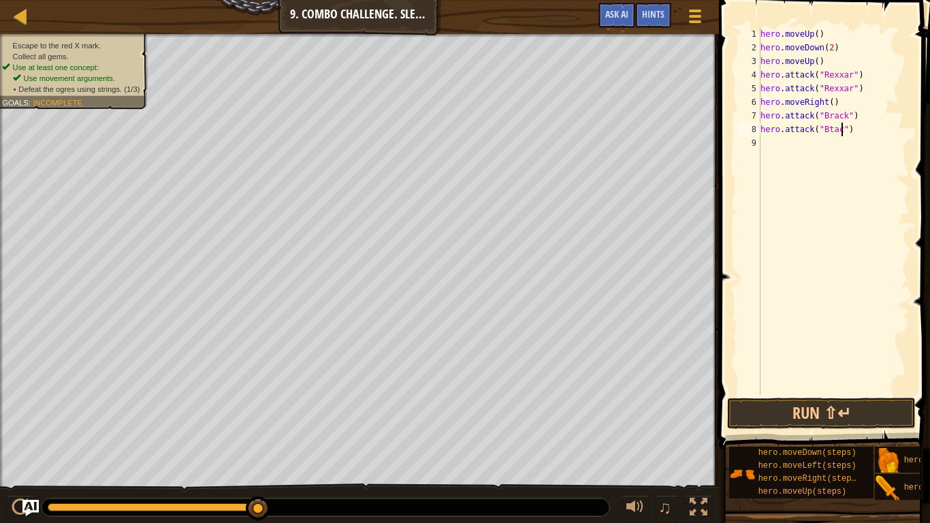
scroll to position [6, 13]
click at [841, 401] on button "Run ⇧↵" at bounding box center [821, 412] width 188 height 31
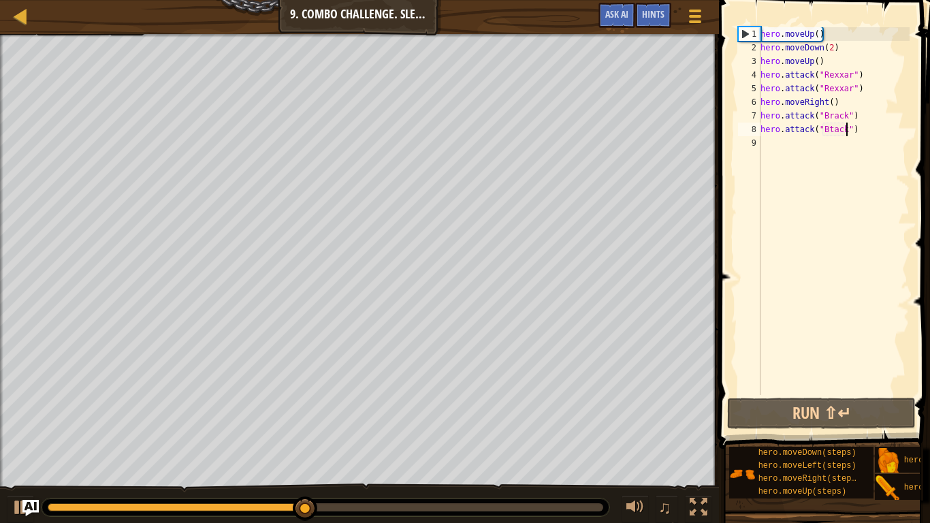
click at [818, 56] on div "hero . moveUp ( ) hero . moveDown ( 2 ) hero . moveUp ( ) hero . attack ( "Rexx…" at bounding box center [833, 224] width 152 height 395
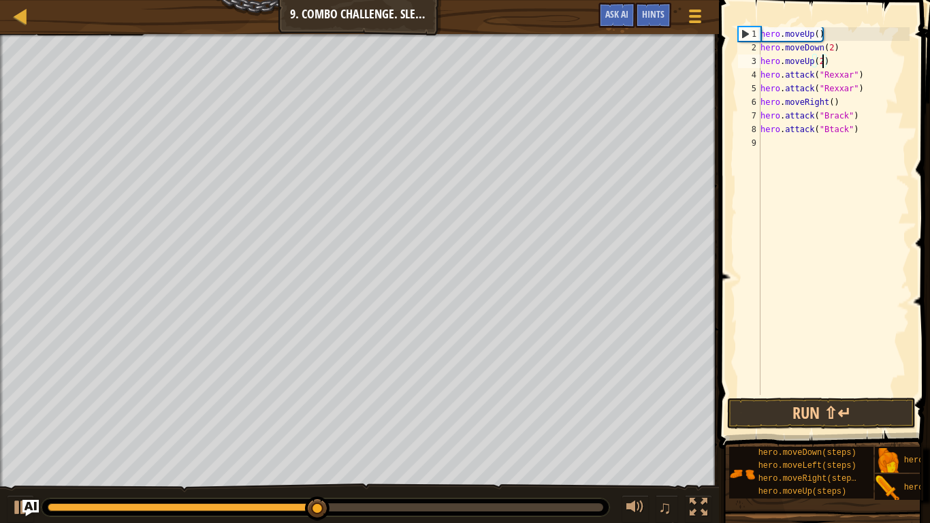
scroll to position [6, 9]
click at [834, 403] on button "Run ⇧↵" at bounding box center [821, 412] width 188 height 31
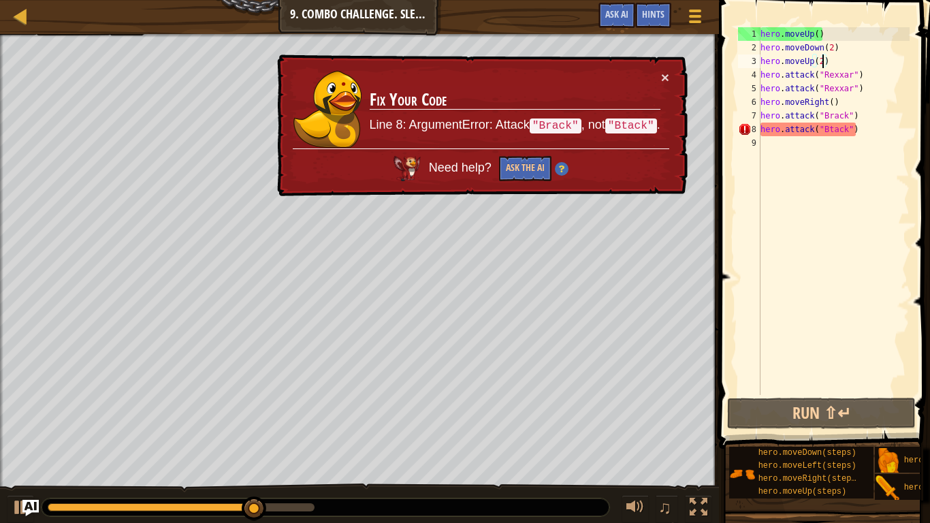
click at [832, 133] on div "hero . moveUp ( ) hero . moveDown ( 2 ) hero . moveUp ( 2 ) hero . attack ( "Re…" at bounding box center [833, 224] width 152 height 395
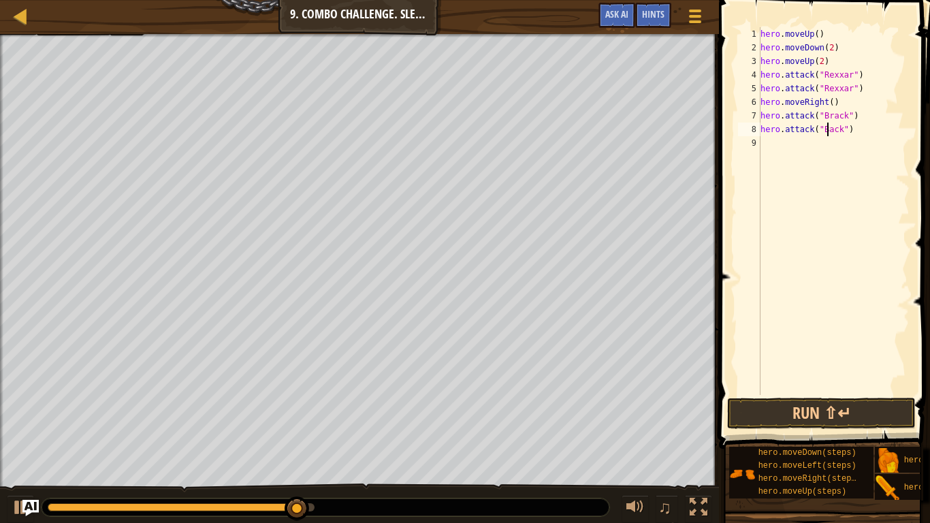
scroll to position [6, 11]
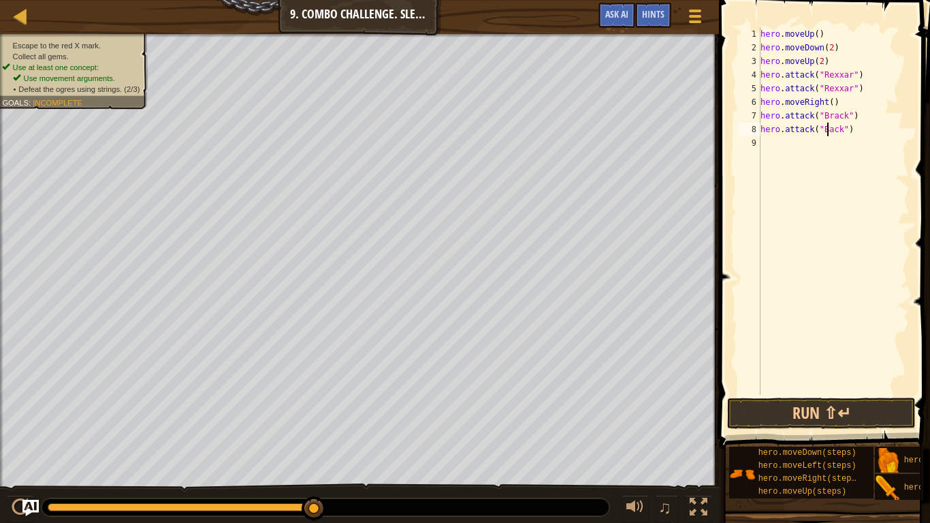
type textarea "hero.attack("Brack")"
click at [775, 145] on div "hero . moveUp ( ) hero . moveDown ( 2 ) hero . moveUp ( 2 ) hero . attack ( "Re…" at bounding box center [833, 224] width 152 height 395
type textarea "h"
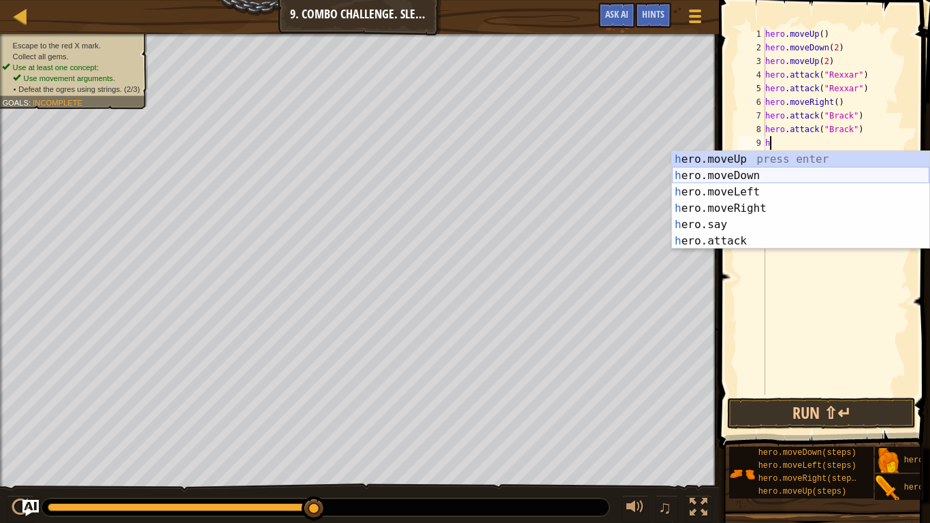
click at [774, 180] on div "h ero.moveUp press enter h ero.moveDown press enter h ero.moveLeft press enter …" at bounding box center [800, 216] width 257 height 131
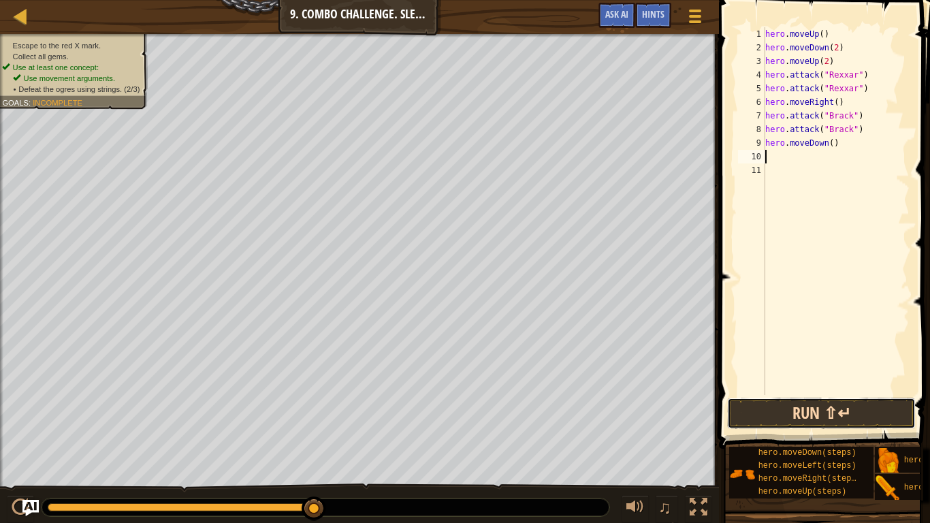
click at [808, 407] on button "Run ⇧↵" at bounding box center [821, 412] width 188 height 31
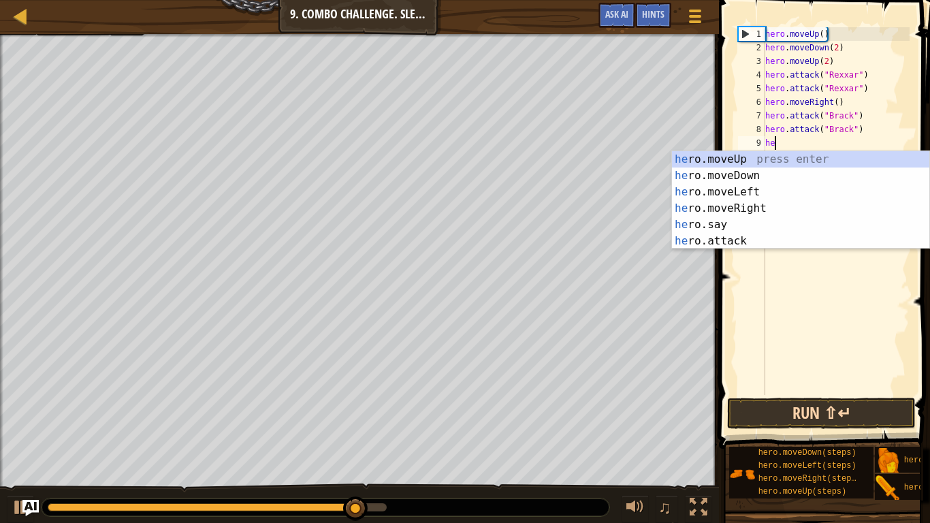
type textarea "h"
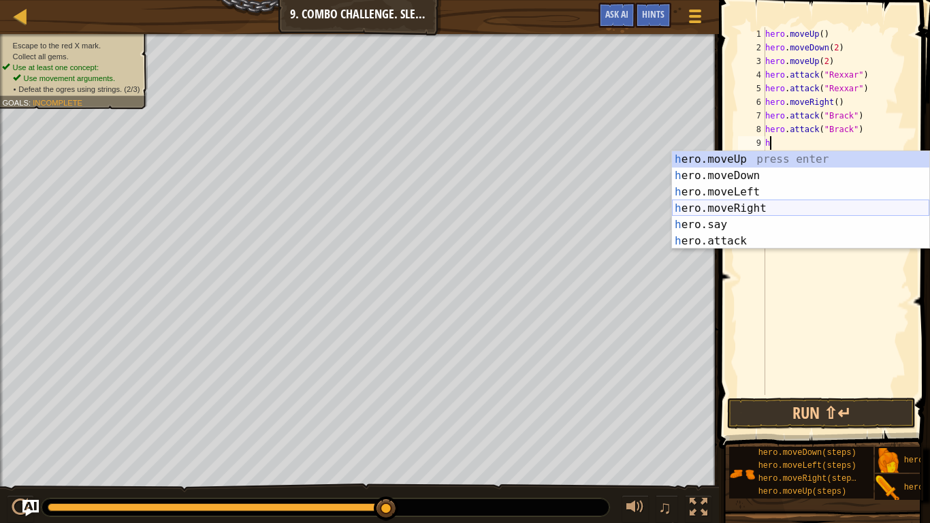
click at [769, 205] on div "h ero.moveUp press enter h ero.moveDown press enter h ero.moveLeft press enter …" at bounding box center [800, 216] width 257 height 131
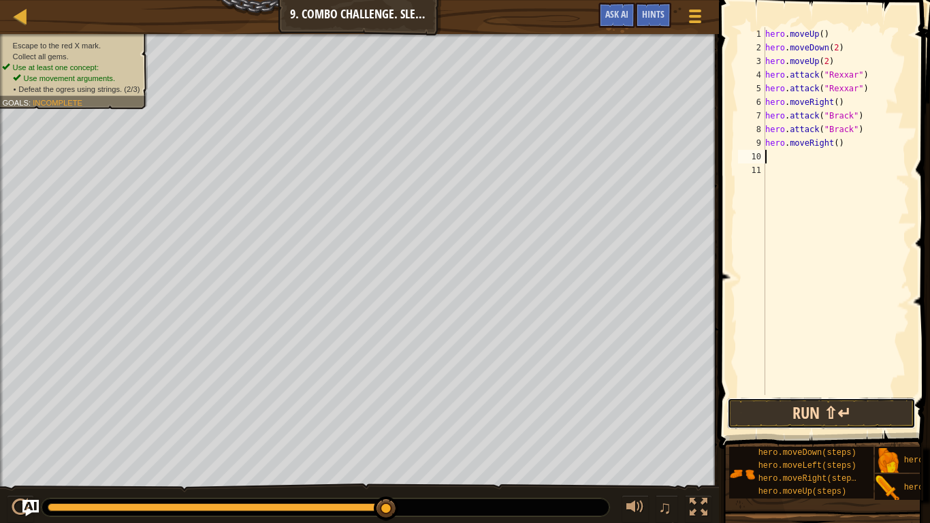
click at [789, 407] on button "Run ⇧↵" at bounding box center [821, 412] width 188 height 31
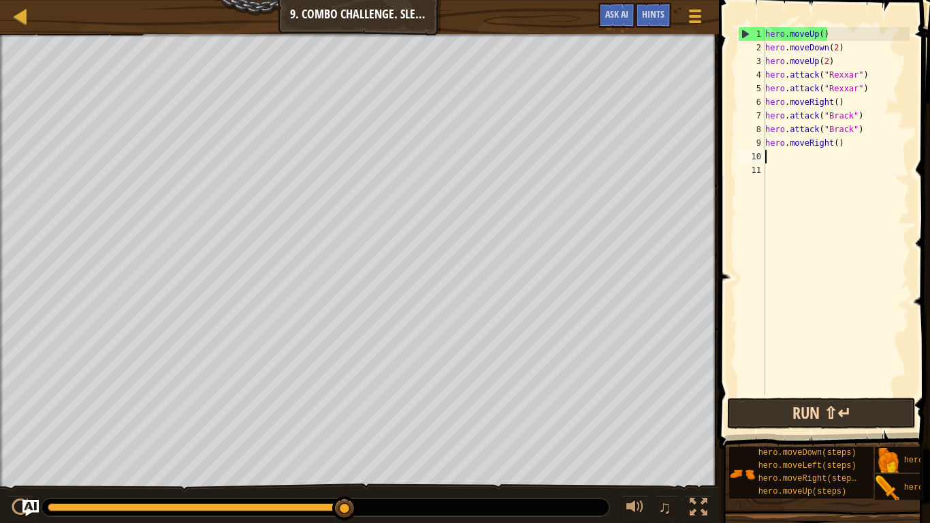
type textarea "h"
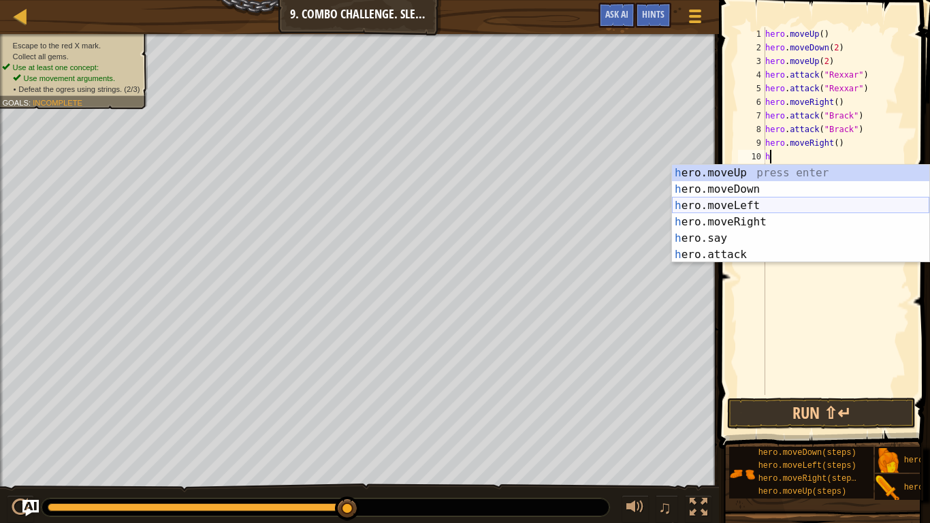
click at [791, 203] on div "h ero.moveUp press enter h ero.moveDown press enter h ero.moveLeft press enter …" at bounding box center [800, 230] width 257 height 131
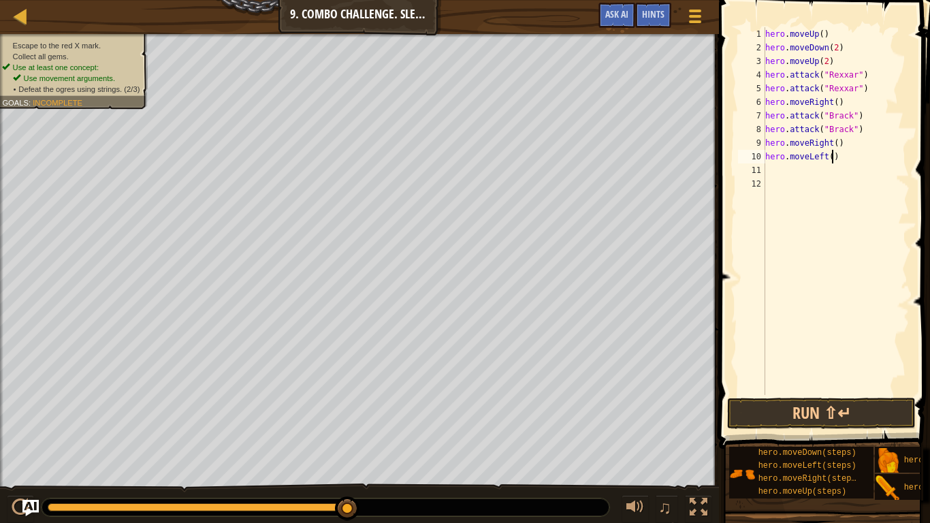
click at [832, 154] on div "hero . moveUp ( ) hero . moveDown ( 2 ) hero . moveUp ( 2 ) hero . attack ( "Re…" at bounding box center [835, 224] width 147 height 395
type textarea "hero.moveLeft(2)"
click at [775, 172] on div "hero . moveUp ( ) hero . moveDown ( 2 ) hero . moveUp ( 2 ) hero . attack ( "Re…" at bounding box center [835, 224] width 147 height 395
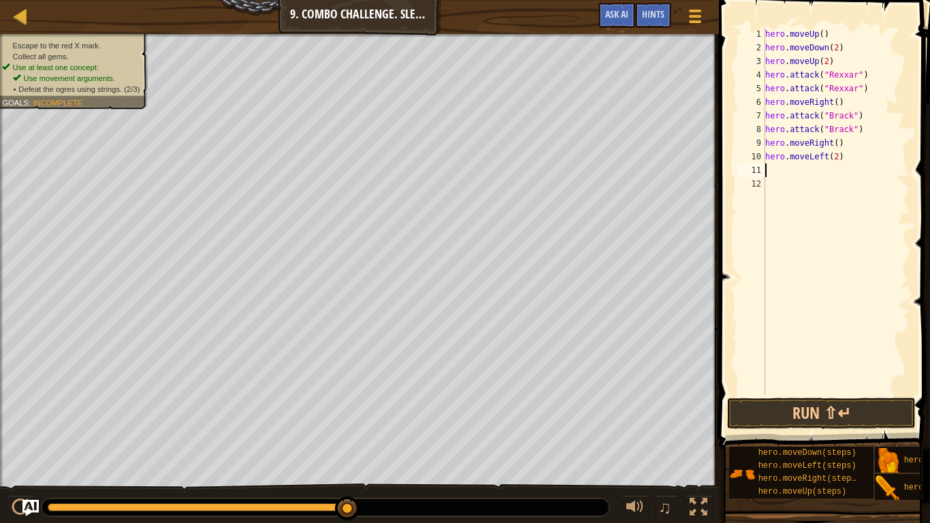
type textarea "h"
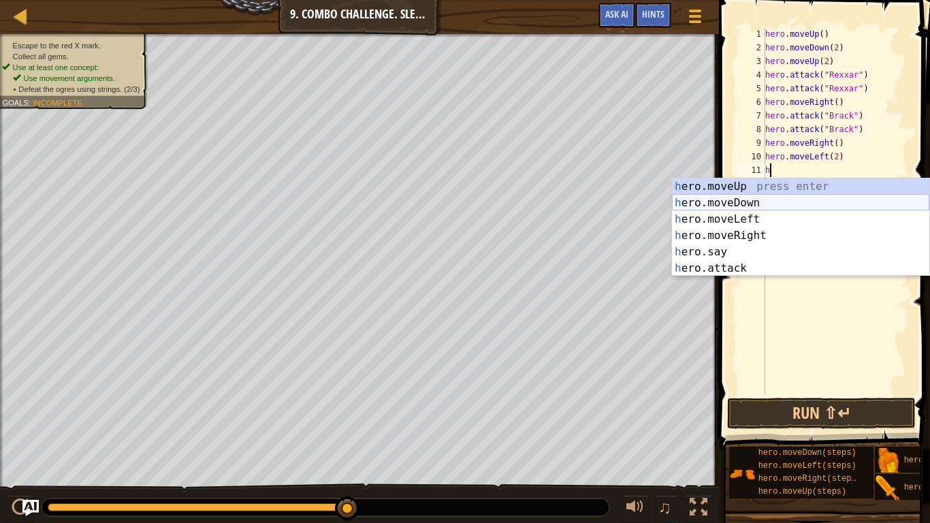
click at [797, 205] on div "h ero.moveUp press enter h ero.moveDown press enter h ero.moveLeft press enter …" at bounding box center [800, 243] width 257 height 131
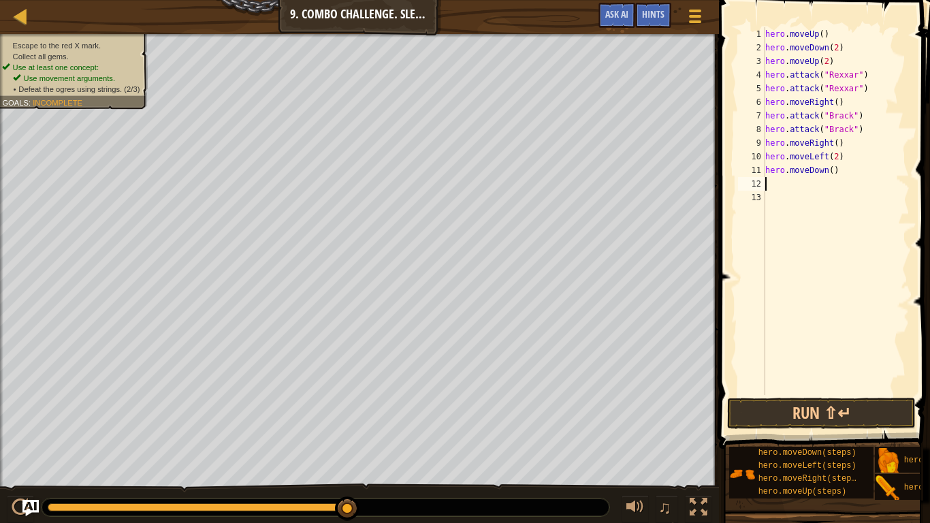
click at [833, 170] on div "hero . moveUp ( ) hero . moveDown ( 2 ) hero . moveUp ( 2 ) hero . attack ( "Re…" at bounding box center [835, 224] width 147 height 395
type textarea "hero.moveDown(2)"
click at [781, 185] on div "hero . moveUp ( ) hero . moveDown ( 2 ) hero . moveUp ( 2 ) hero . attack ( "Re…" at bounding box center [835, 224] width 147 height 395
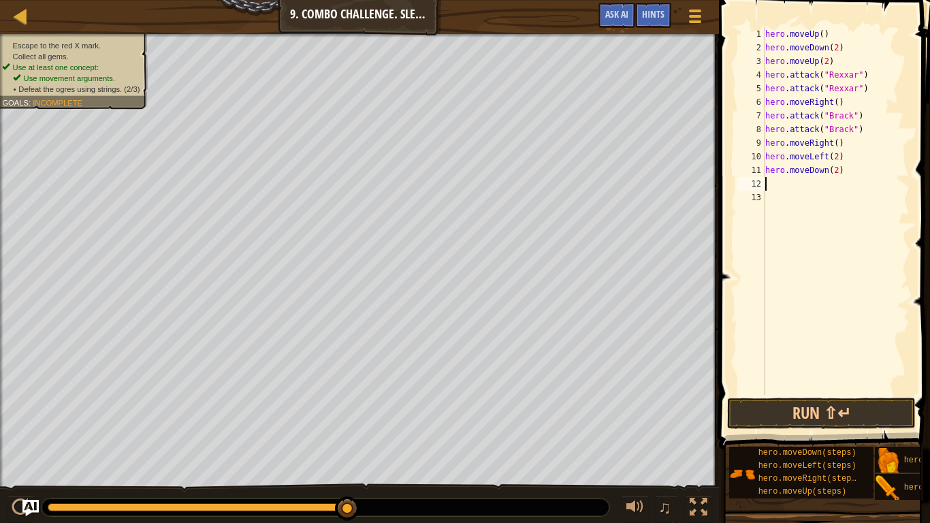
type textarea "h"
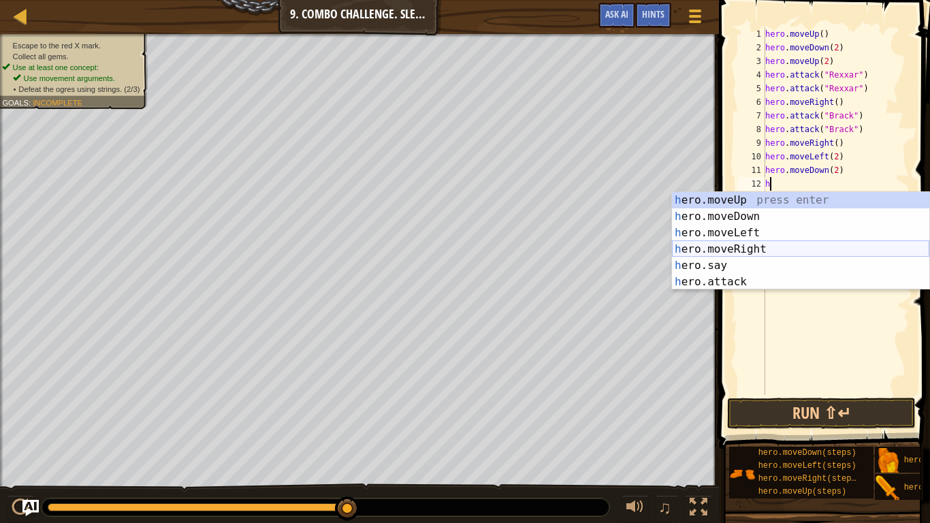
click at [767, 246] on div "h ero.moveUp press enter h ero.moveDown press enter h ero.moveLeft press enter …" at bounding box center [800, 257] width 257 height 131
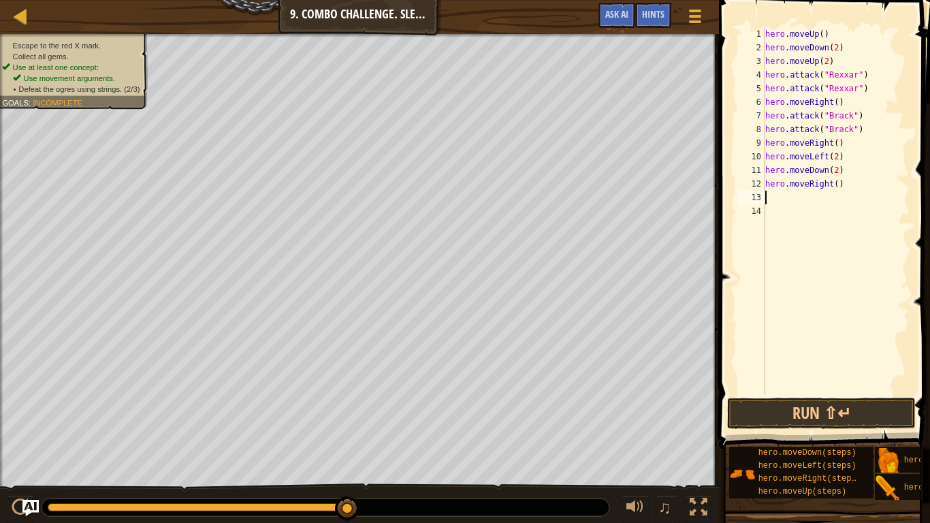
click at [839, 184] on div "hero . moveUp ( ) hero . moveDown ( 2 ) hero . moveUp ( 2 ) hero . attack ( "Re…" at bounding box center [835, 224] width 147 height 395
click at [832, 407] on button "Run ⇧↵" at bounding box center [821, 412] width 188 height 31
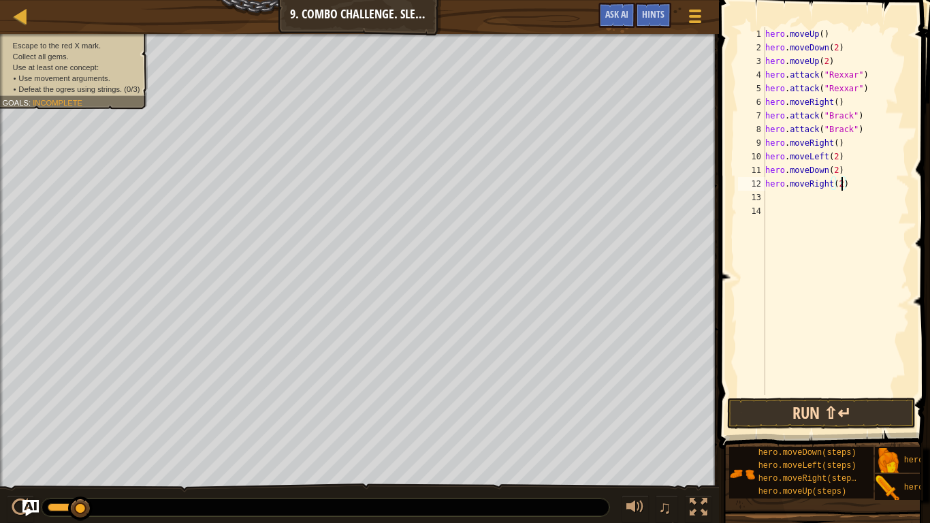
type textarea "hero.moveRight(2)"
click at [819, 407] on button "Run ⇧↵" at bounding box center [821, 412] width 188 height 31
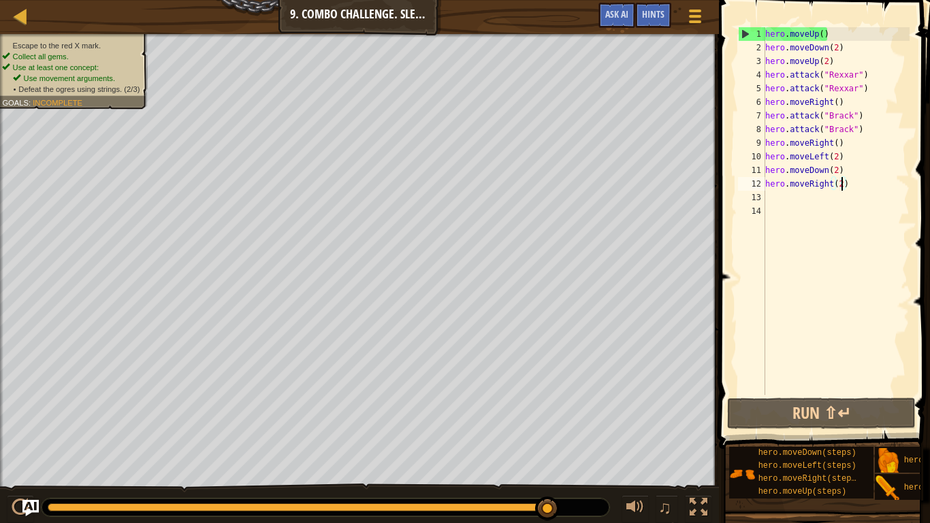
click at [783, 208] on div "hero . moveUp ( ) hero . moveDown ( 2 ) hero . moveUp ( 2 ) hero . attack ( "Re…" at bounding box center [835, 224] width 147 height 395
type textarea "h"
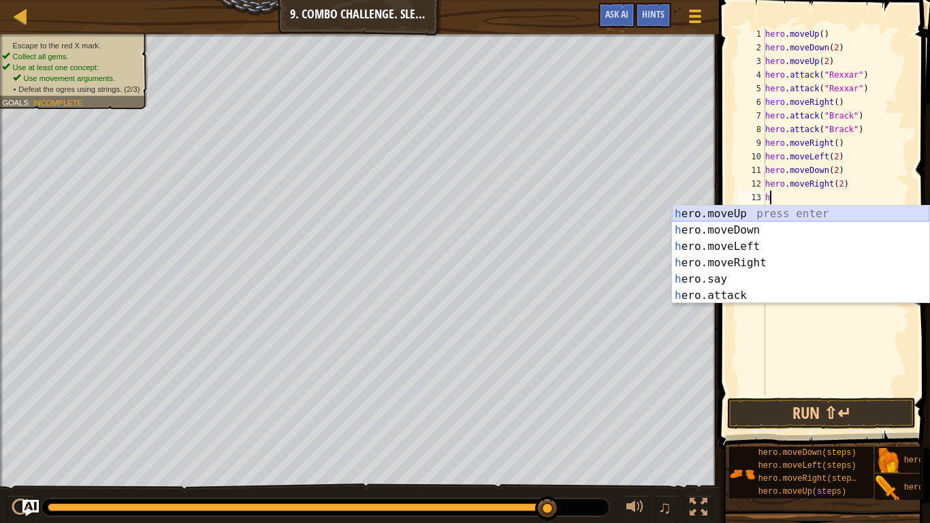
click at [796, 213] on div "h ero.moveUp press enter h ero.moveDown press enter h ero.moveLeft press enter …" at bounding box center [800, 271] width 257 height 131
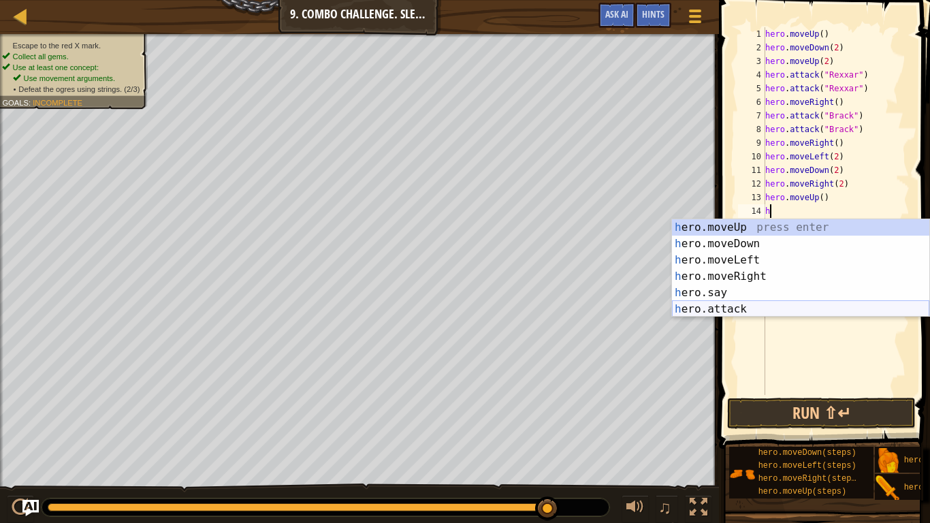
click at [786, 302] on div "h ero.moveUp press enter h ero.moveDown press enter h ero.moveLeft press enter …" at bounding box center [800, 284] width 257 height 131
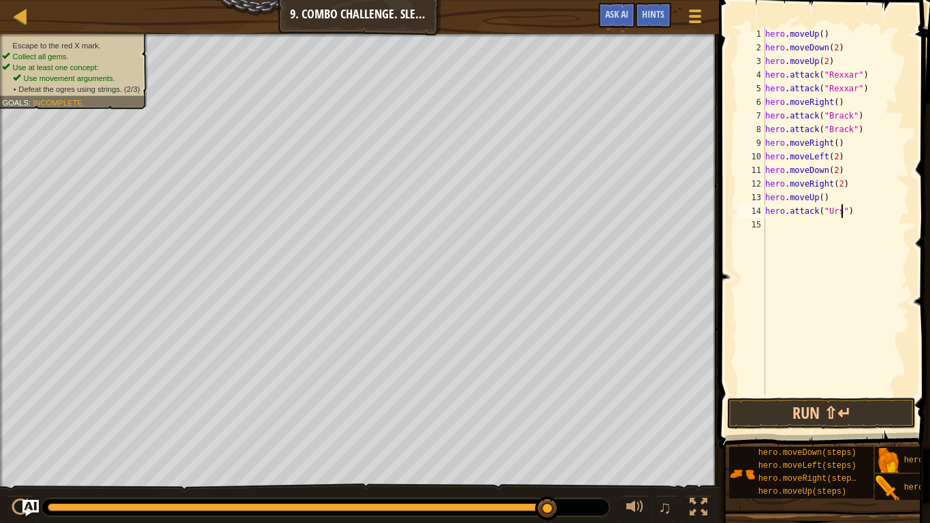
type textarea "hero.attack("Ursa")"
click at [783, 228] on div "hero . moveUp ( ) hero . moveDown ( 2 ) hero . moveUp ( 2 ) hero . attack ( "Re…" at bounding box center [835, 224] width 147 height 395
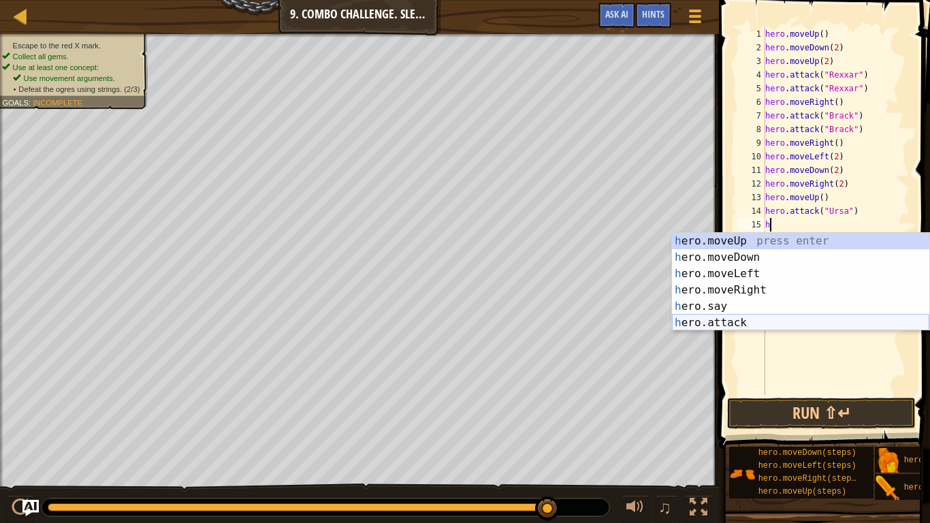
click at [772, 316] on div "h ero.moveUp press enter h ero.moveDown press enter h ero.moveLeft press enter …" at bounding box center [800, 298] width 257 height 131
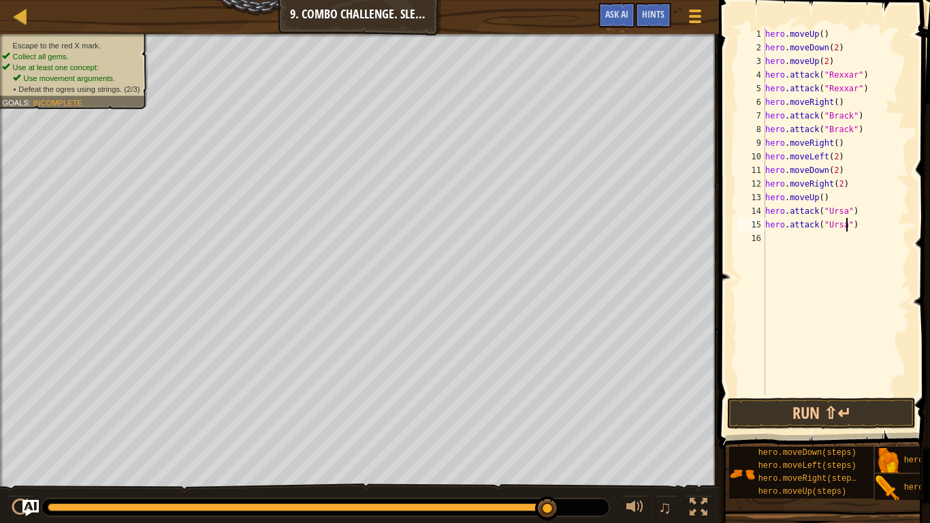
scroll to position [6, 12]
click at [816, 407] on button "Run ⇧↵" at bounding box center [821, 412] width 188 height 31
type textarea "hero.attack("Ursa")"
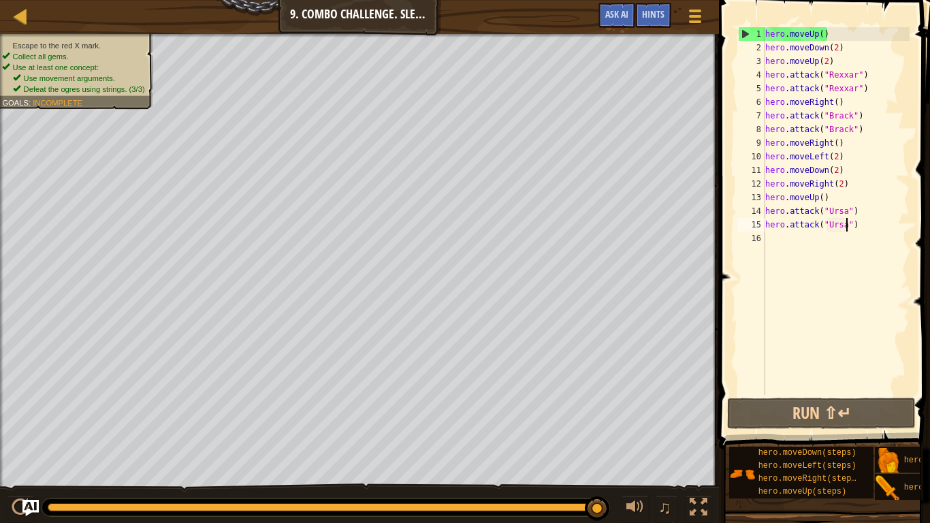
click at [856, 253] on div "hero . moveUp ( ) hero . moveDown ( 2 ) hero . moveUp ( 2 ) hero . attack ( "Re…" at bounding box center [835, 224] width 147 height 395
type textarea "h"
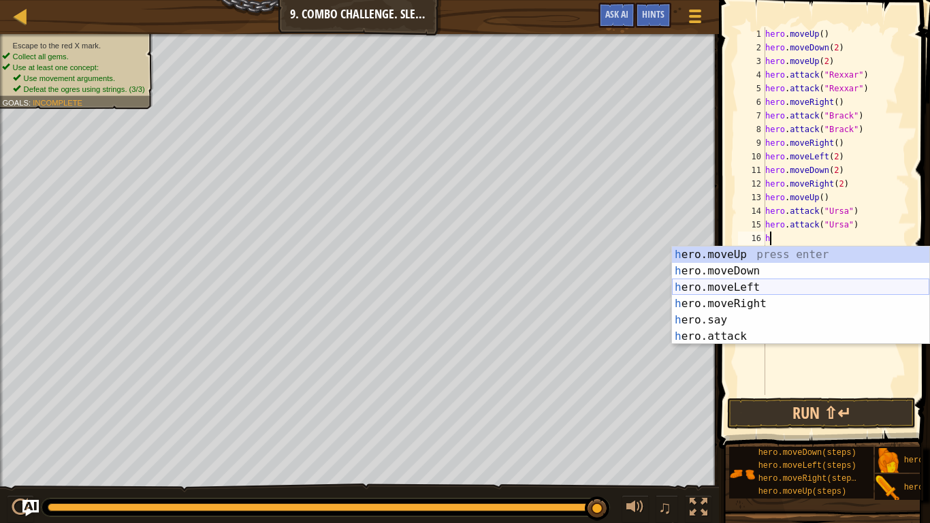
click at [804, 288] on div "h ero.moveUp press enter h ero.moveDown press enter h ero.moveLeft press enter …" at bounding box center [800, 311] width 257 height 131
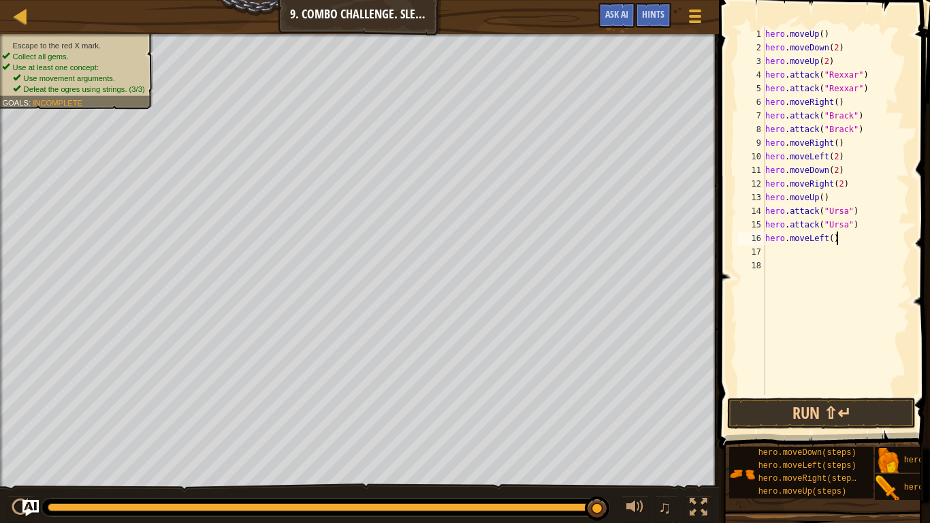
click at [835, 242] on div "hero . moveUp ( ) hero . moveDown ( 2 ) hero . moveUp ( 2 ) hero . attack ( "Re…" at bounding box center [835, 224] width 147 height 395
click at [833, 238] on div "hero . moveUp ( ) hero . moveDown ( 2 ) hero . moveUp ( 2 ) hero . attack ( "Re…" at bounding box center [835, 224] width 147 height 395
type textarea "hero.moveLeft(2)"
click at [825, 407] on button "Run ⇧↵" at bounding box center [821, 412] width 188 height 31
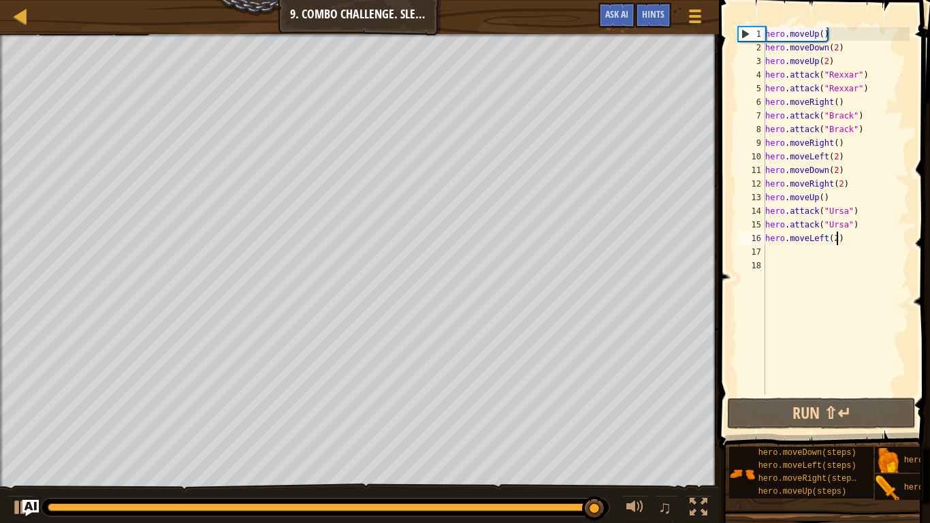
click at [838, 304] on div "hero . moveUp ( ) hero . moveDown ( 2 ) hero . moveUp ( 2 ) hero . attack ( "Re…" at bounding box center [835, 224] width 147 height 395
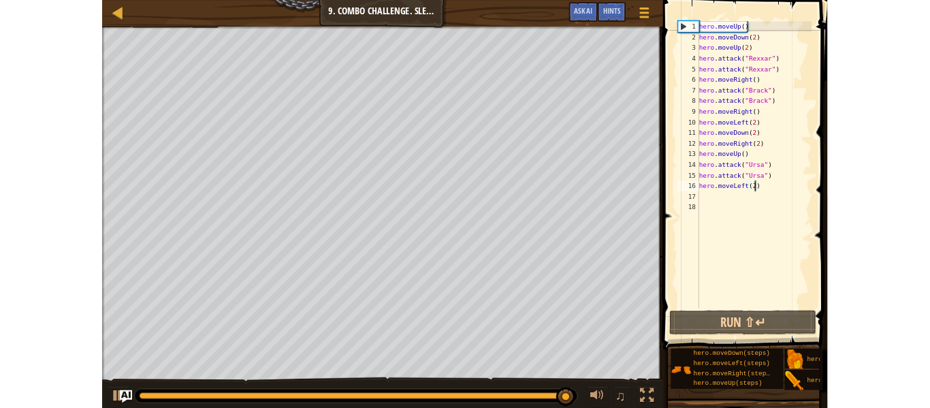
scroll to position [6, 0]
